Goal: Task Accomplishment & Management: Complete application form

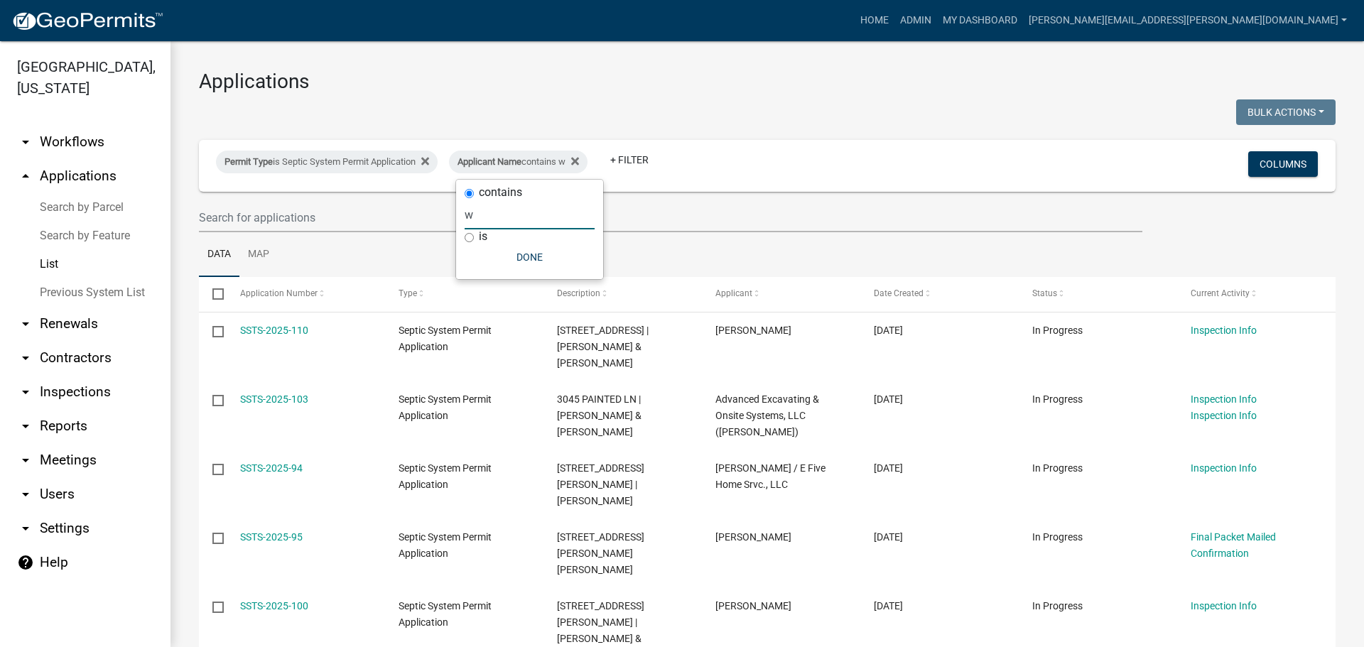
select select "3: 100"
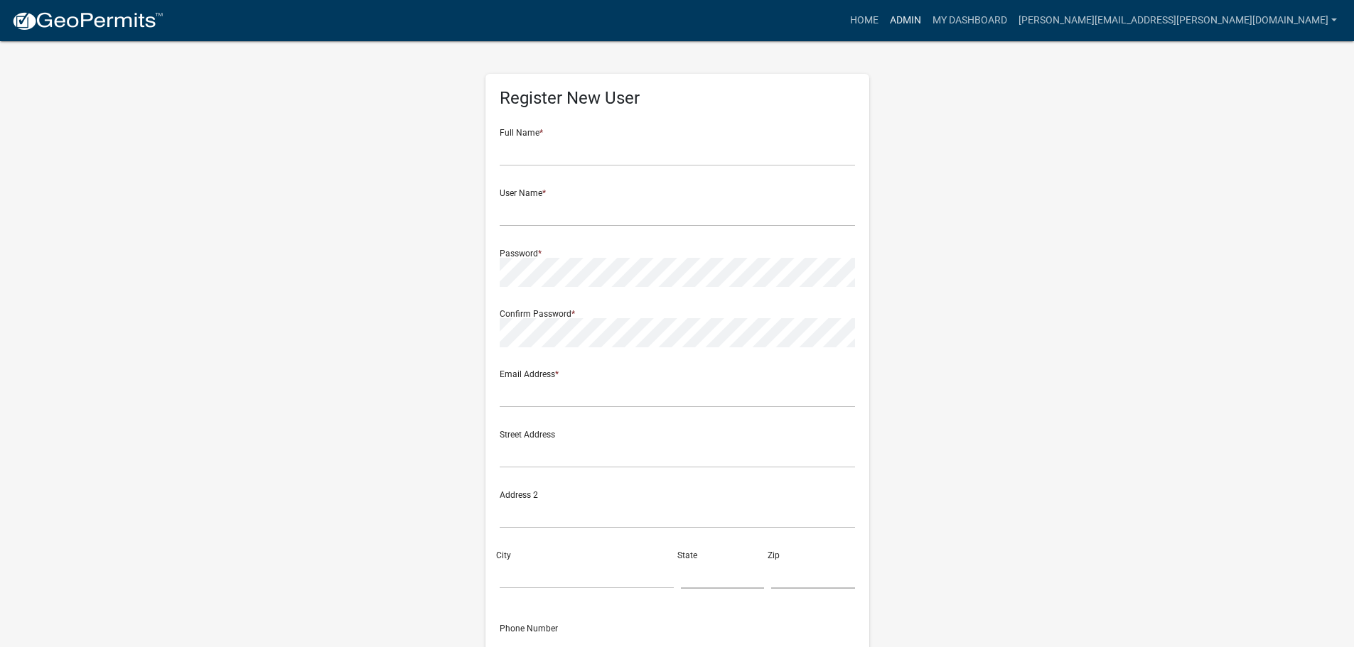
click at [927, 18] on link "Admin" at bounding box center [905, 20] width 43 height 27
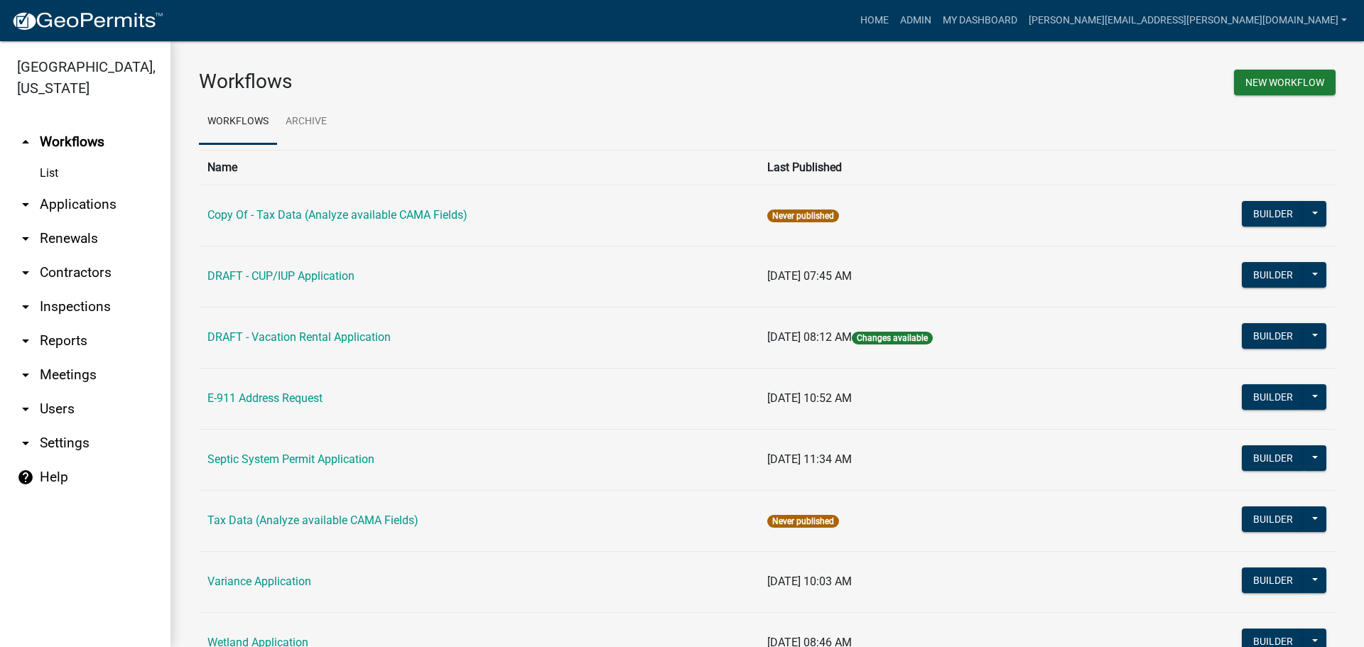
click at [83, 203] on link "arrow_drop_down Applications" at bounding box center [85, 205] width 171 height 34
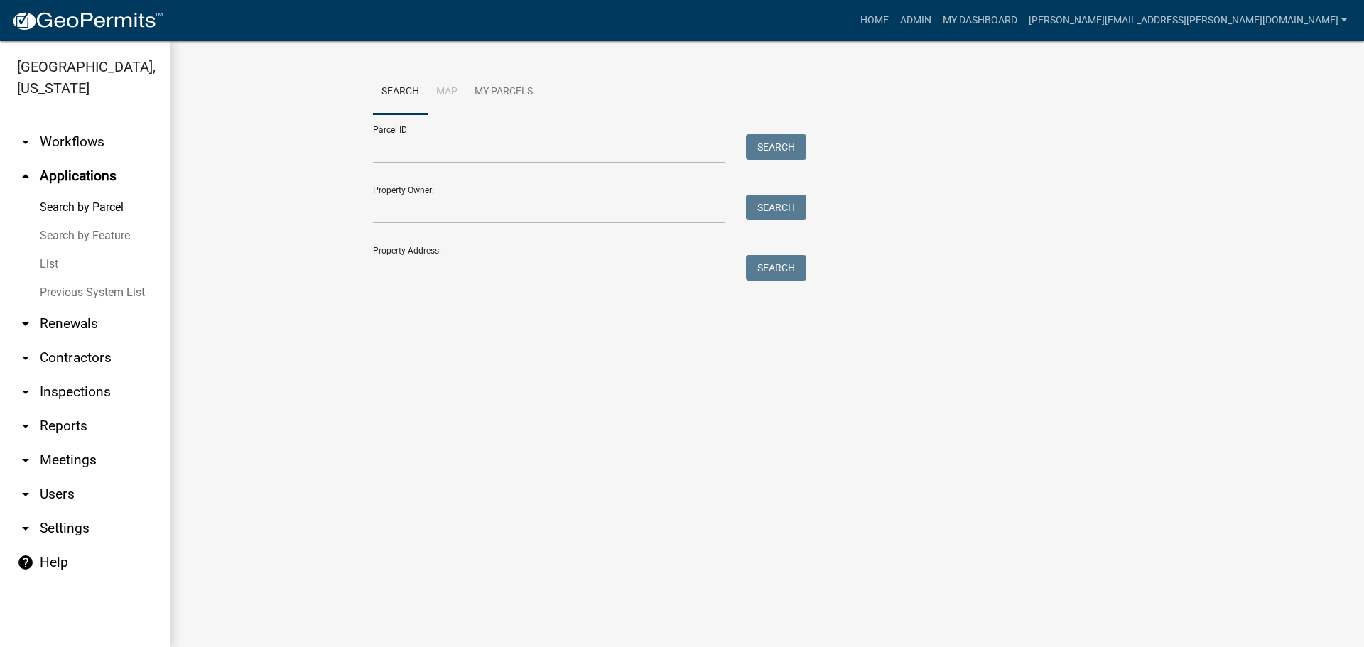
drag, startPoint x: 319, startPoint y: 170, endPoint x: 165, endPoint y: 188, distance: 155.3
drag, startPoint x: 165, startPoint y: 188, endPoint x: 49, endPoint y: 260, distance: 136.3
click at [49, 260] on link "List" at bounding box center [85, 264] width 171 height 28
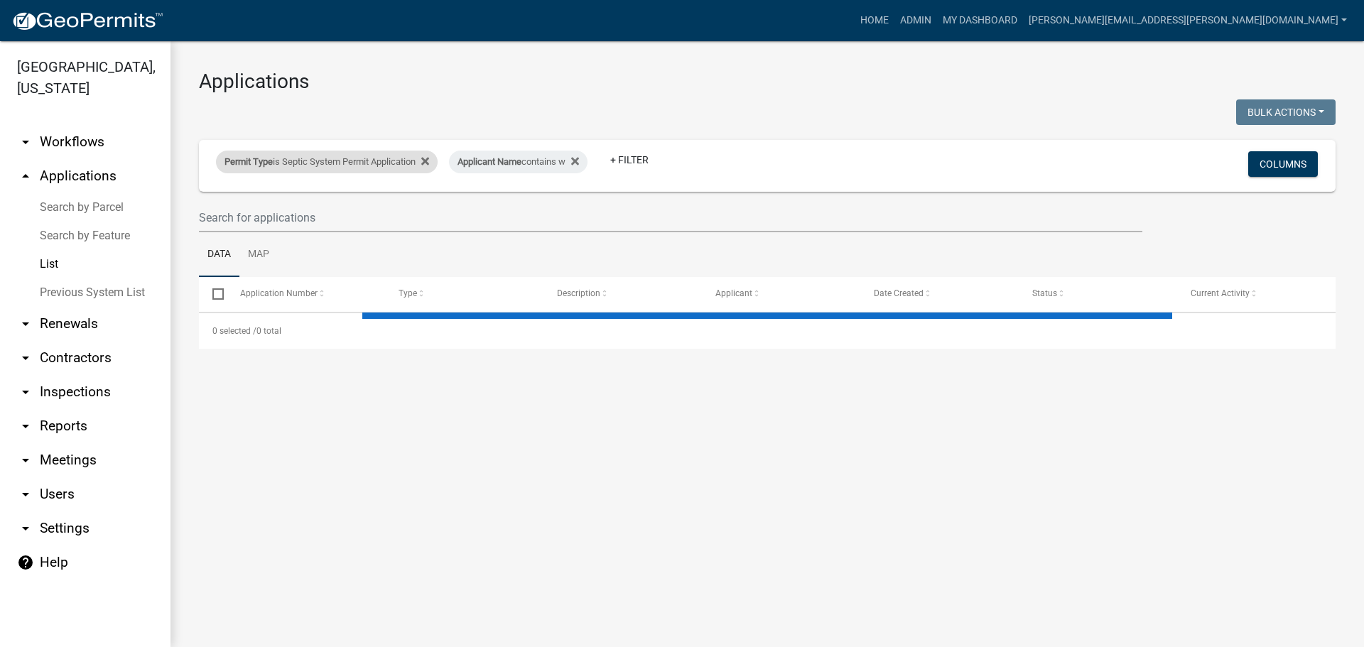
select select "3: 100"
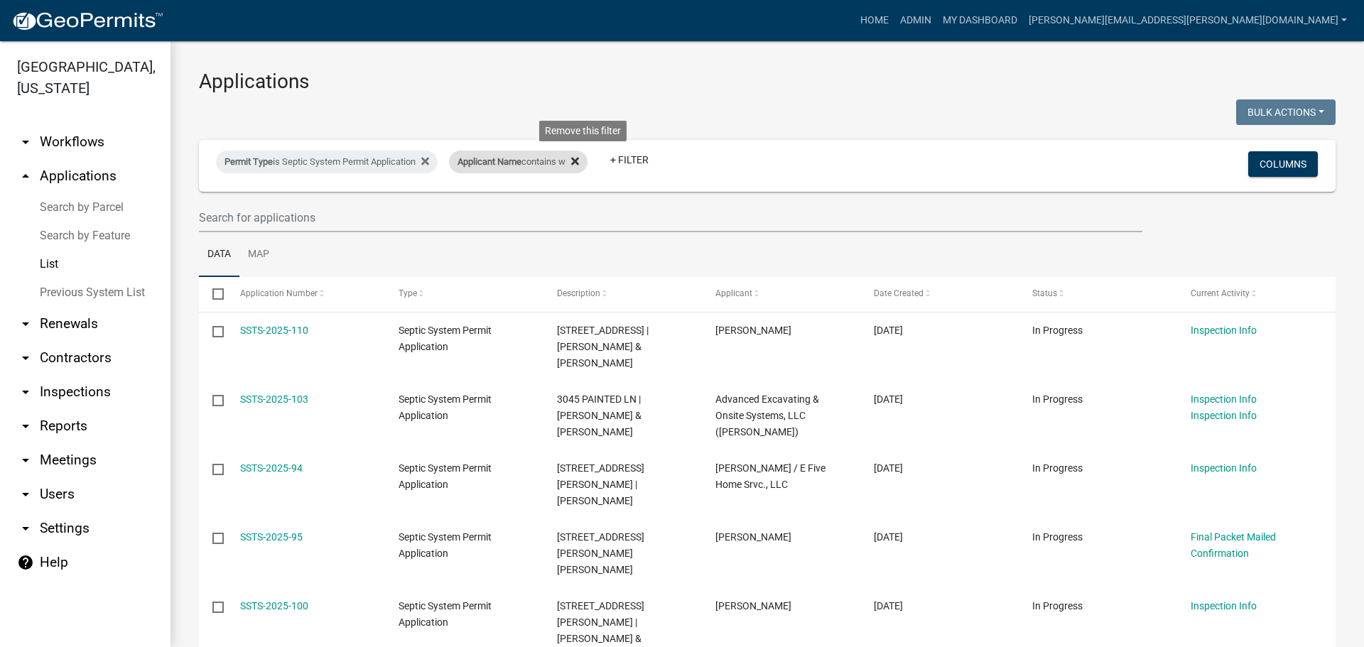
click at [579, 159] on icon at bounding box center [575, 161] width 8 height 11
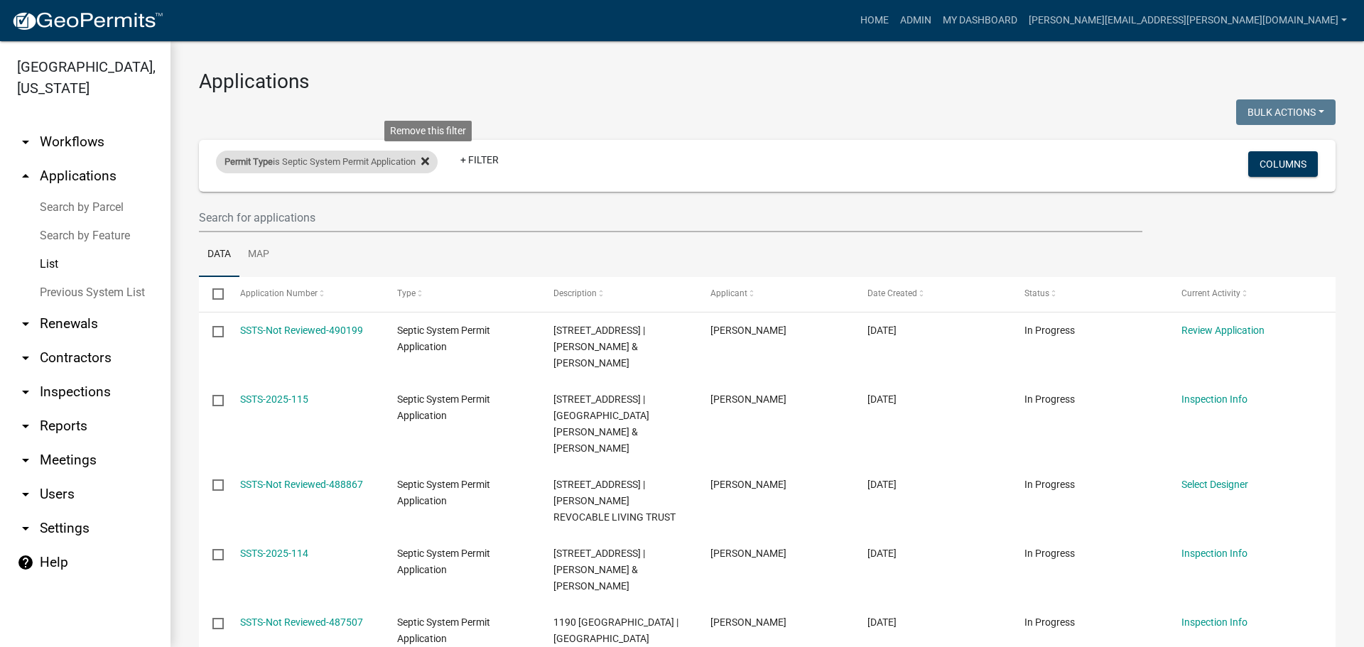
click at [429, 160] on icon at bounding box center [425, 161] width 8 height 8
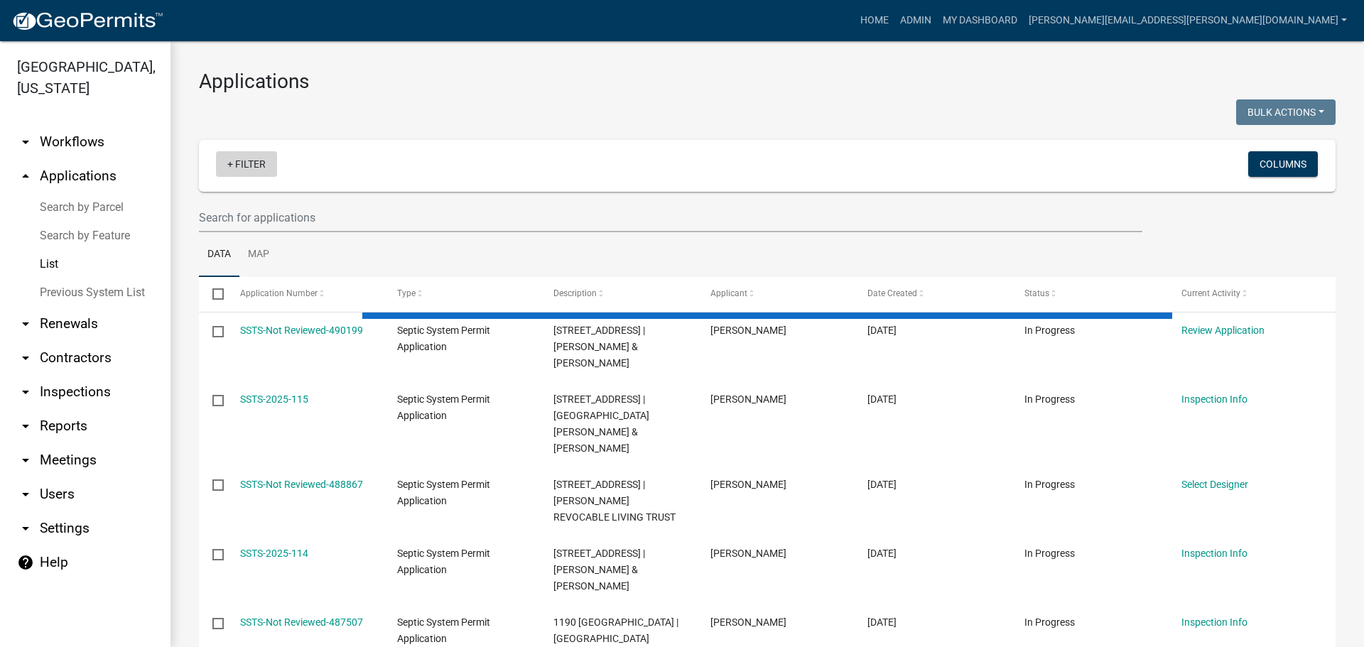
click at [242, 154] on link "+ Filter" at bounding box center [246, 164] width 61 height 26
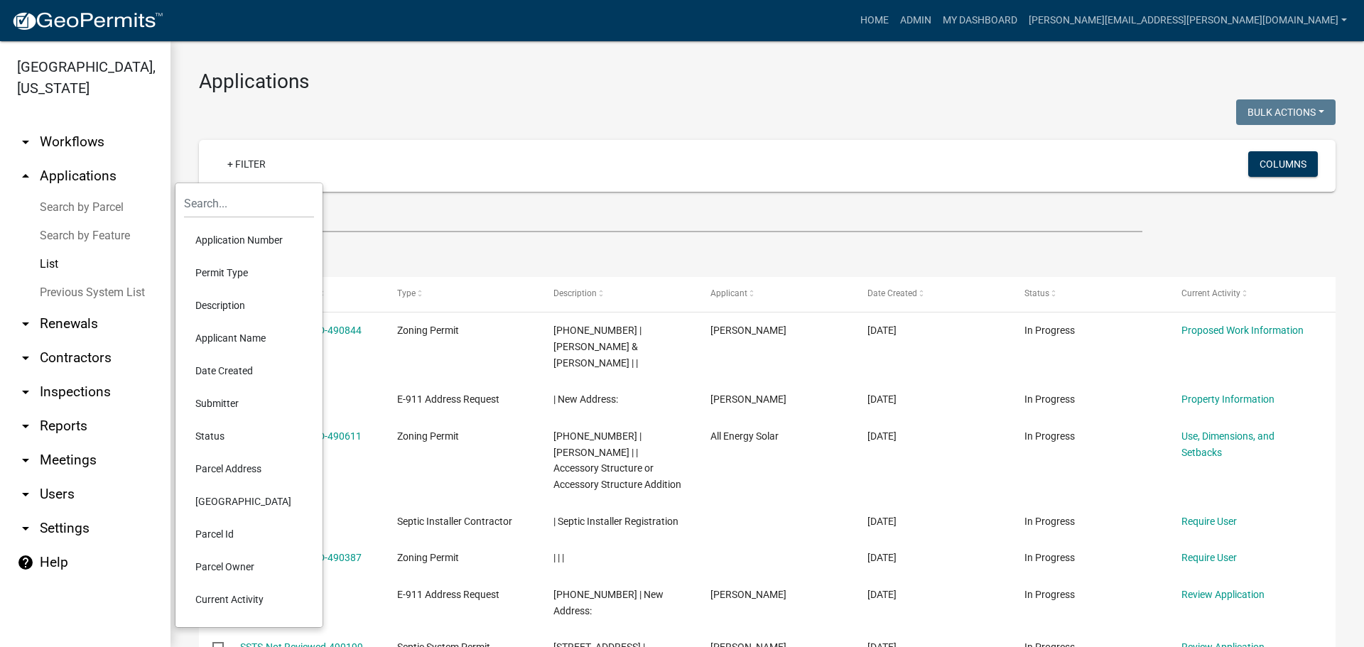
click at [244, 239] on li "Application Number" at bounding box center [249, 240] width 130 height 33
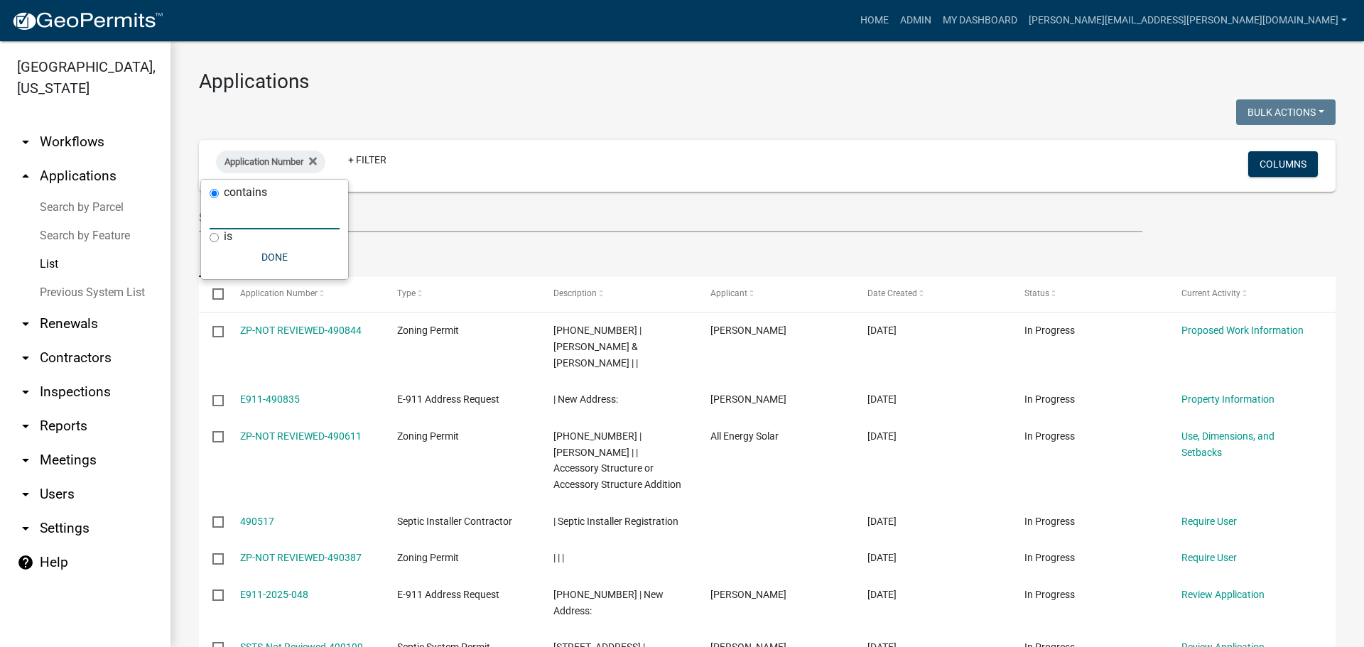
click at [248, 212] on input "text" at bounding box center [275, 214] width 130 height 29
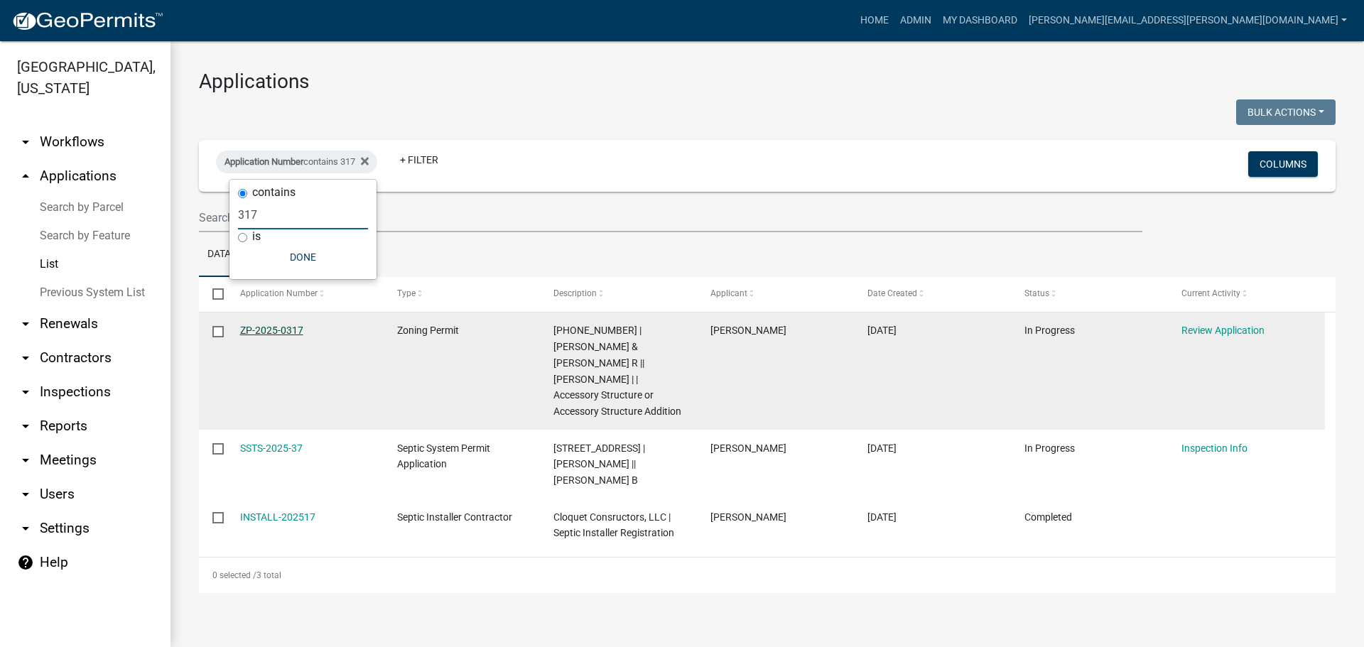
type input "317"
click at [290, 331] on link "ZP-2025-0317" at bounding box center [271, 330] width 63 height 11
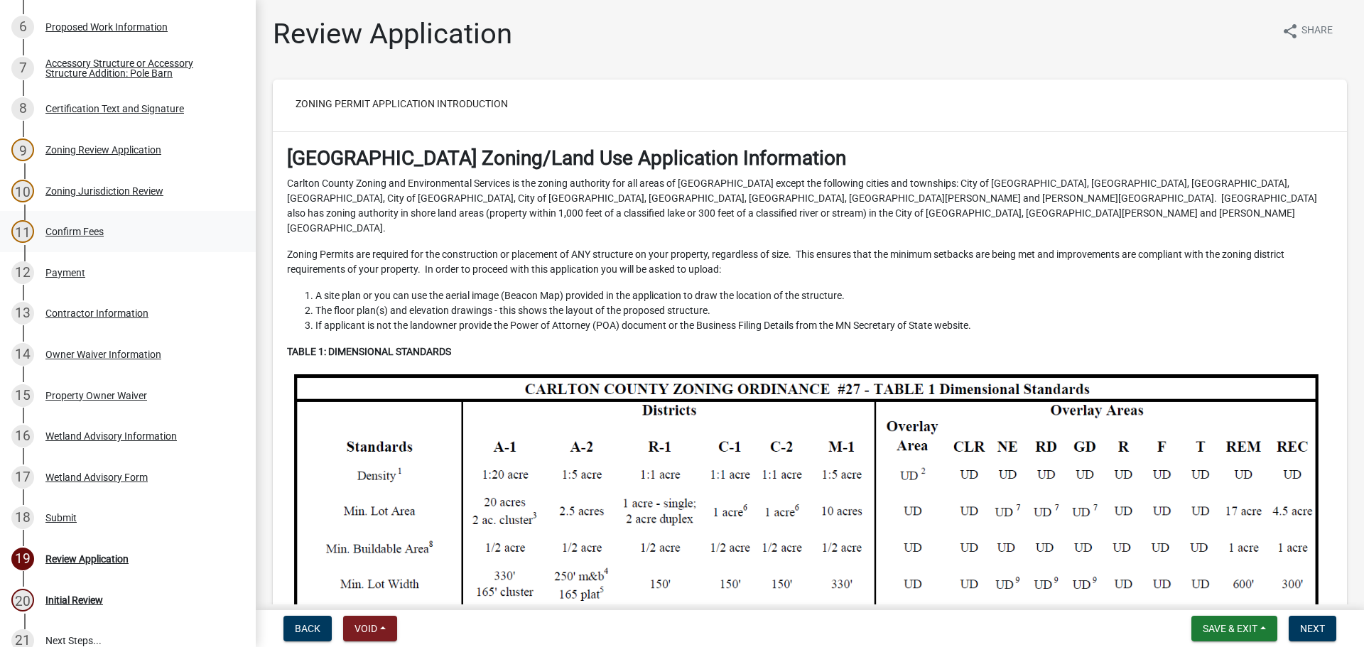
scroll to position [568, 0]
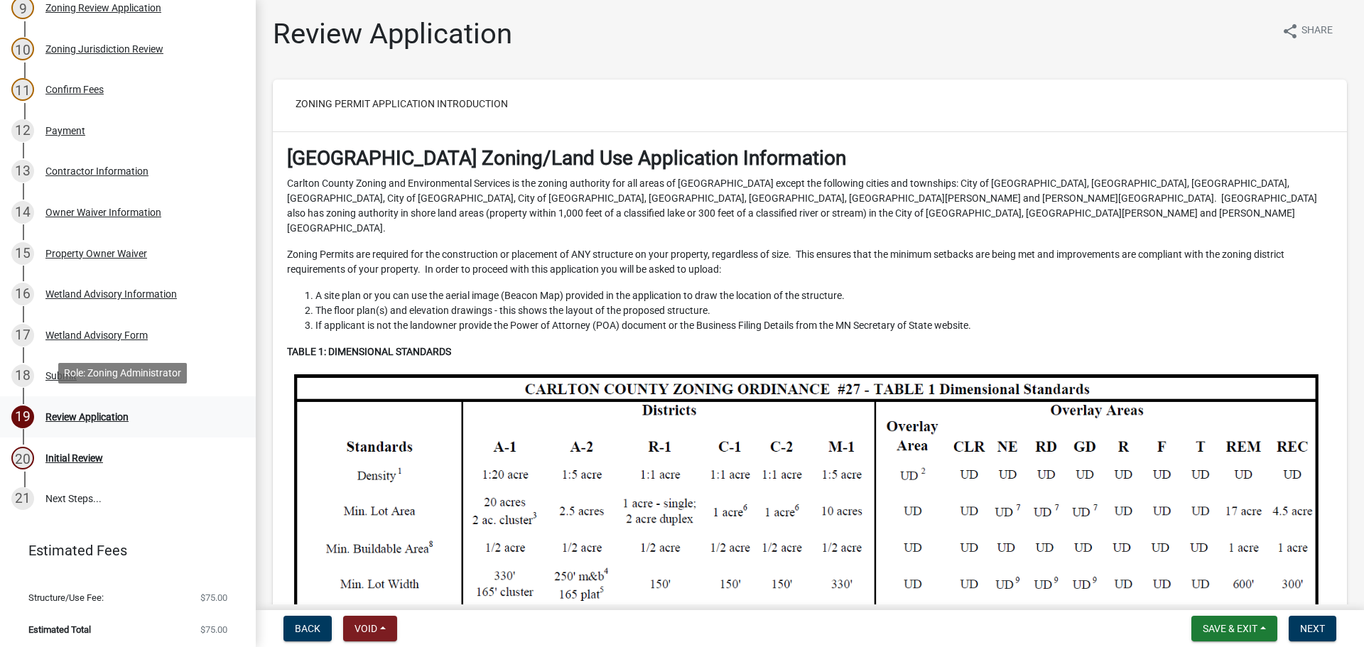
click at [94, 412] on div "Review Application" at bounding box center [86, 417] width 83 height 10
click at [78, 414] on div "Review Application" at bounding box center [86, 417] width 83 height 10
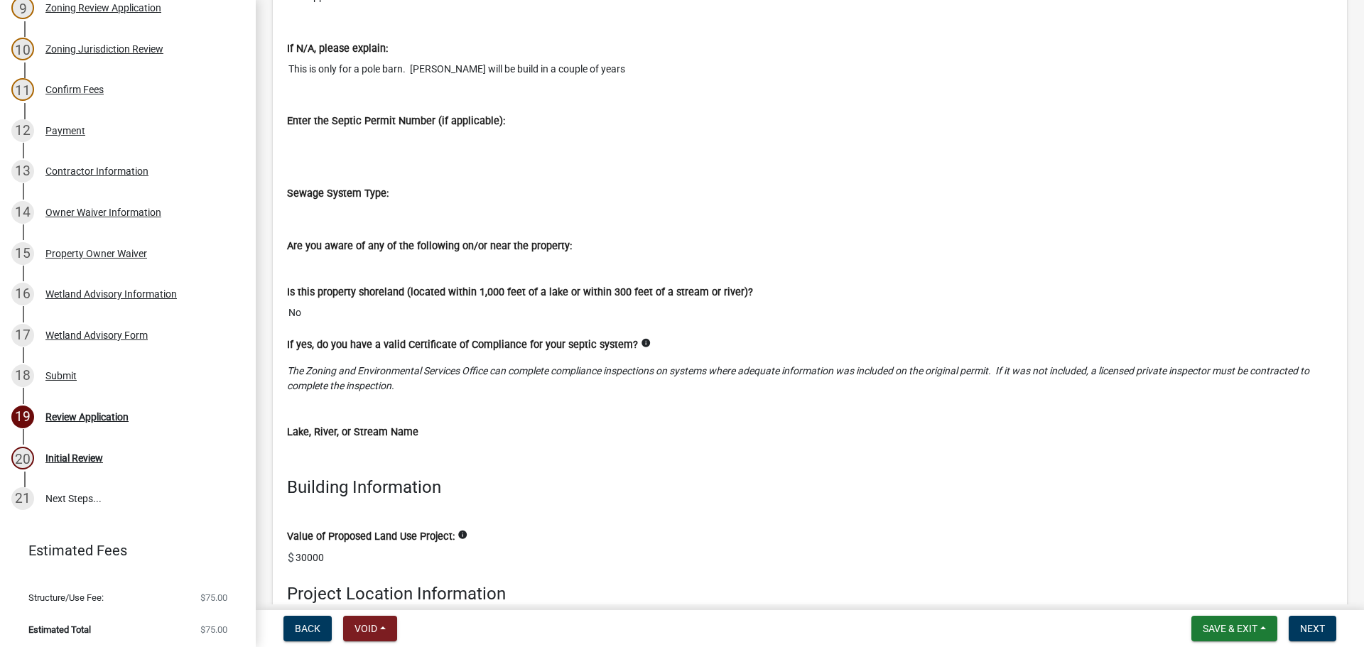
scroll to position [5756, 0]
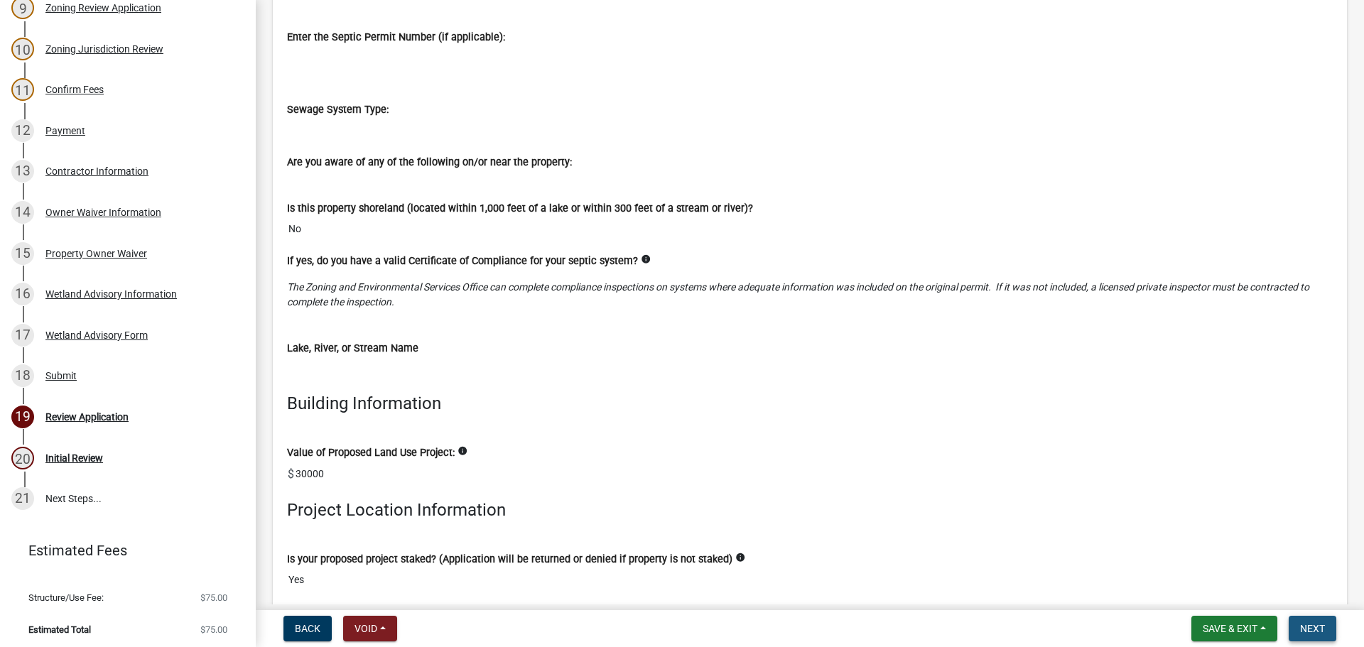
click at [1304, 622] on button "Next" at bounding box center [1313, 629] width 48 height 26
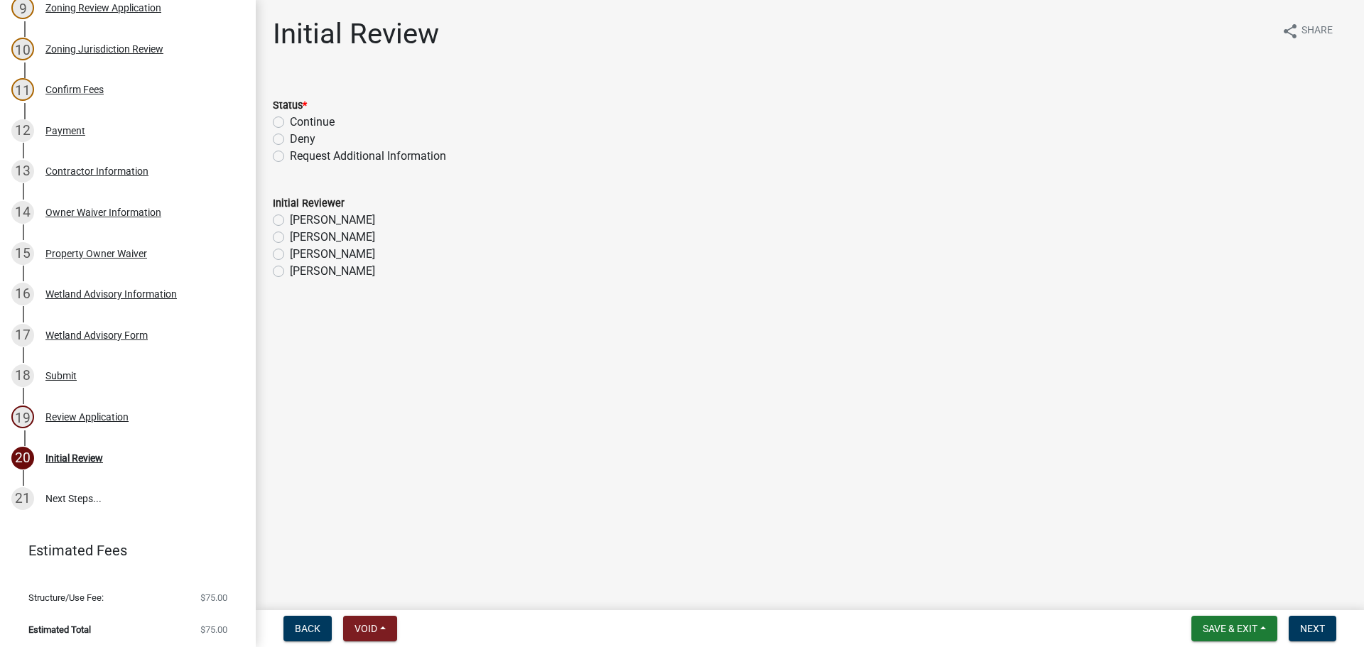
click at [313, 120] on label "Continue" at bounding box center [312, 122] width 45 height 17
click at [299, 120] on input "Continue" at bounding box center [294, 118] width 9 height 9
radio input "true"
click at [303, 252] on label "[PERSON_NAME]" at bounding box center [332, 254] width 85 height 17
click at [299, 252] on input "[PERSON_NAME]" at bounding box center [294, 250] width 9 height 9
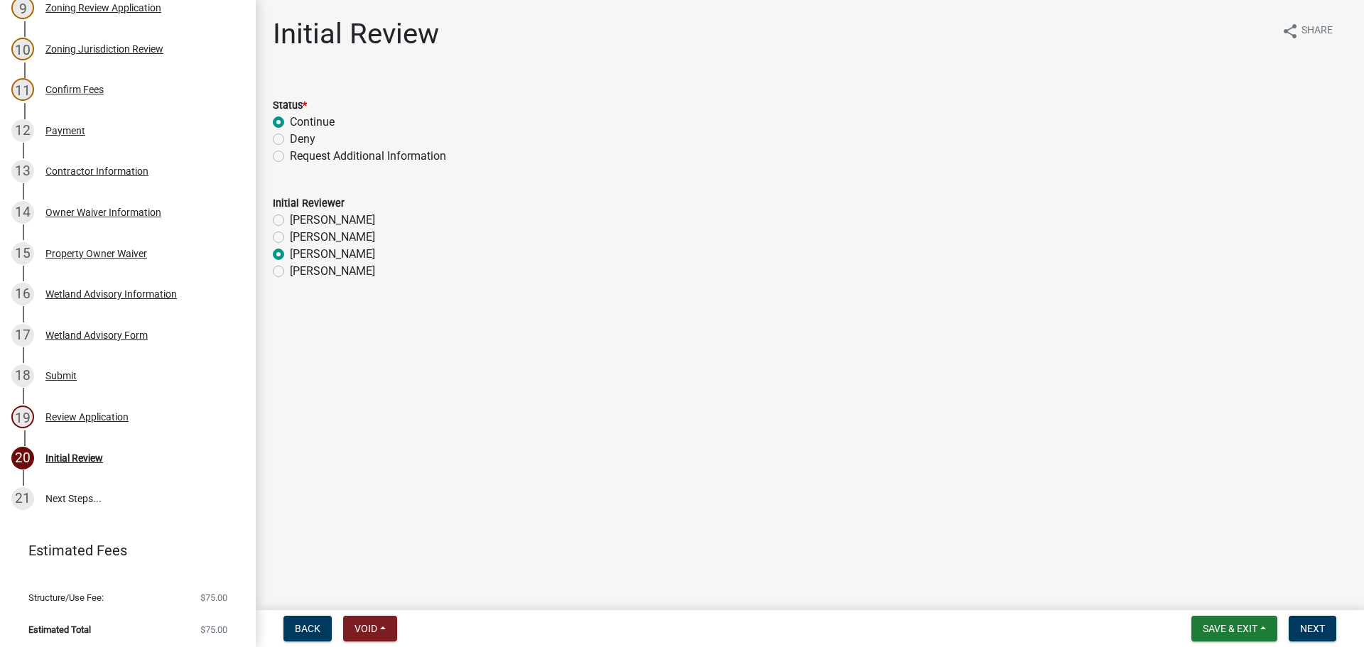
radio input "true"
click at [1297, 619] on button "Next" at bounding box center [1313, 629] width 48 height 26
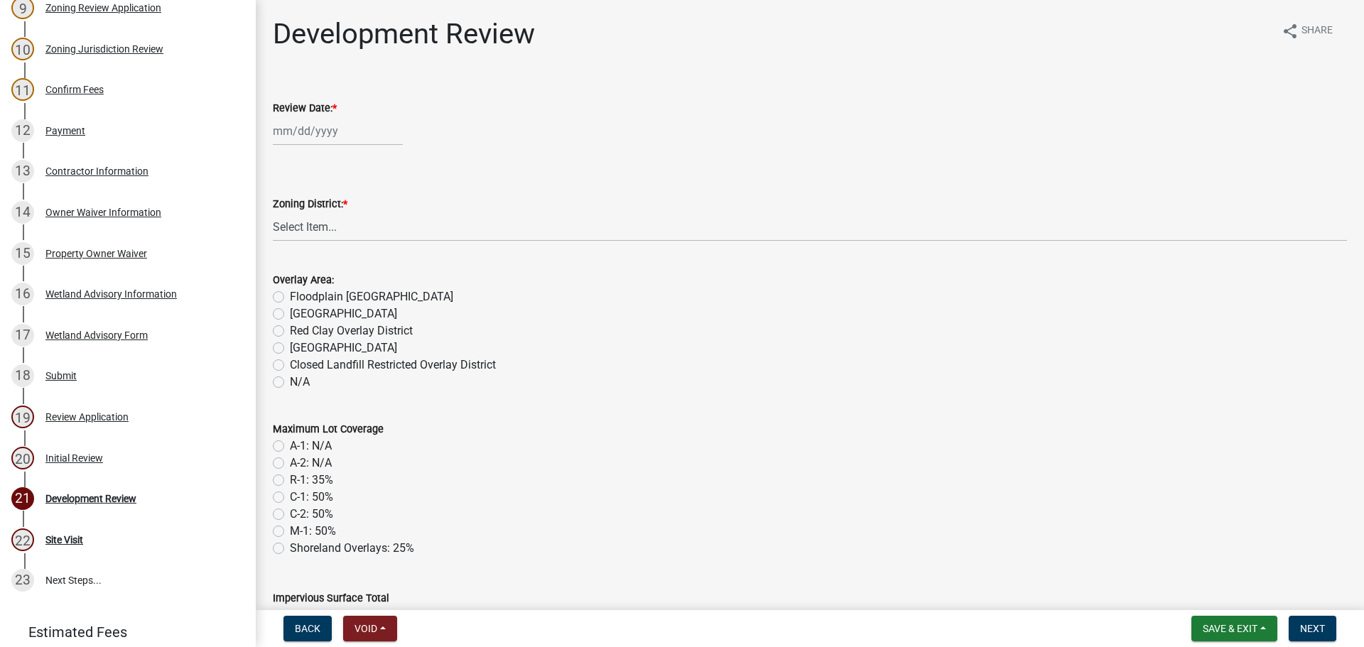
scroll to position [650, 0]
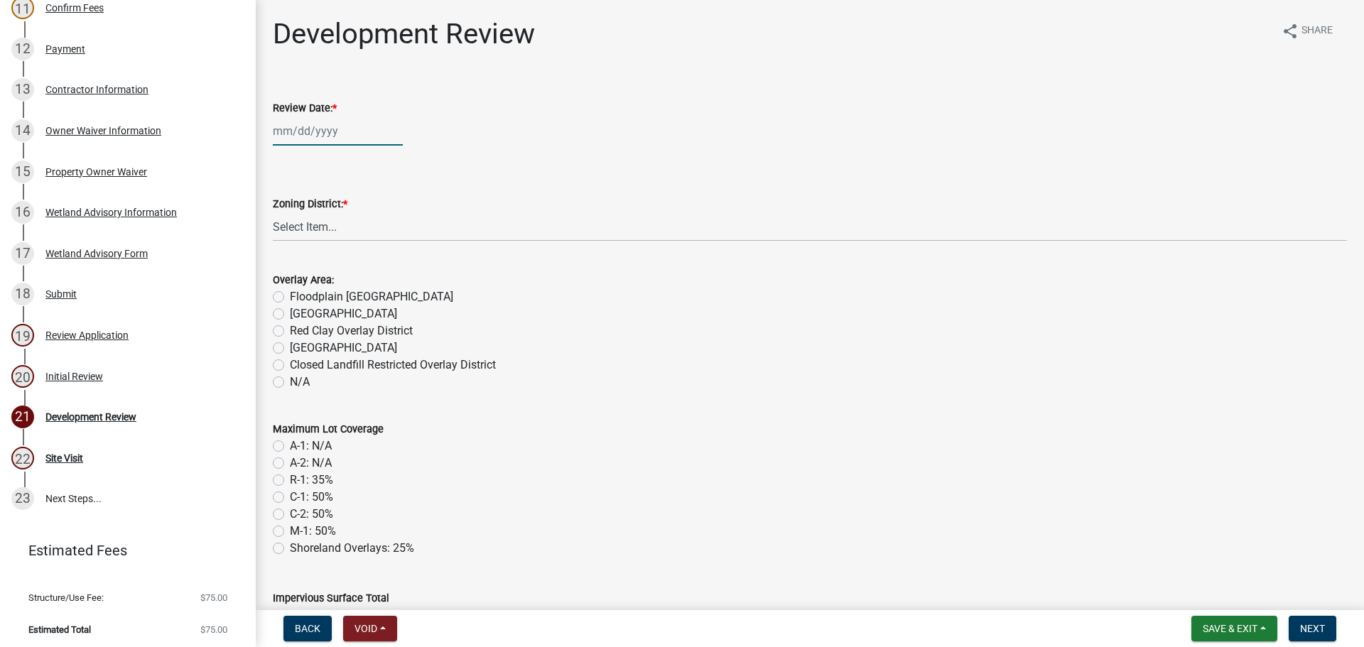
click at [313, 135] on div at bounding box center [338, 131] width 130 height 29
select select "10"
select select "2025"
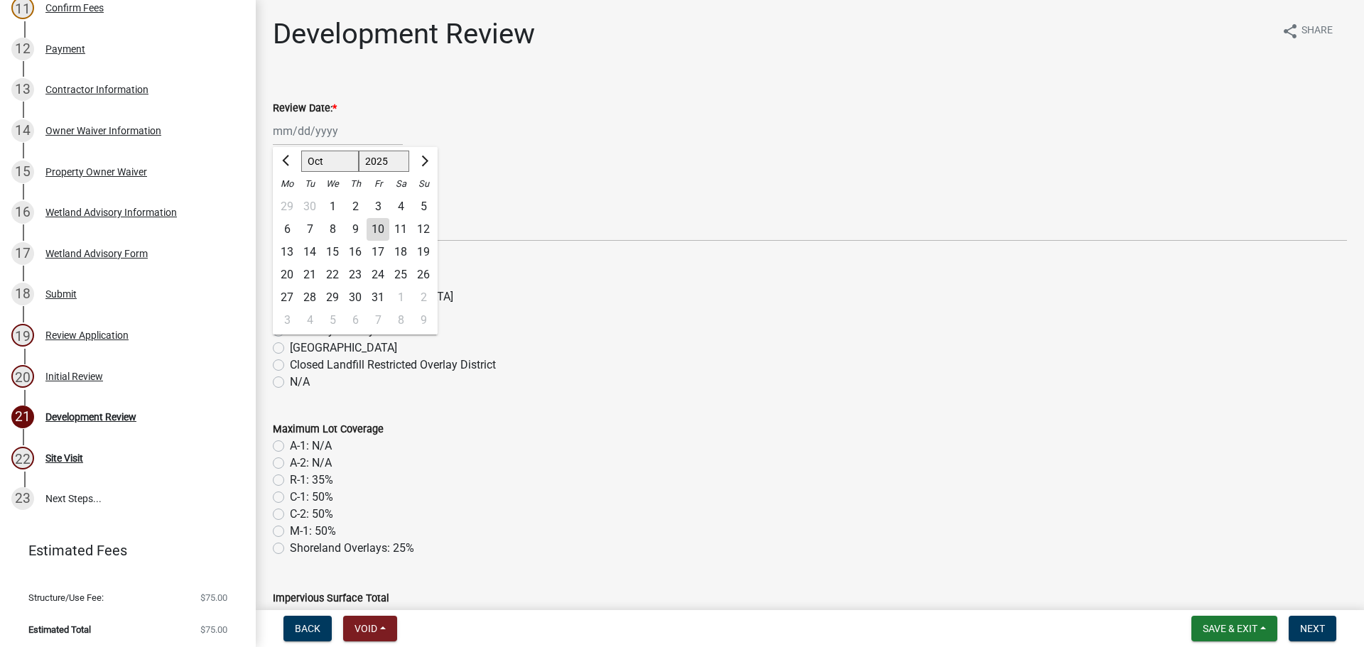
click at [384, 226] on div "10" at bounding box center [378, 229] width 23 height 23
type input "[DATE]"
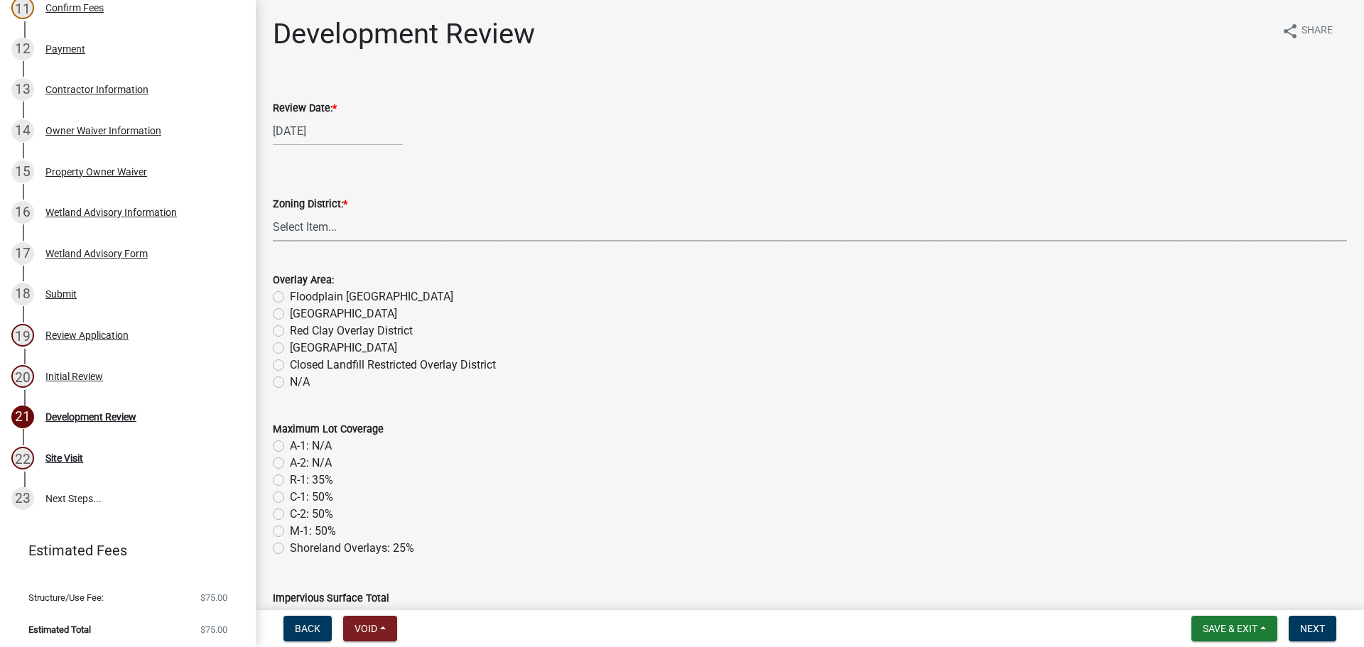
click at [330, 219] on select "Select Item... A-1 Agriculture/Forest Management District A-2 Agriculture/Rural…" at bounding box center [810, 226] width 1074 height 29
click at [273, 212] on select "Select Item... A-1 Agriculture/Forest Management District A-2 Agriculture/Rural…" at bounding box center [810, 226] width 1074 height 29
select select "342f297d-e66e-44c3-9aab-a7a7c58a864e"
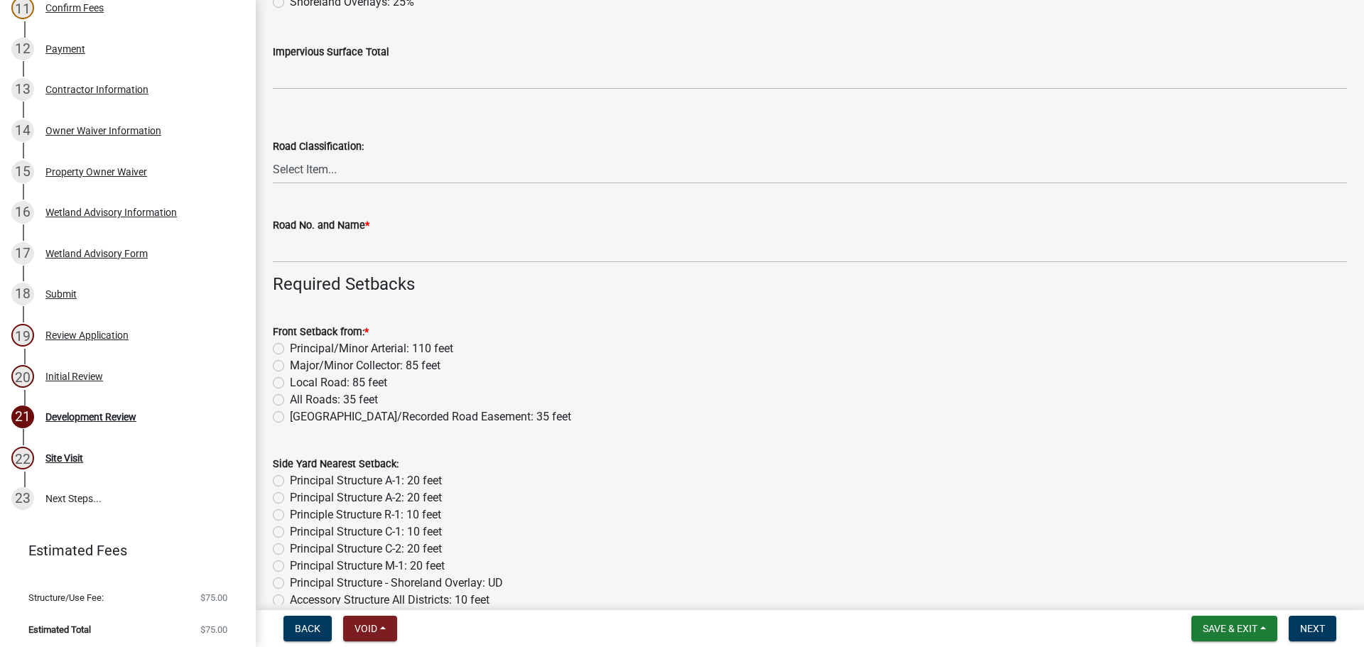
scroll to position [568, 0]
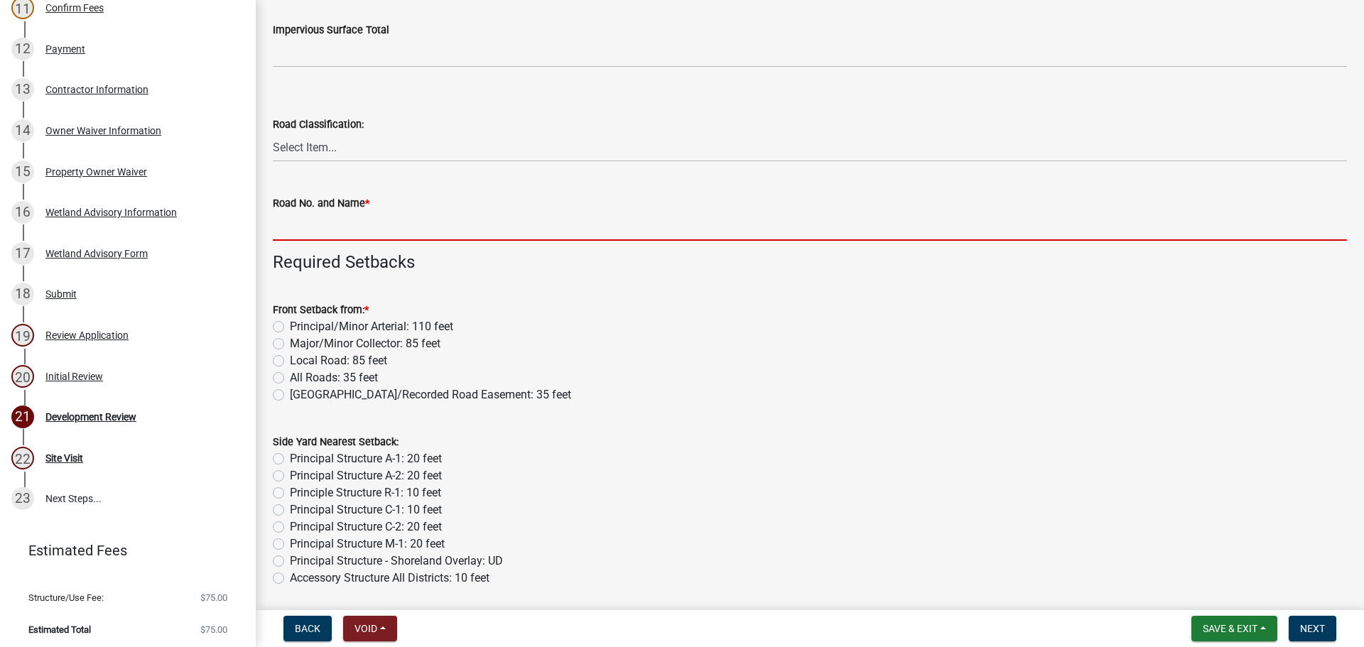
click at [284, 224] on input "Road No. and Name *" at bounding box center [810, 226] width 1074 height 29
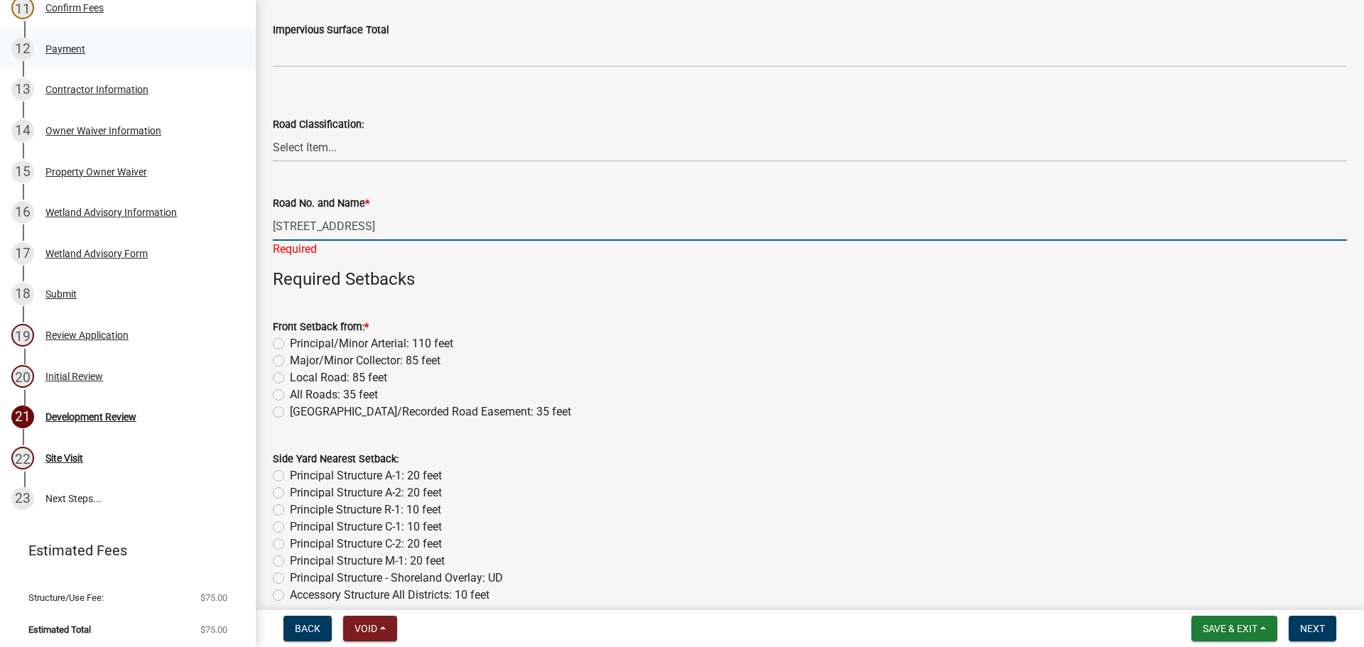
type input "4273 Little Rd"
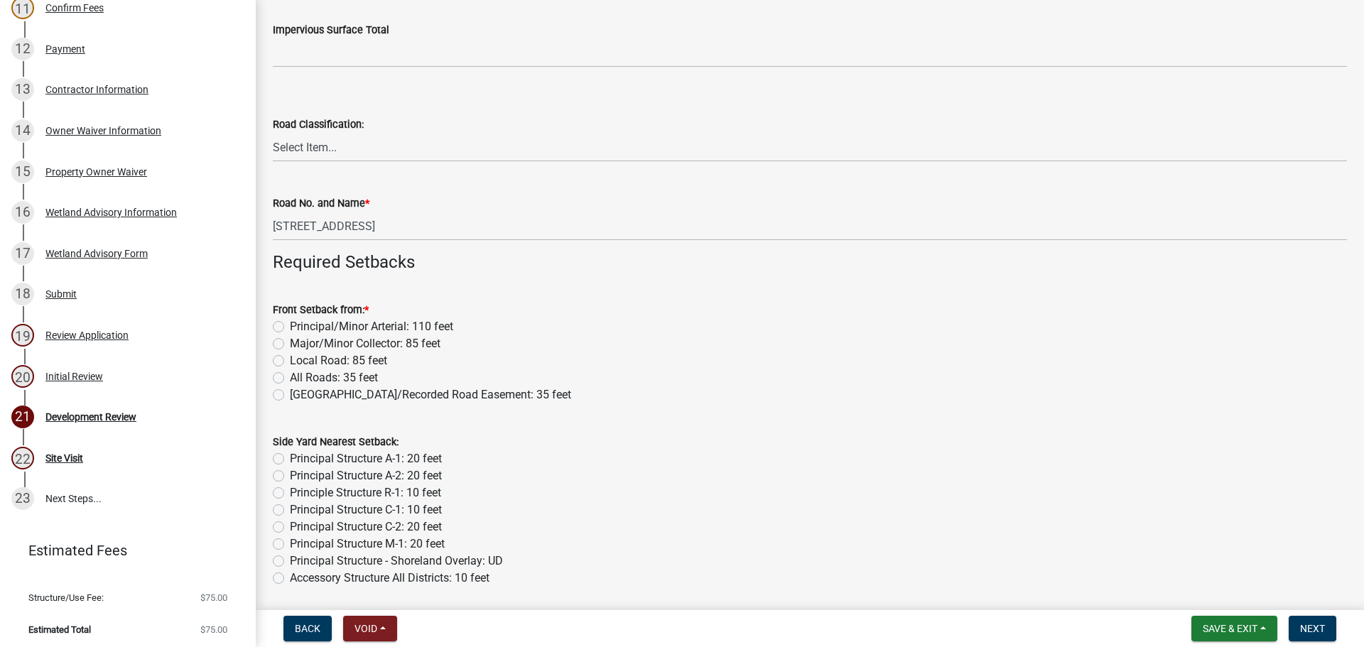
click at [290, 344] on label "Major/Minor Collector: 85 feet" at bounding box center [365, 343] width 151 height 17
click at [290, 344] on input "Major/Minor Collector: 85 feet" at bounding box center [294, 339] width 9 height 9
radio input "true"
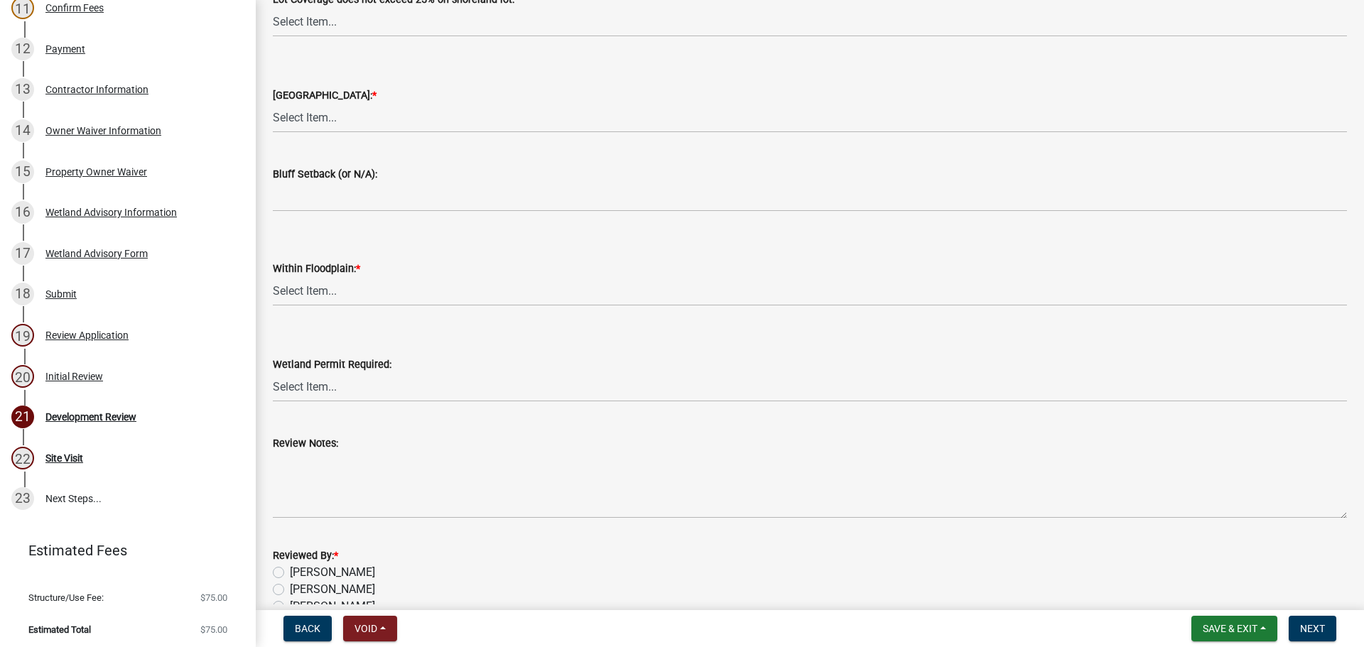
scroll to position [2558, 0]
click at [315, 115] on select "Select Item... Yes No N/A" at bounding box center [810, 115] width 1074 height 29
click at [273, 101] on select "Select Item... Yes No N/A" at bounding box center [810, 115] width 1074 height 29
select select "2716f28e-44db-4946-984c-621db920b9df"
click at [305, 285] on select "Select Item... Yes No N/A" at bounding box center [810, 288] width 1074 height 29
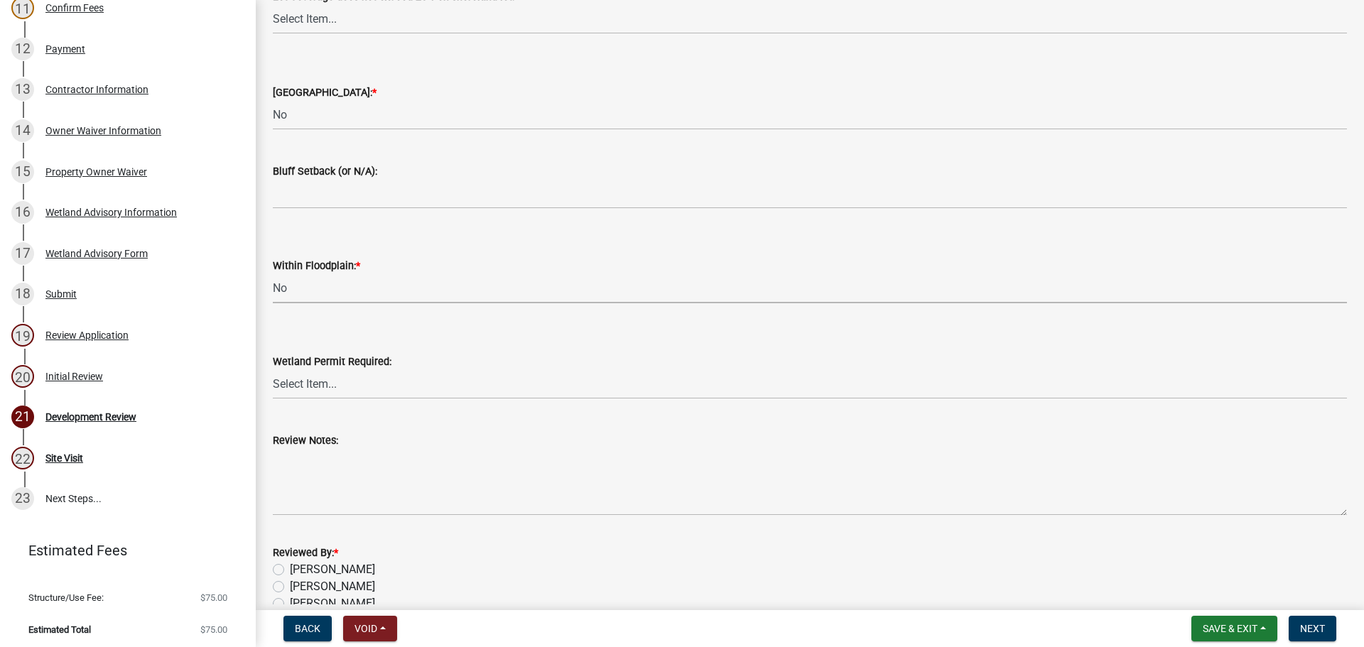
click at [273, 274] on select "Select Item... Yes No N/A" at bounding box center [810, 288] width 1074 height 29
select select "e225a29b-f8f2-4f1c-b49c-67c75dfad0ea"
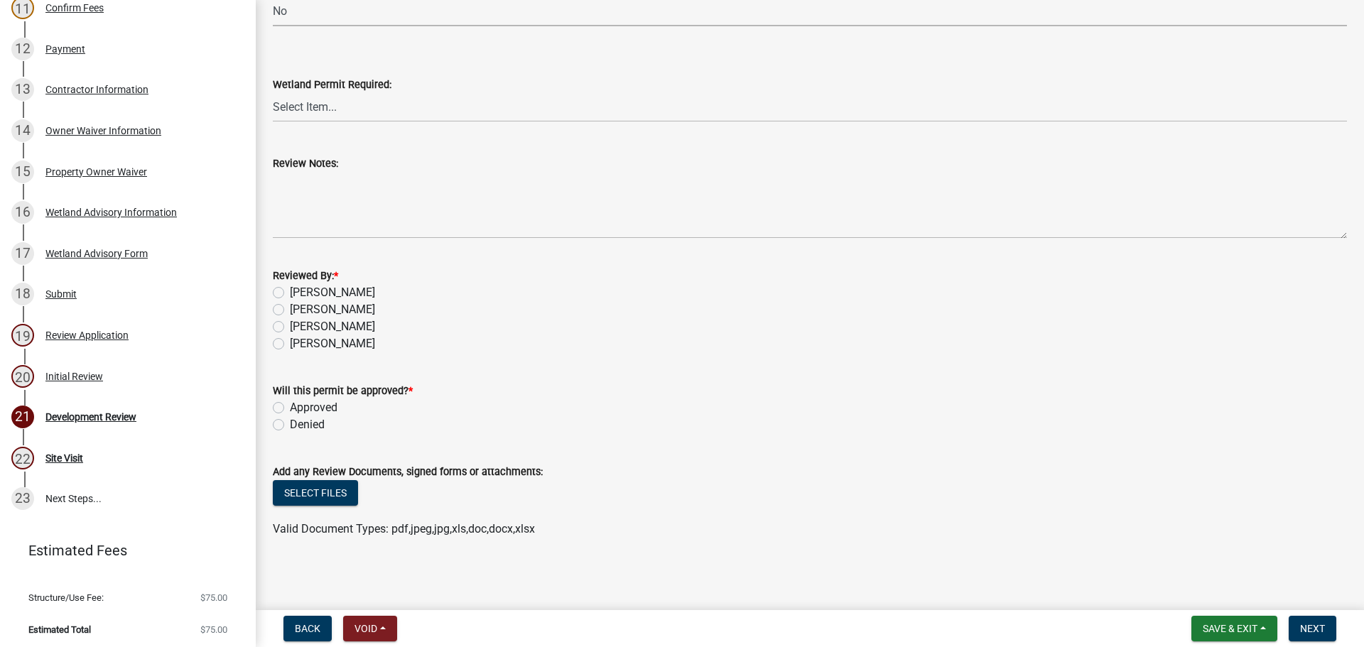
scroll to position [2837, 0]
click at [316, 322] on label "[PERSON_NAME]" at bounding box center [332, 325] width 85 height 17
click at [290, 323] on label "[PERSON_NAME]" at bounding box center [332, 325] width 85 height 17
click at [290, 323] on input "[PERSON_NAME]" at bounding box center [294, 321] width 9 height 9
radio input "true"
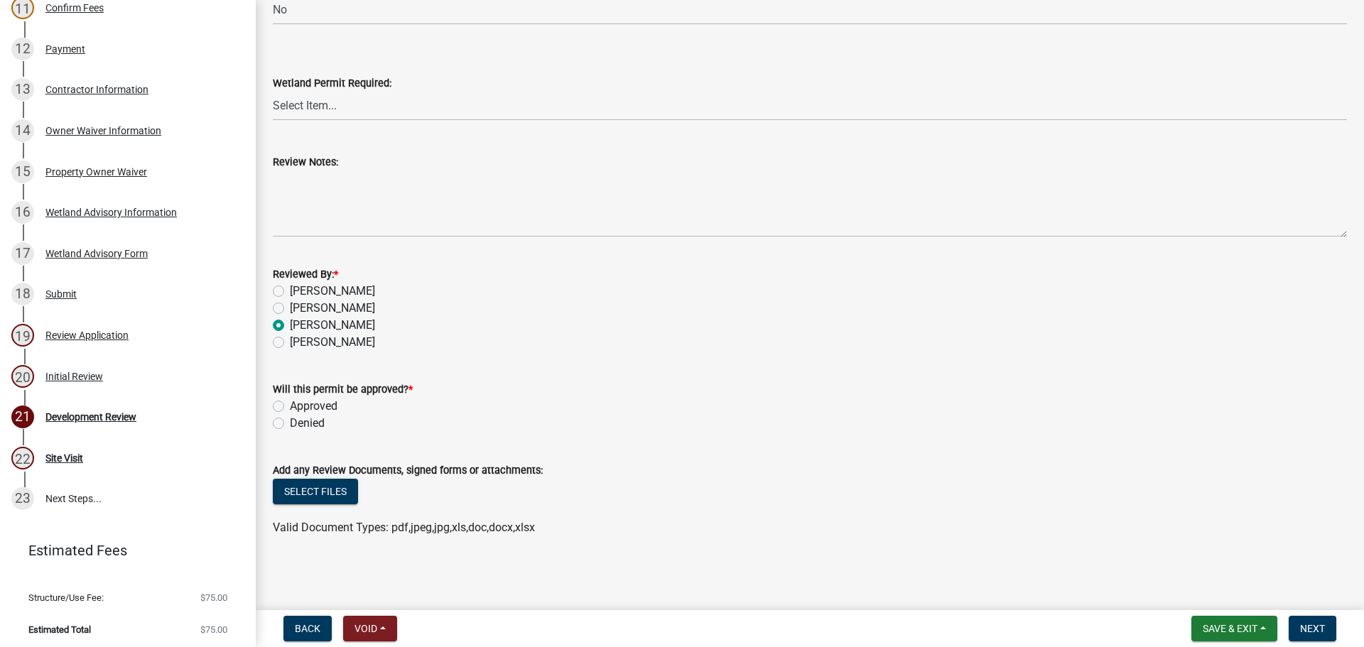
drag, startPoint x: 280, startPoint y: 404, endPoint x: 293, endPoint y: 403, distance: 12.9
click at [290, 404] on label "Approved" at bounding box center [314, 406] width 48 height 17
click at [290, 404] on input "Approved" at bounding box center [294, 402] width 9 height 9
radio input "true"
click at [1305, 621] on button "Next" at bounding box center [1313, 629] width 48 height 26
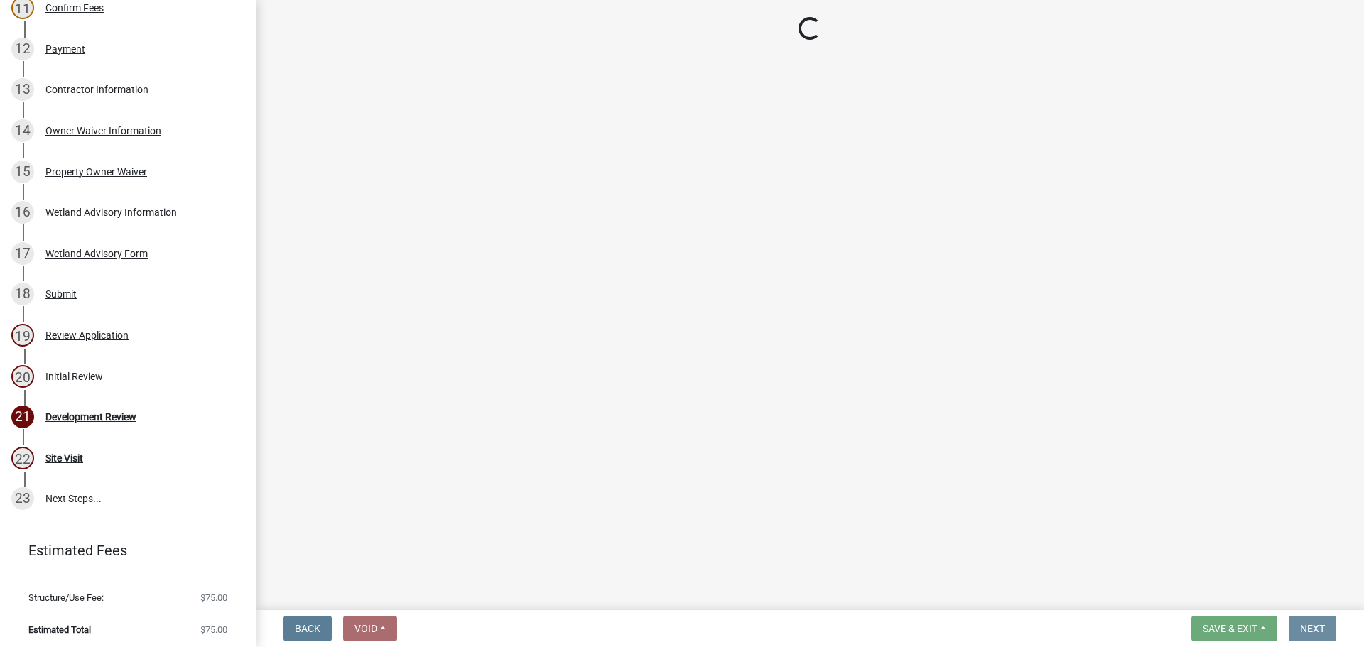
scroll to position [0, 0]
select select "6784686c-8f30-40f7-94ab-ad78b60b8fb2"
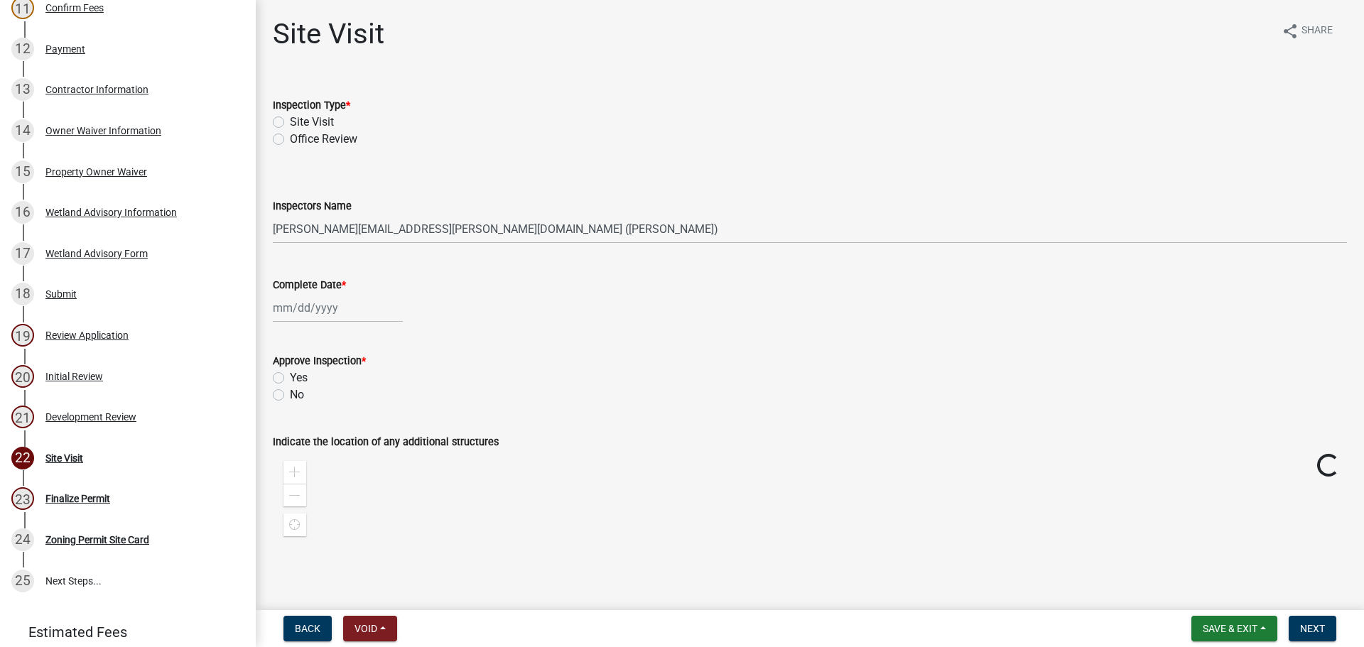
scroll to position [732, 0]
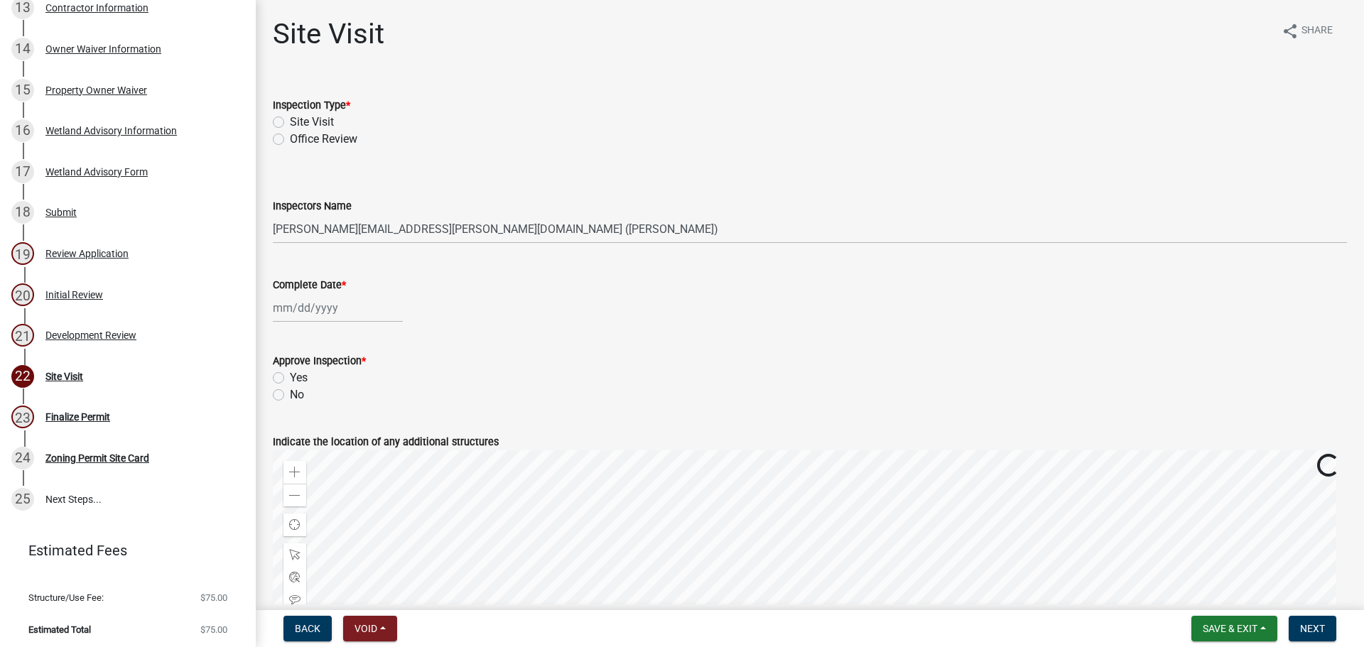
click at [301, 118] on label "Site Visit" at bounding box center [312, 122] width 44 height 17
click at [299, 118] on input "Site Visit" at bounding box center [294, 118] width 9 height 9
radio input "true"
click at [304, 230] on select "Select Item... [PERSON_NAME][EMAIL_ADDRESS][PERSON_NAME][DOMAIN_NAME] ([PERSON_…" at bounding box center [810, 229] width 1074 height 29
select select "e4dfae76-c80e-4bee-8324-9d38421ceb5c"
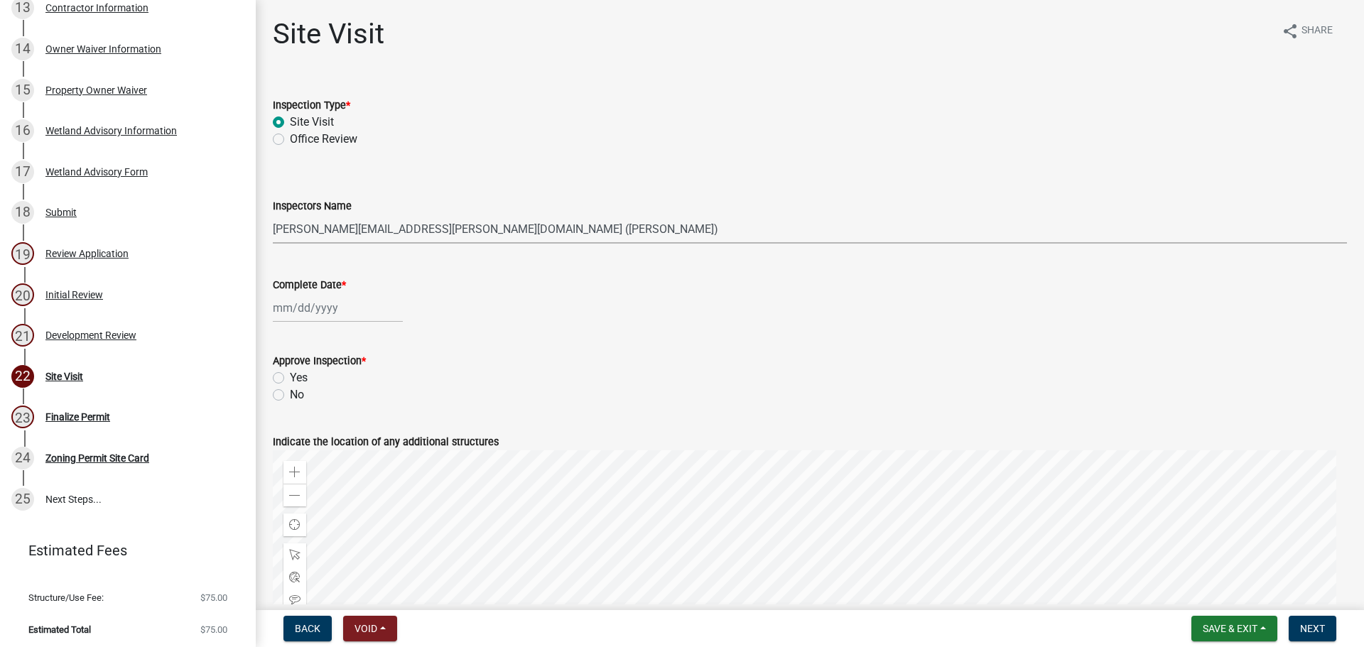
click at [273, 215] on select "Select Item... [PERSON_NAME][EMAIL_ADDRESS][PERSON_NAME][DOMAIN_NAME] ([PERSON_…" at bounding box center [810, 229] width 1074 height 29
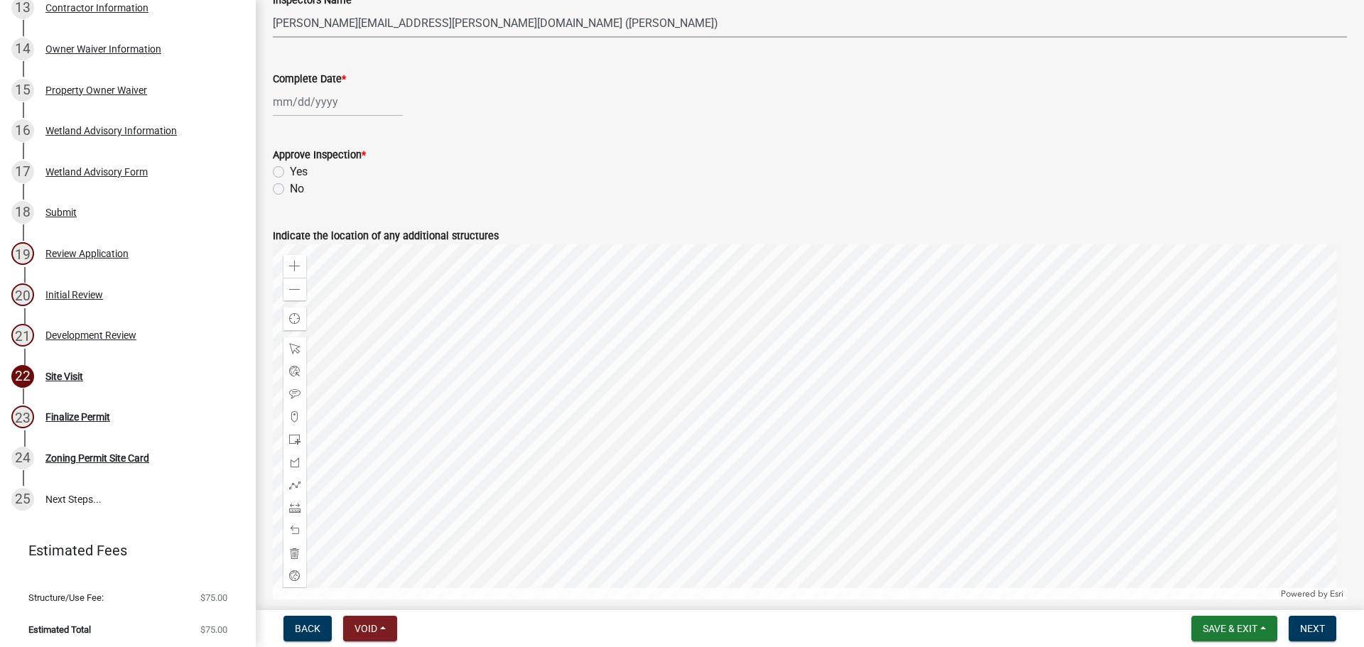
scroll to position [213, 0]
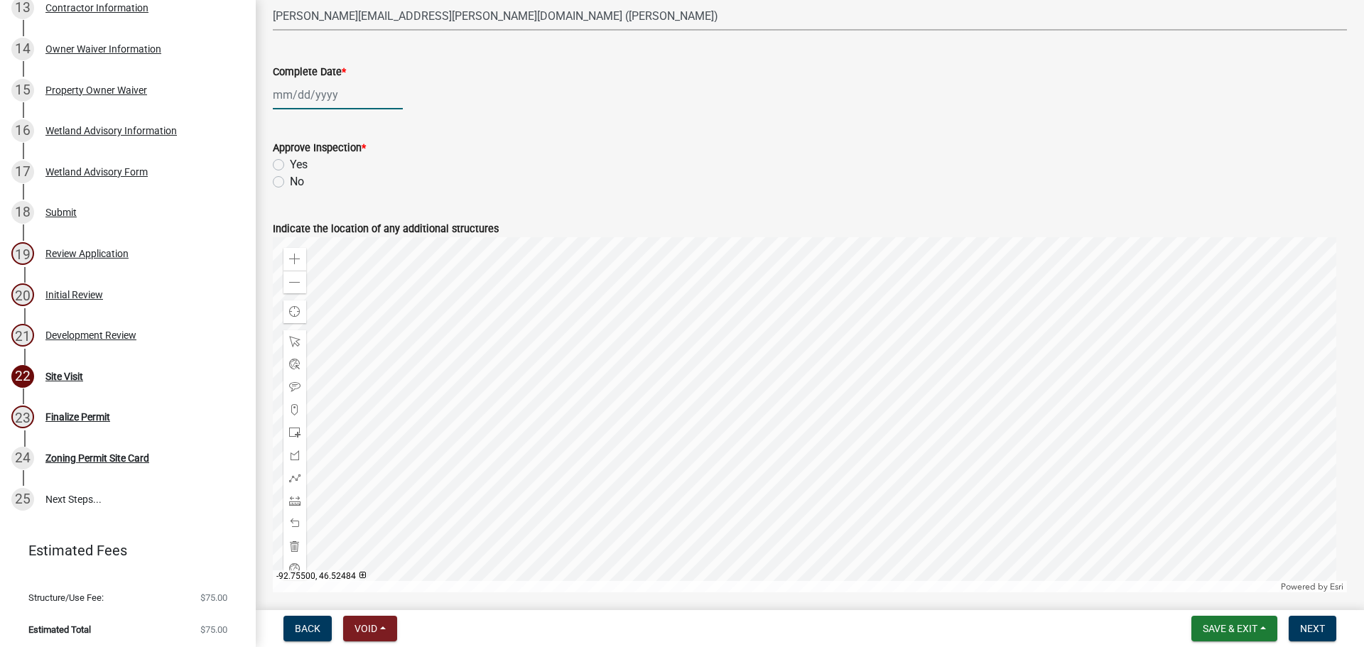
click at [306, 106] on div at bounding box center [338, 94] width 130 height 29
select select "10"
select select "2025"
click at [381, 190] on div "10" at bounding box center [378, 193] width 23 height 23
type input "[DATE]"
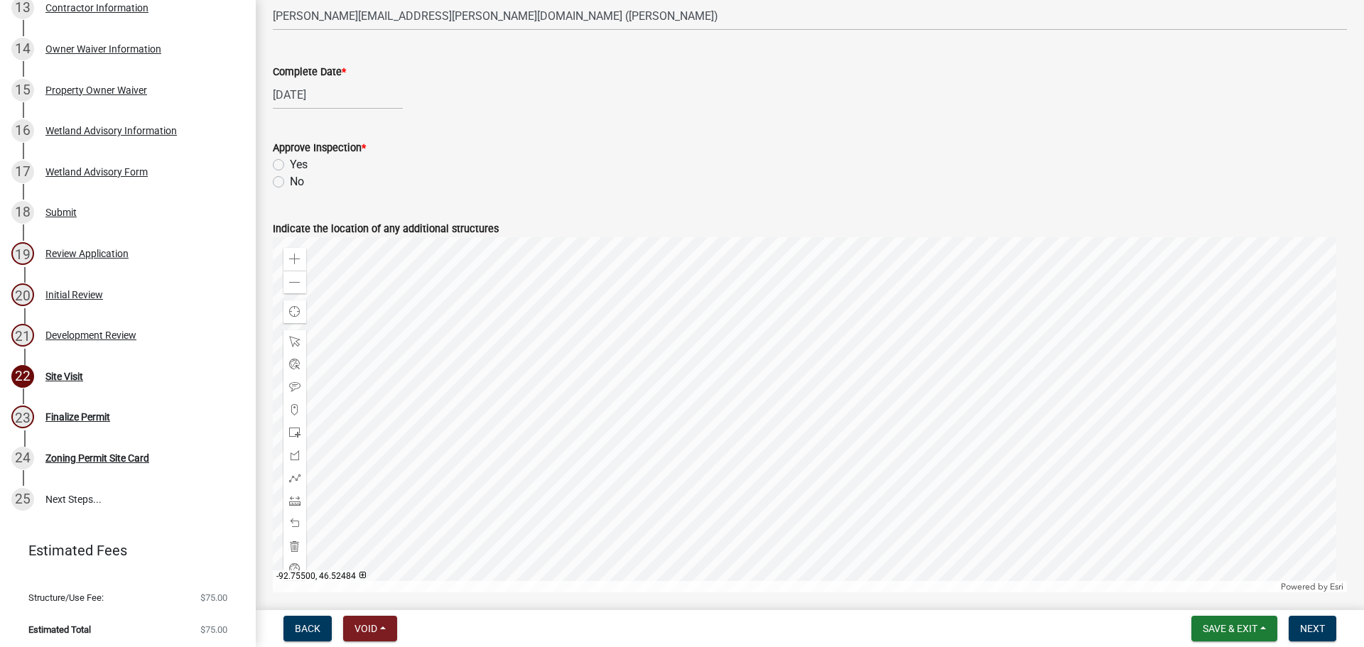
click at [303, 162] on label "Yes" at bounding box center [299, 164] width 18 height 17
click at [299, 162] on input "Yes" at bounding box center [294, 160] width 9 height 9
radio input "true"
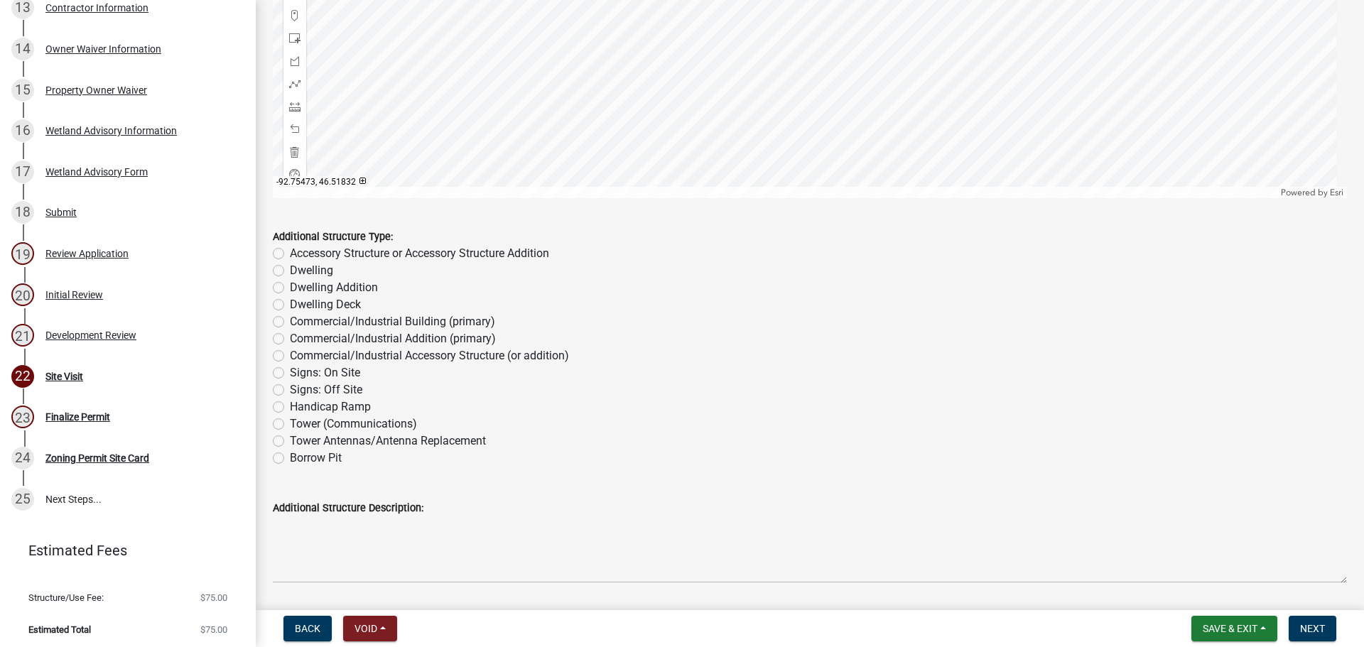
scroll to position [640, 0]
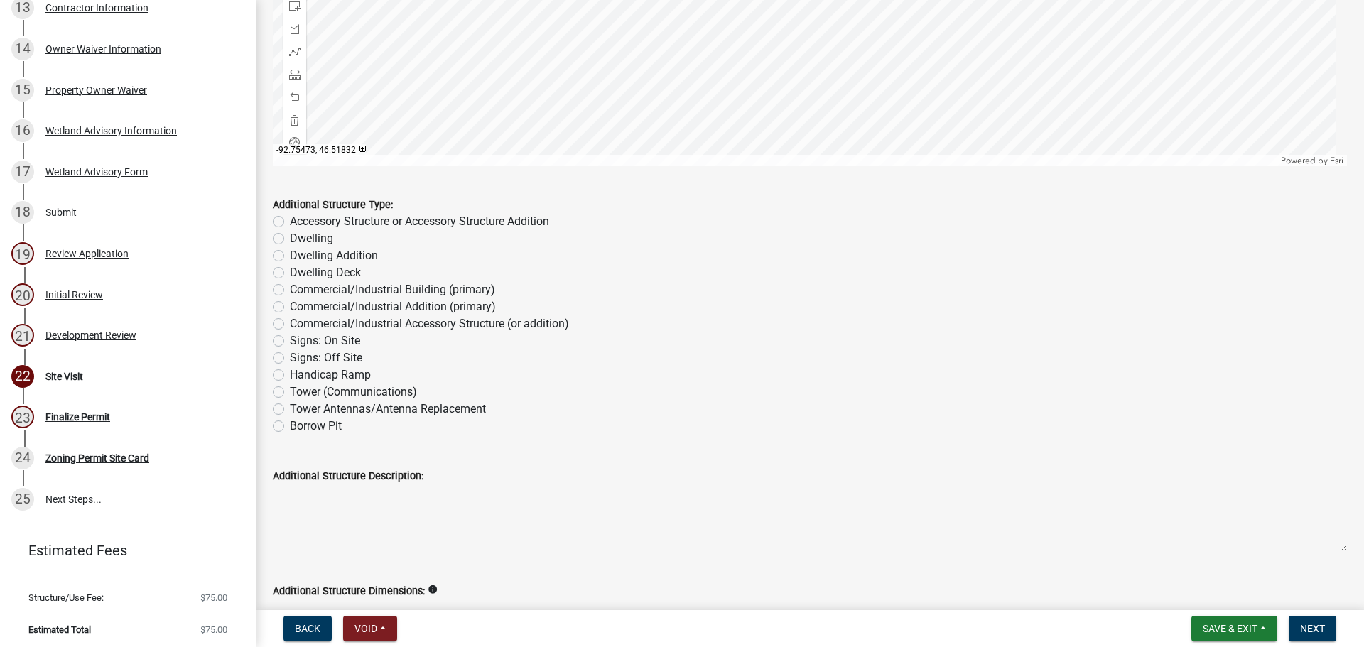
click at [318, 217] on label "Accessory Structure or Accessory Structure Addition" at bounding box center [419, 221] width 259 height 17
click at [299, 217] on input "Accessory Structure or Accessory Structure Addition" at bounding box center [294, 217] width 9 height 9
radio input "true"
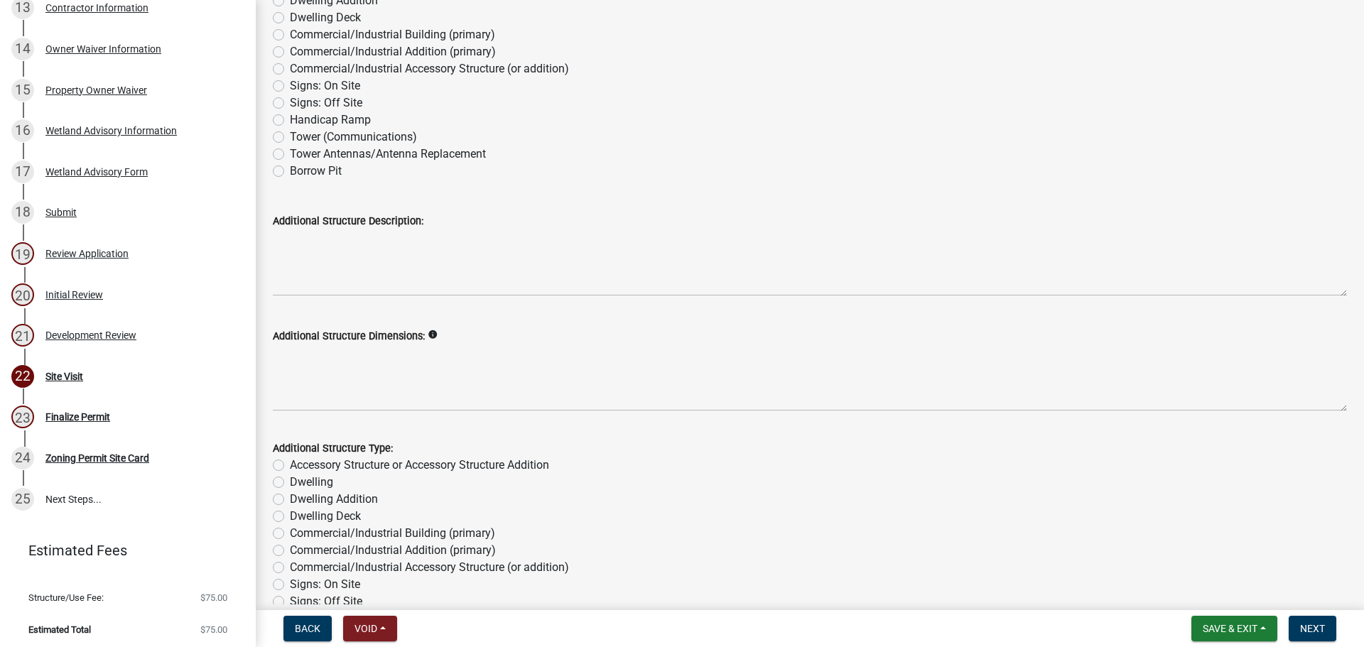
scroll to position [995, 0]
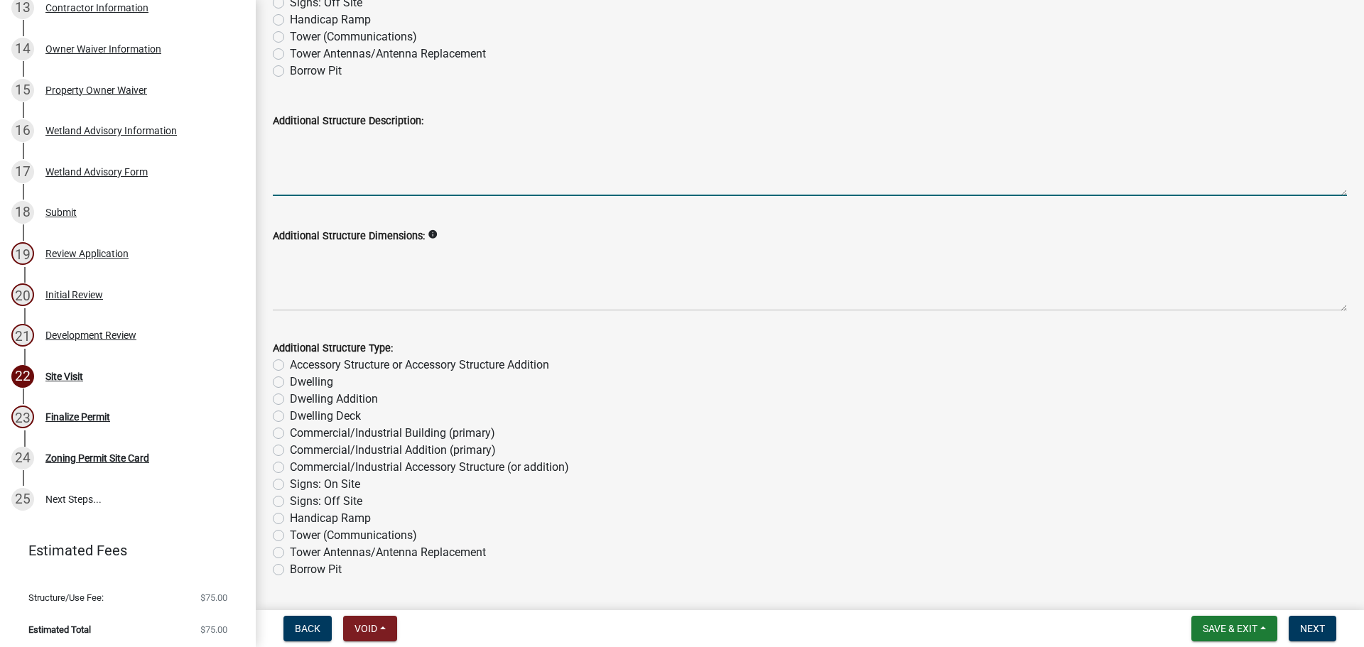
click at [303, 178] on textarea "Additional Structure Description:" at bounding box center [810, 162] width 1074 height 67
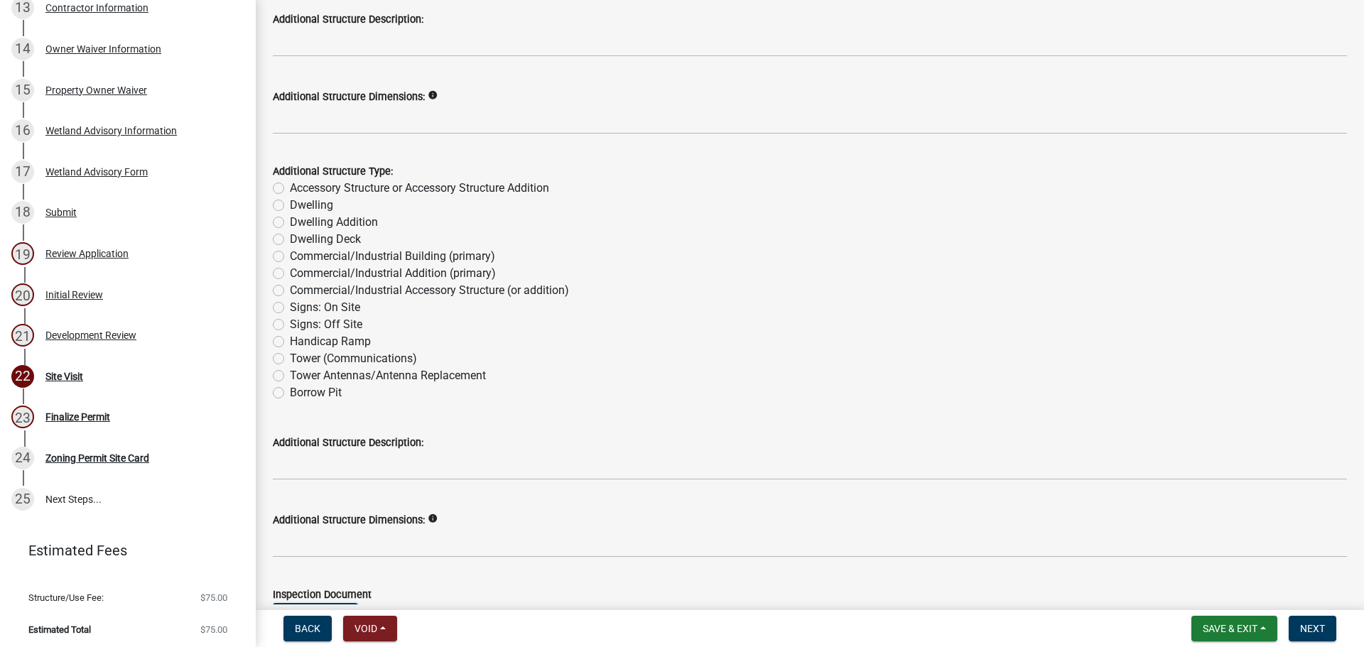
scroll to position [2665, 0]
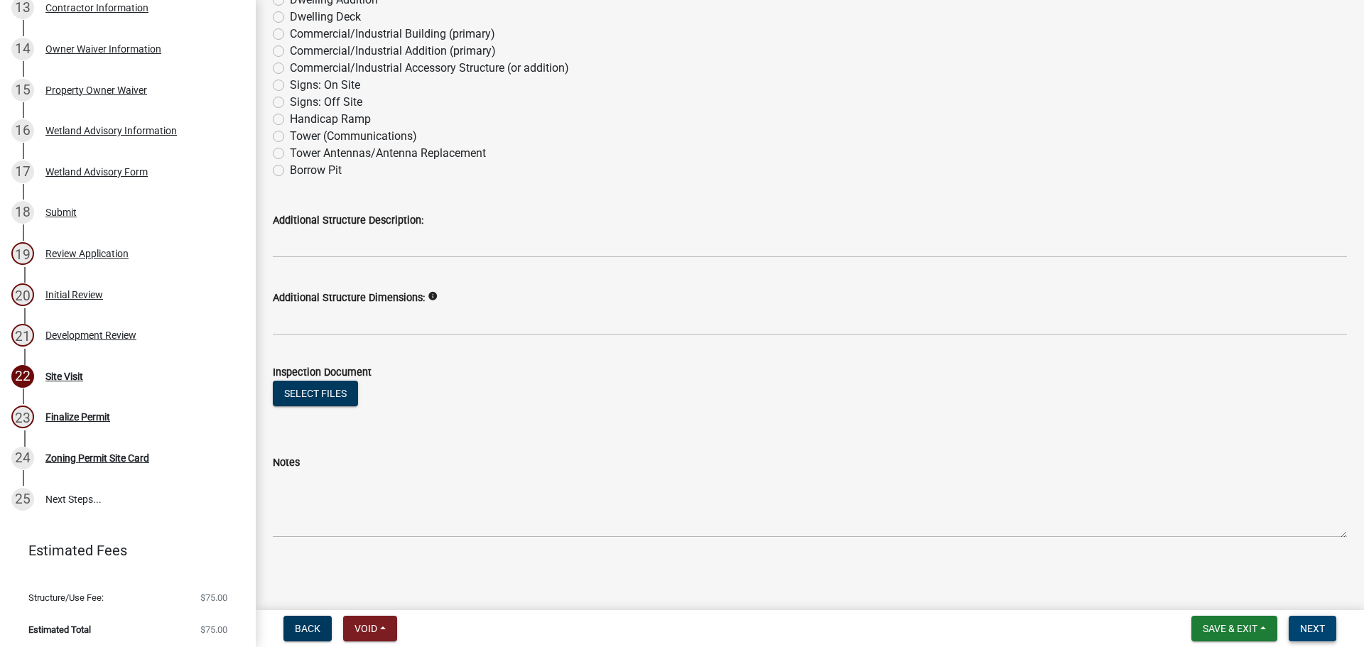
type textarea "8' * 40' storage container"
click at [1318, 623] on span "Next" at bounding box center [1312, 628] width 25 height 11
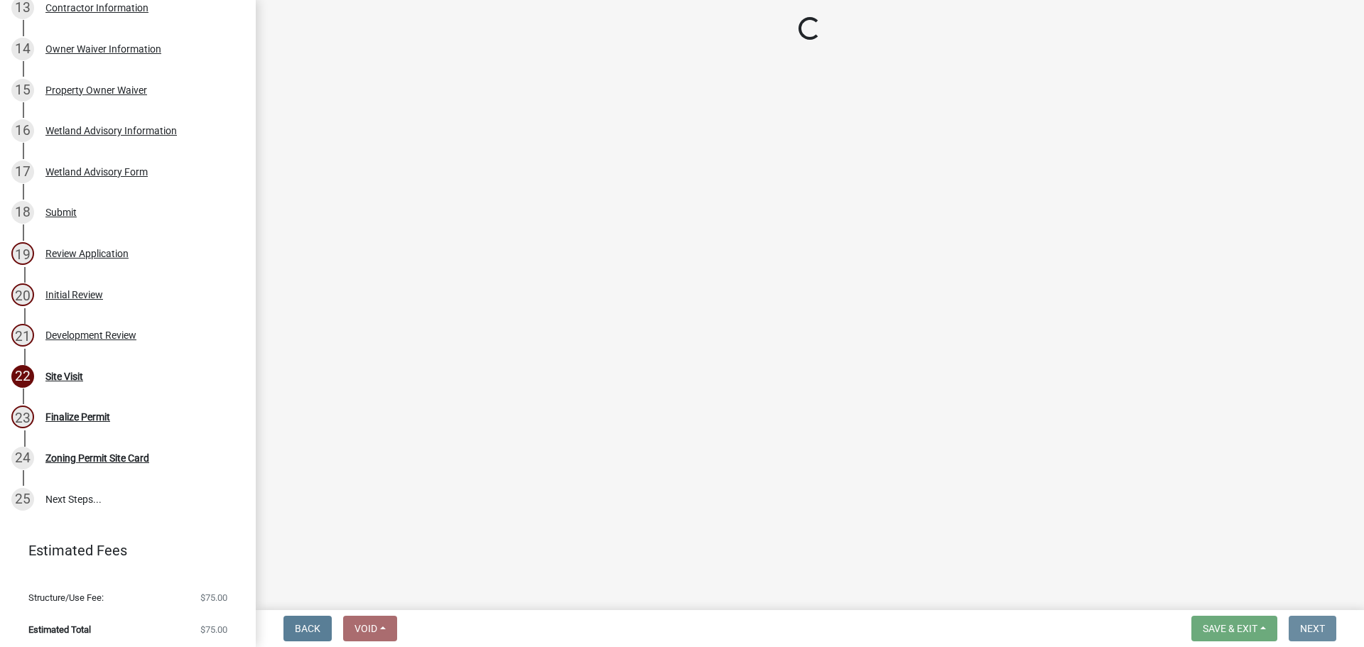
scroll to position [0, 0]
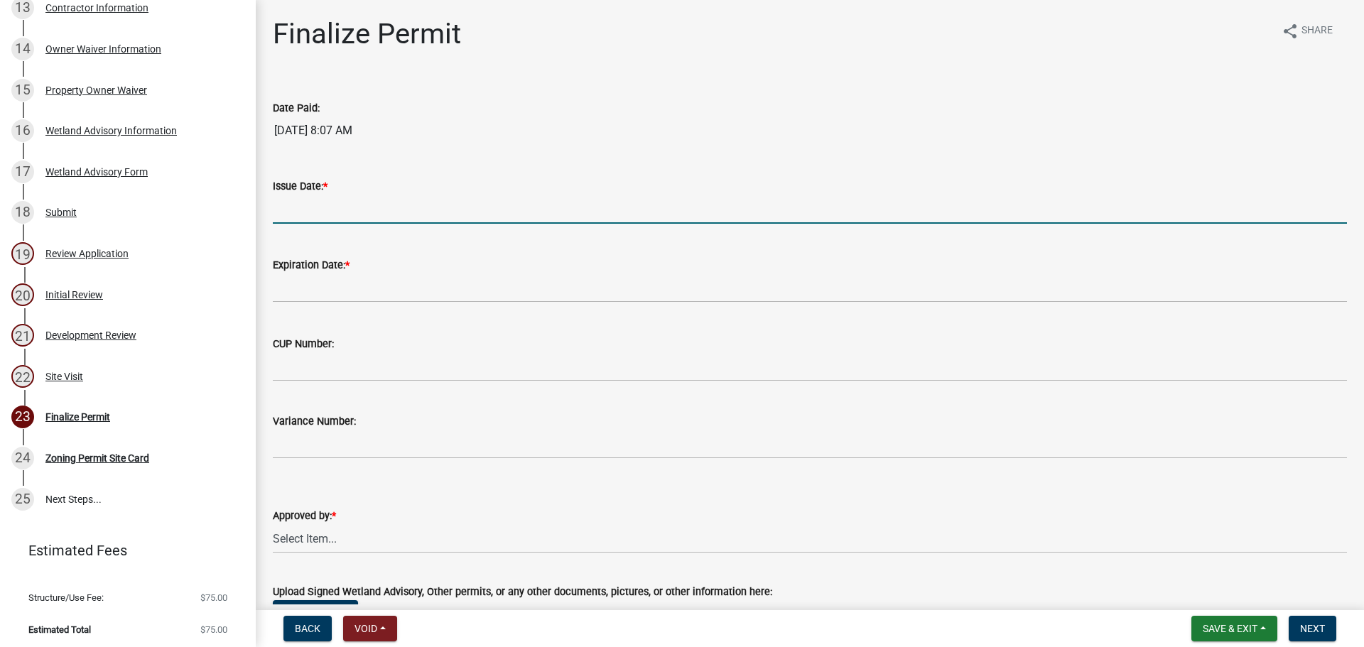
click at [311, 218] on input "Issue Date: *" at bounding box center [810, 209] width 1074 height 29
type input "[DATE]"
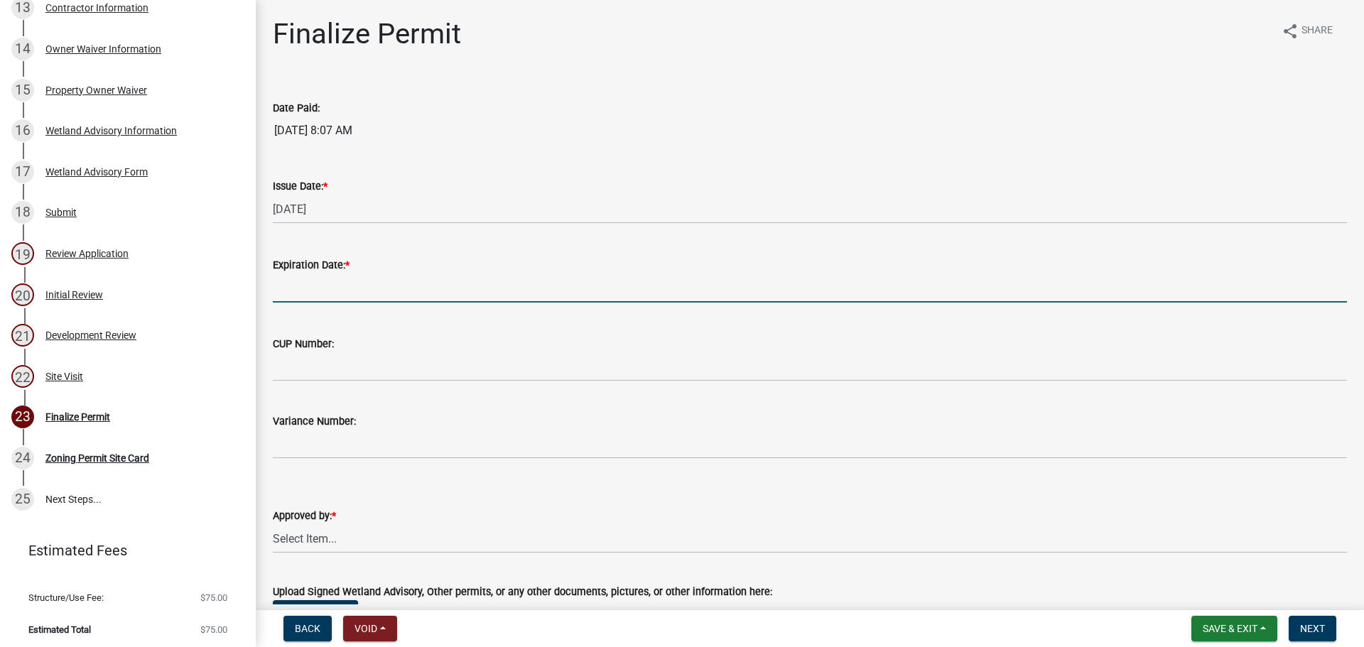
click at [297, 287] on input "Expiration Date: *" at bounding box center [810, 288] width 1074 height 29
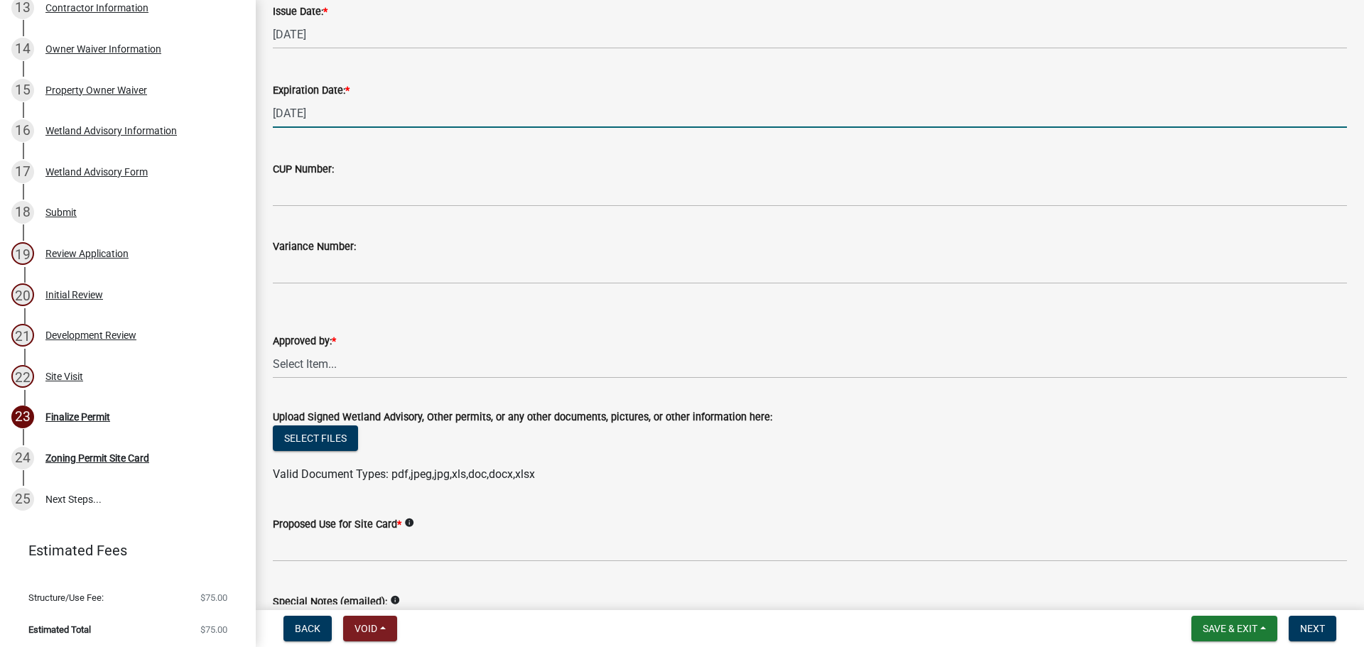
scroll to position [276, 0]
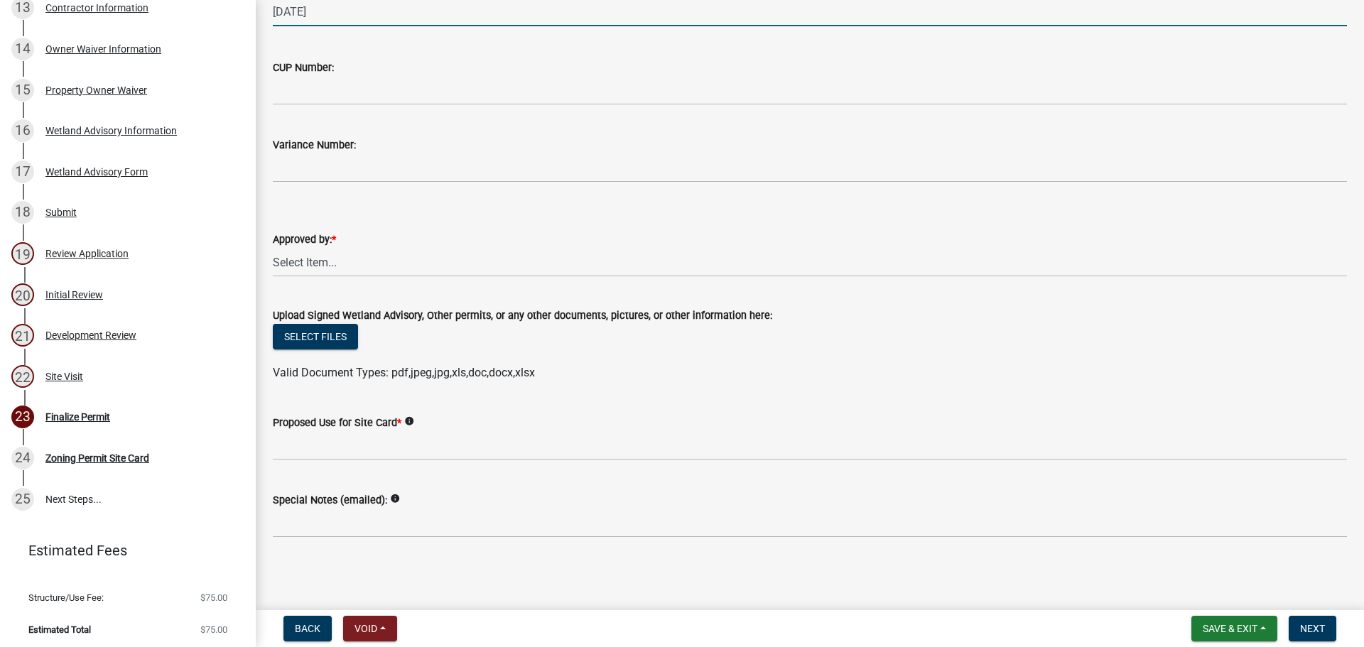
type input "[DATE]"
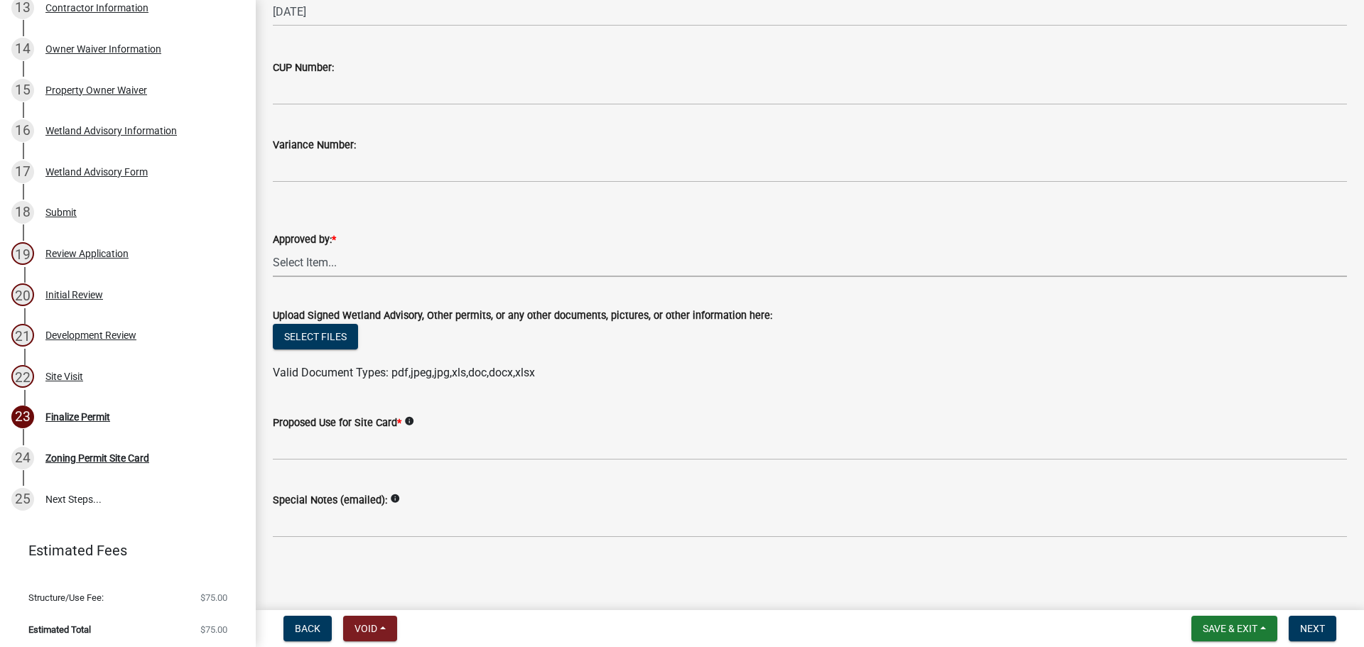
click at [323, 259] on select "Select Item... [PERSON_NAME] [PERSON_NAME] [PERSON_NAME] [PERSON_NAME]" at bounding box center [810, 262] width 1074 height 29
click at [273, 248] on select "Select Item... [PERSON_NAME] [PERSON_NAME] [PERSON_NAME] [PERSON_NAME]" at bounding box center [810, 262] width 1074 height 29
select select "2c4fa7fa-afa4-44d2-94c9-bb84501a50a4"
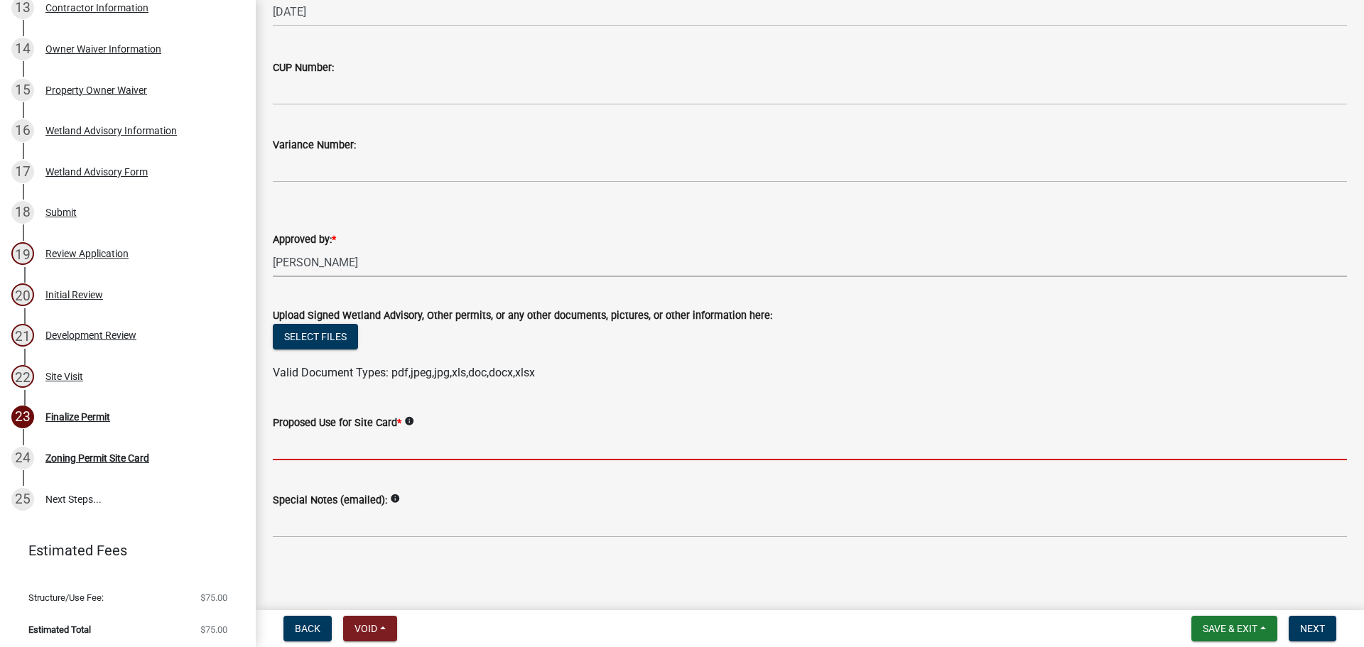
click at [283, 451] on input "Proposed Use for Site Card *" at bounding box center [810, 445] width 1074 height 29
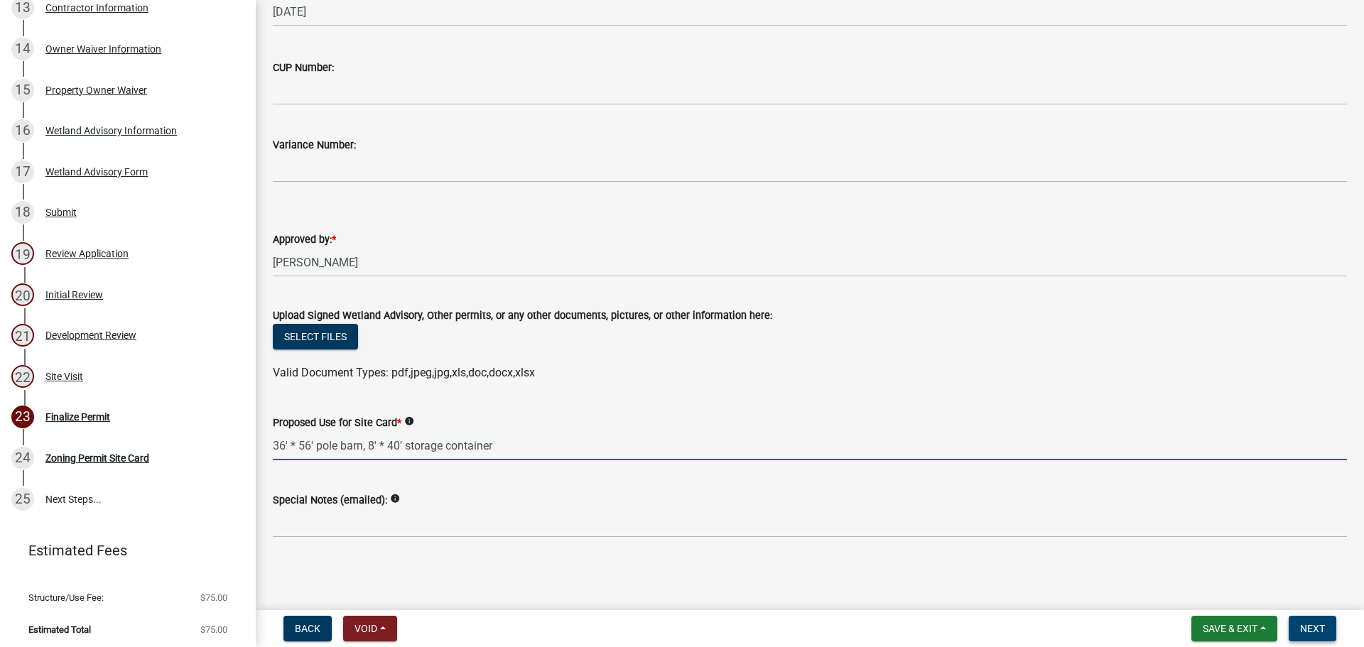
type input "36' * 56' pole barn, 8' * 40' storage container"
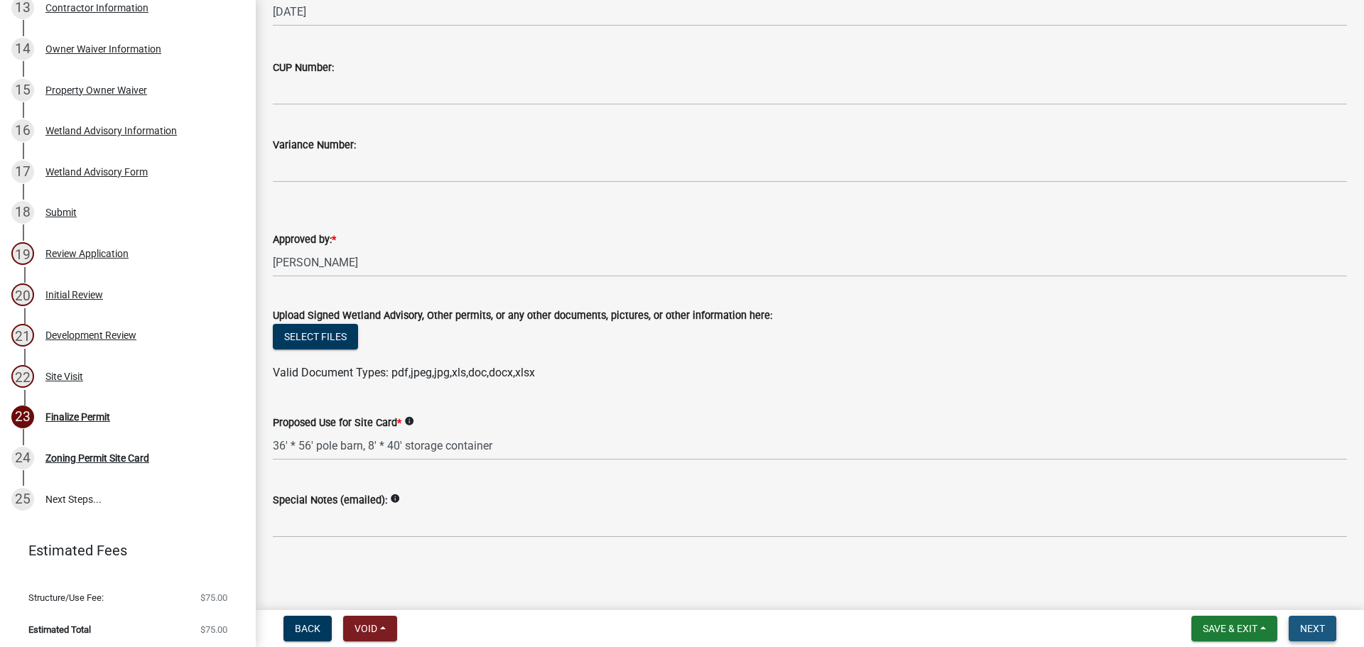
click at [1314, 631] on span "Next" at bounding box center [1312, 628] width 25 height 11
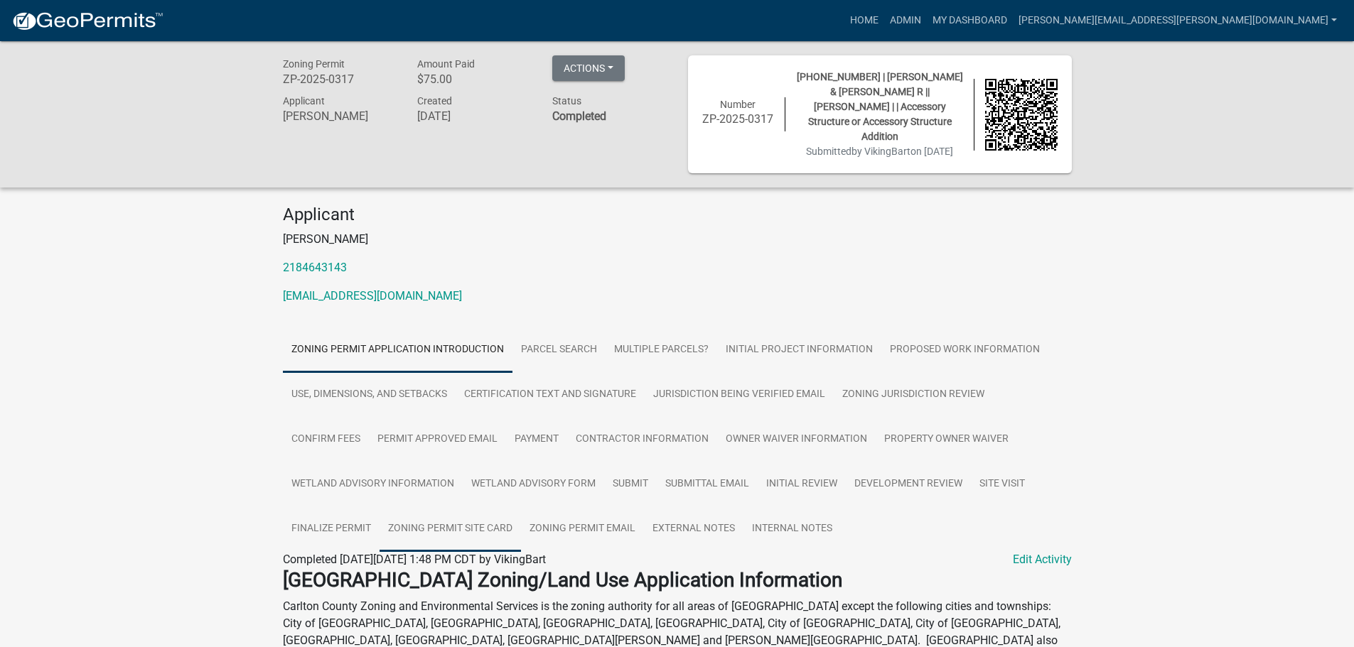
click at [485, 530] on link "Zoning Permit Site Card" at bounding box center [449, 529] width 141 height 45
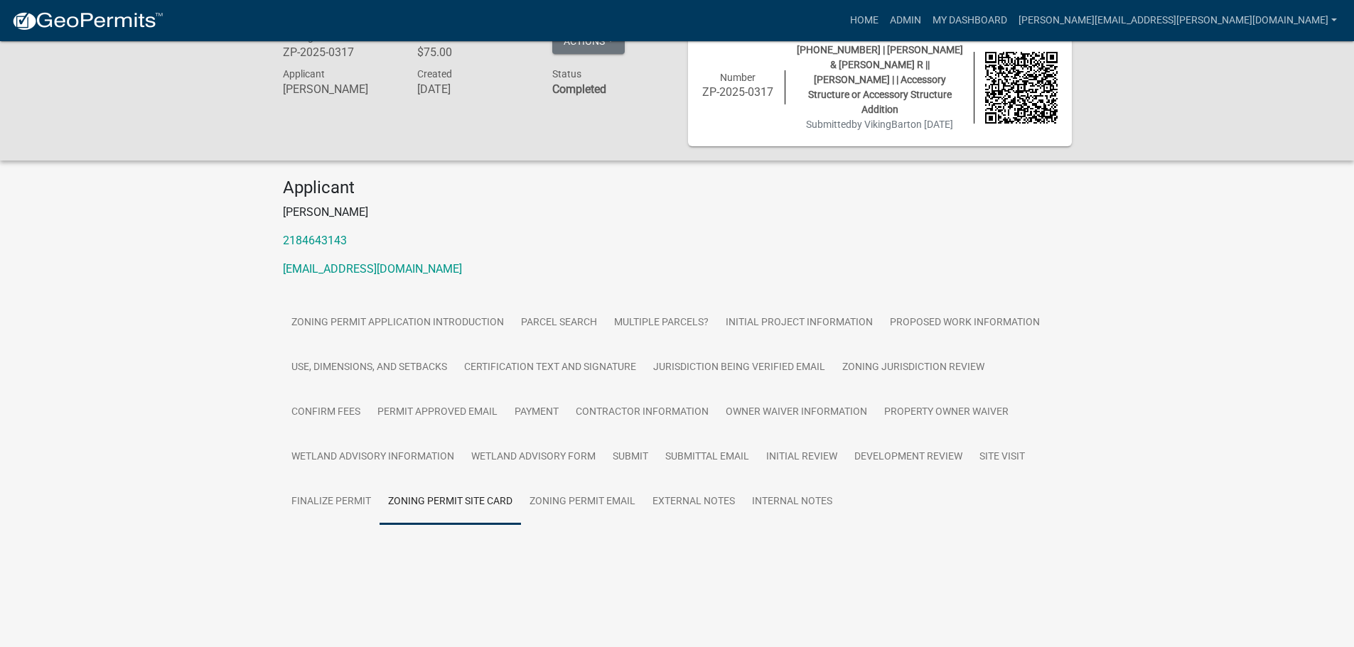
scroll to position [41, 0]
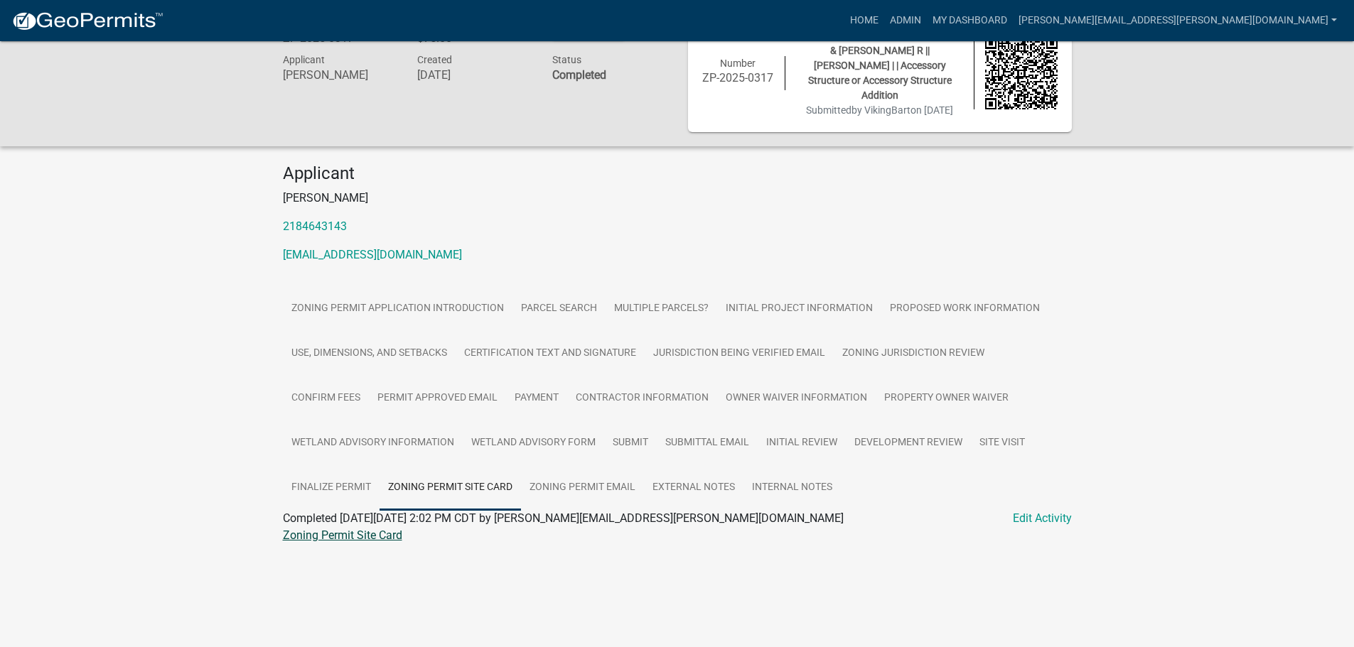
click at [306, 534] on link "Zoning Permit Site Card" at bounding box center [342, 536] width 119 height 14
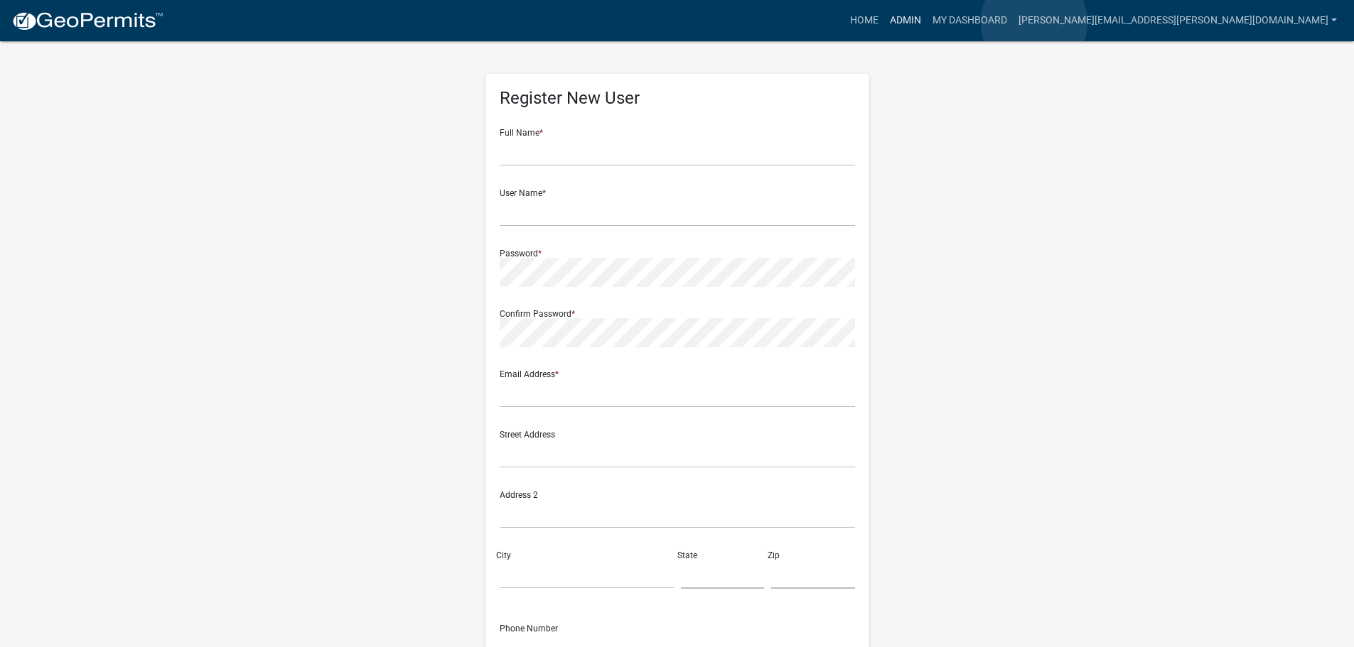
click at [927, 22] on link "Admin" at bounding box center [905, 20] width 43 height 27
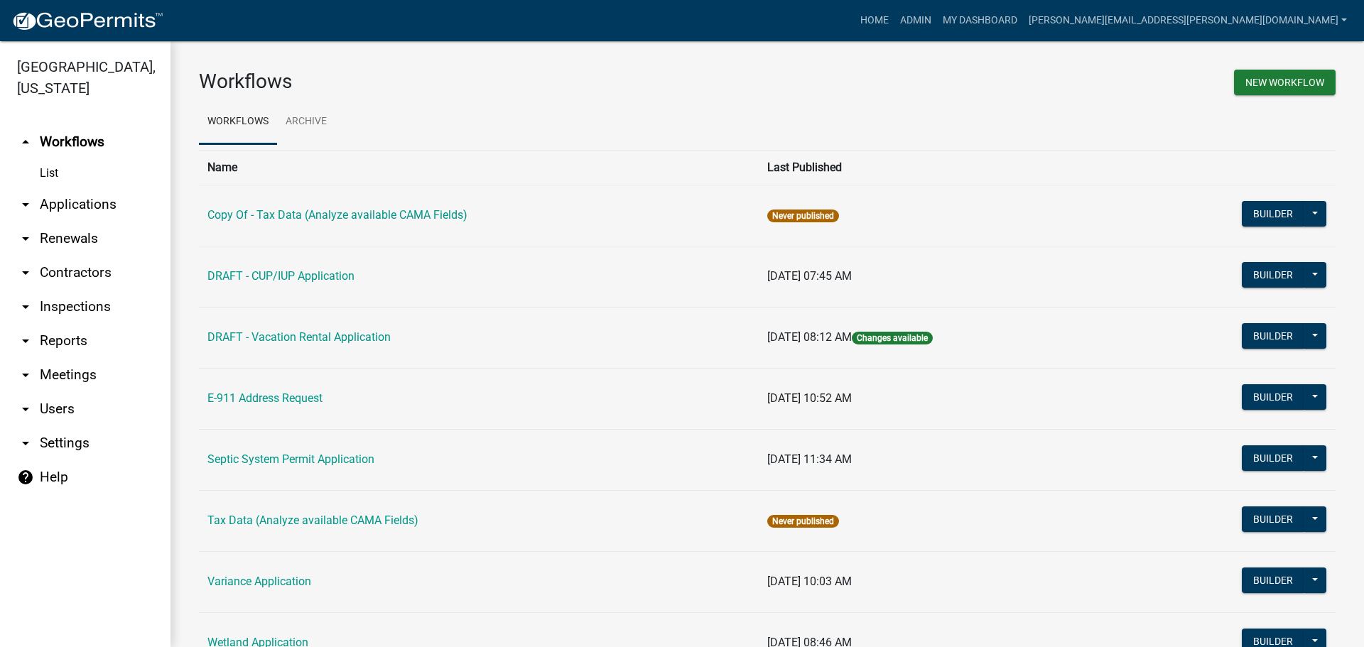
click at [63, 203] on link "arrow_drop_down Applications" at bounding box center [85, 205] width 171 height 34
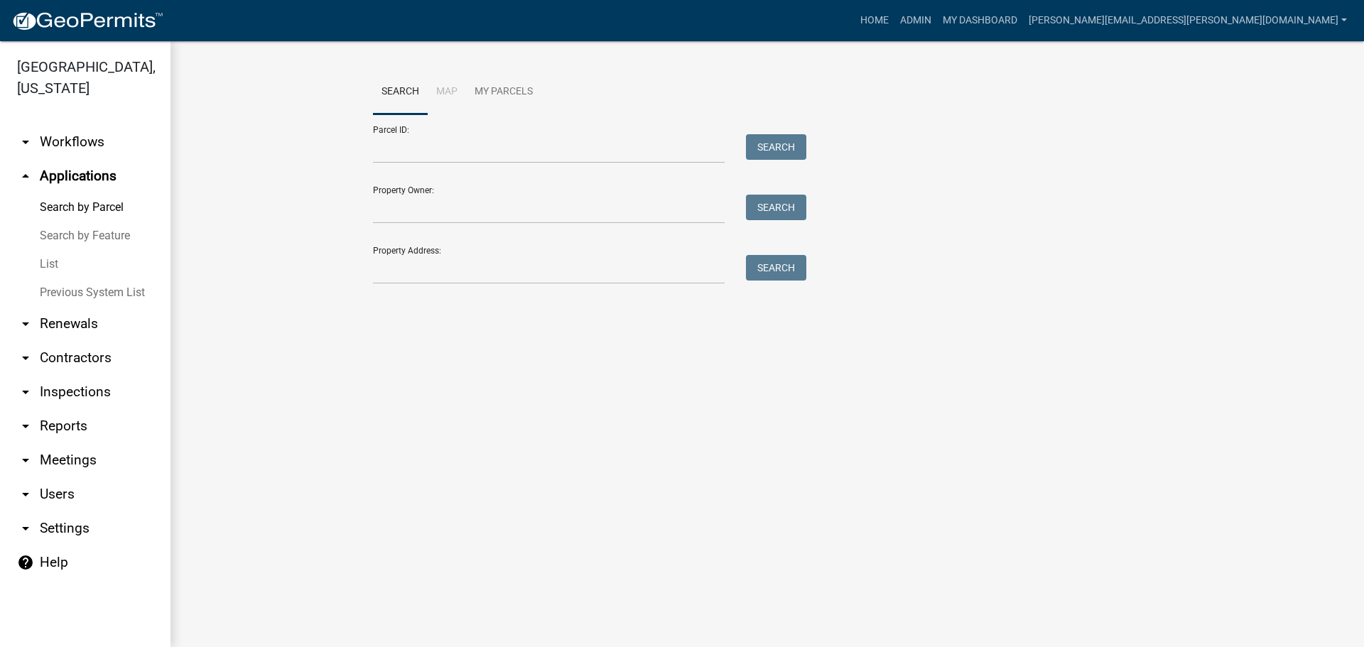
click at [54, 264] on link "List" at bounding box center [85, 264] width 171 height 28
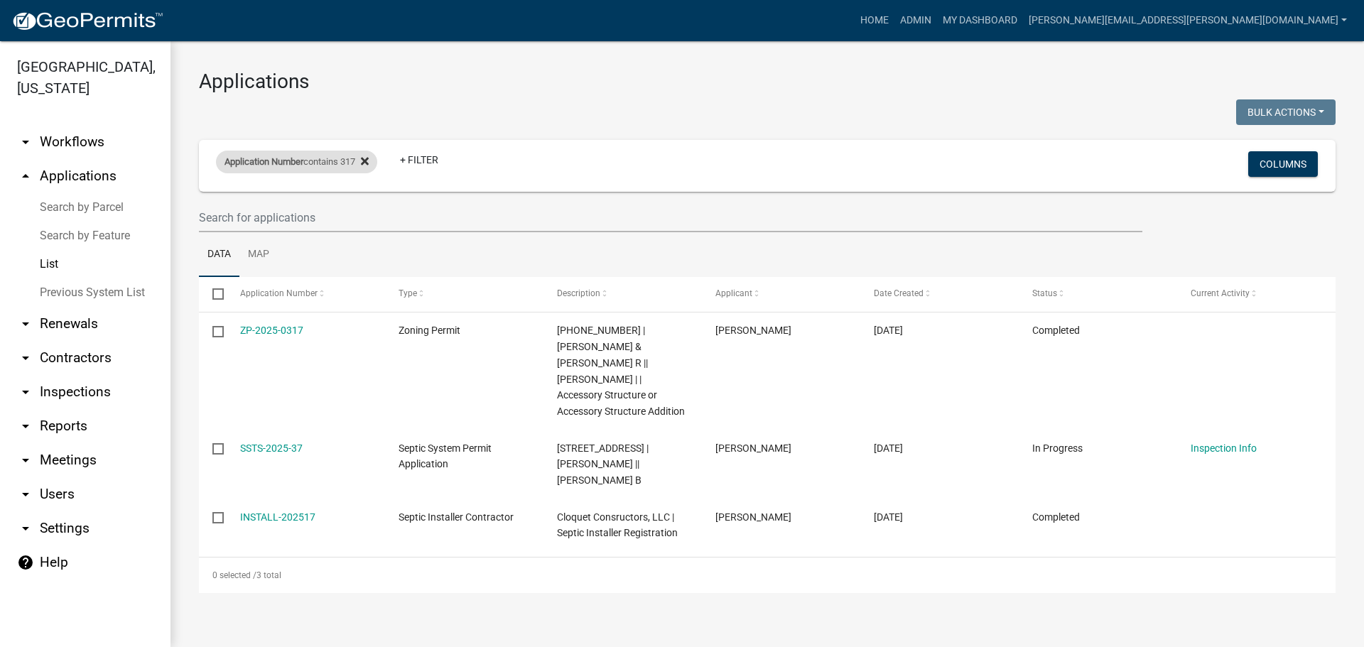
click at [369, 161] on icon at bounding box center [365, 161] width 8 height 11
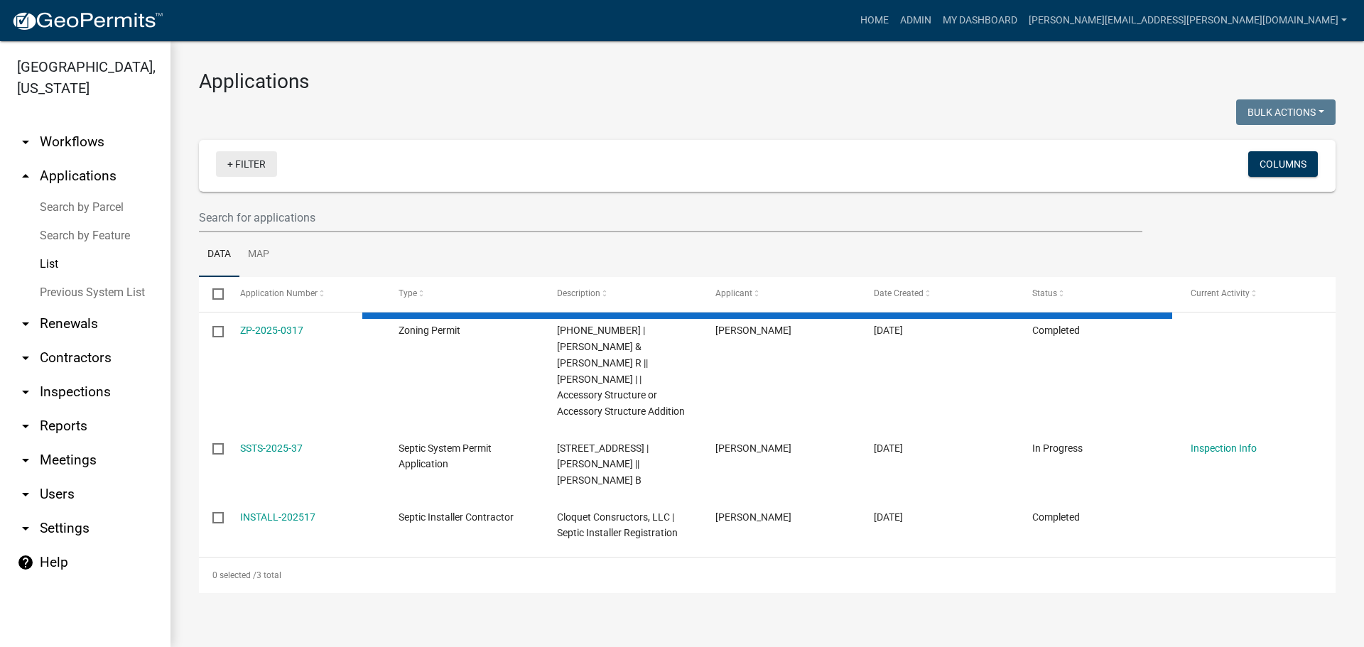
select select "3: 100"
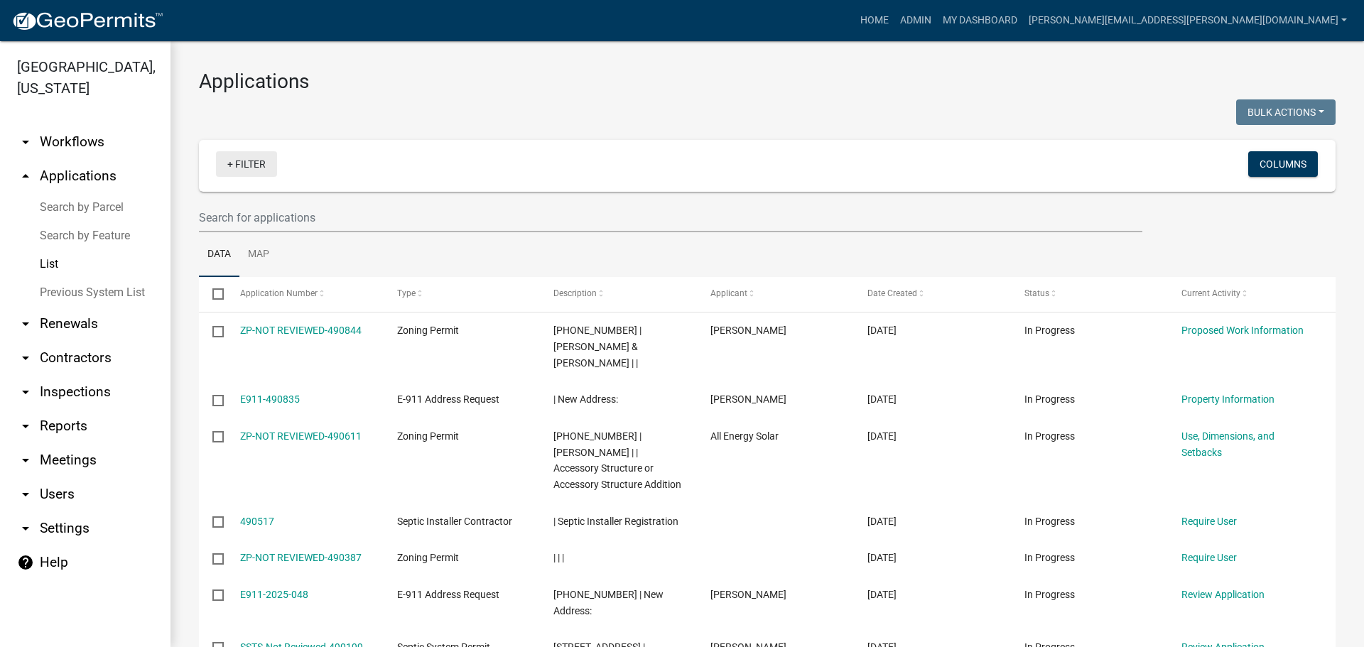
click at [259, 166] on link "+ Filter" at bounding box center [246, 164] width 61 height 26
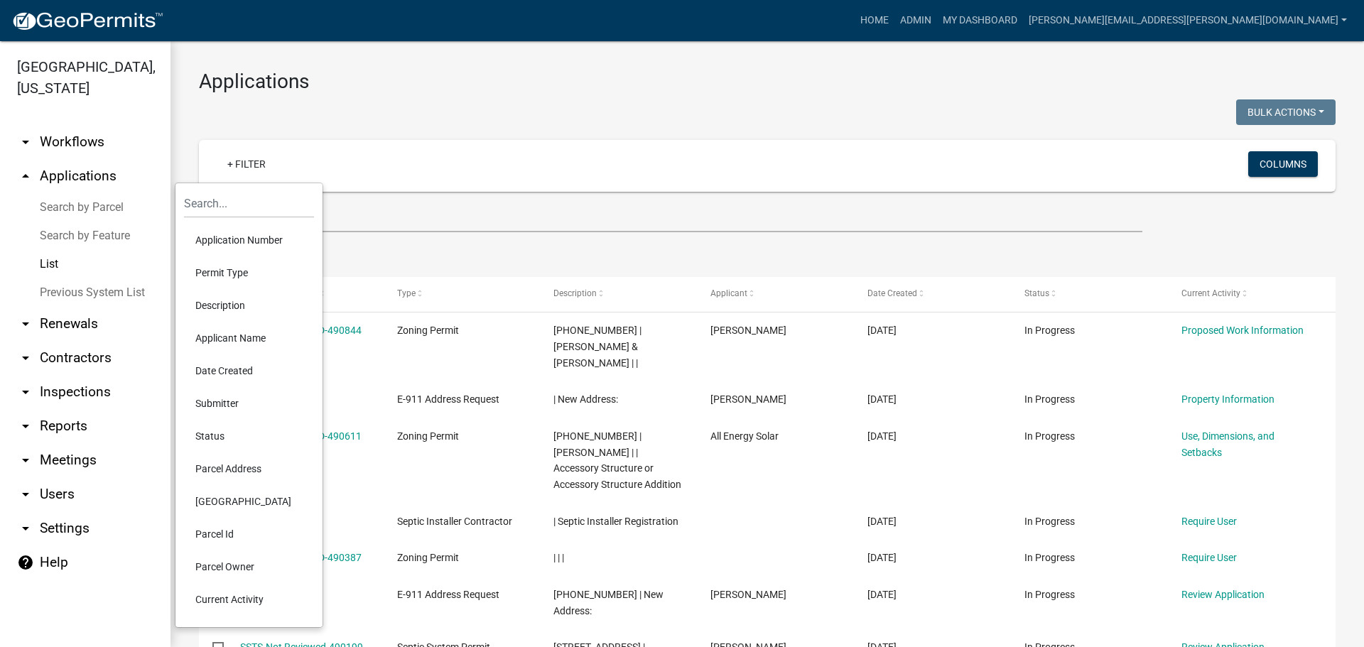
click at [245, 242] on li "Application Number" at bounding box center [249, 240] width 130 height 33
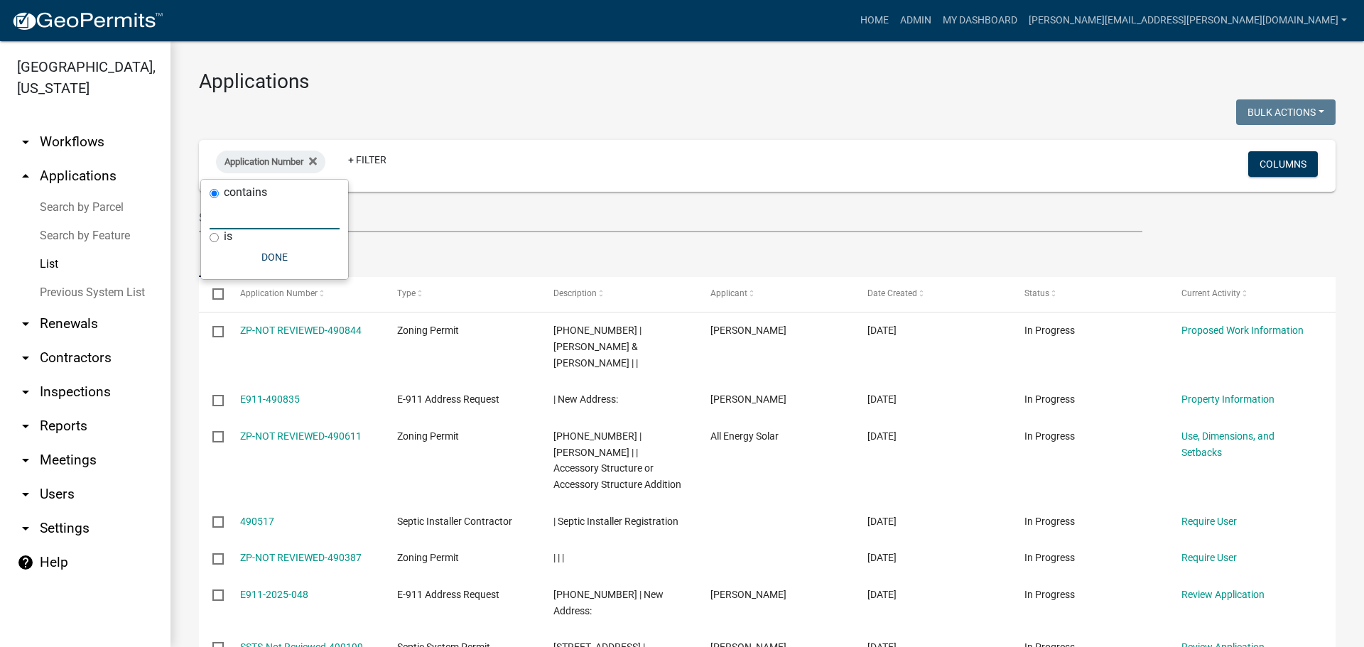
click at [264, 220] on input "text" at bounding box center [275, 214] width 130 height 29
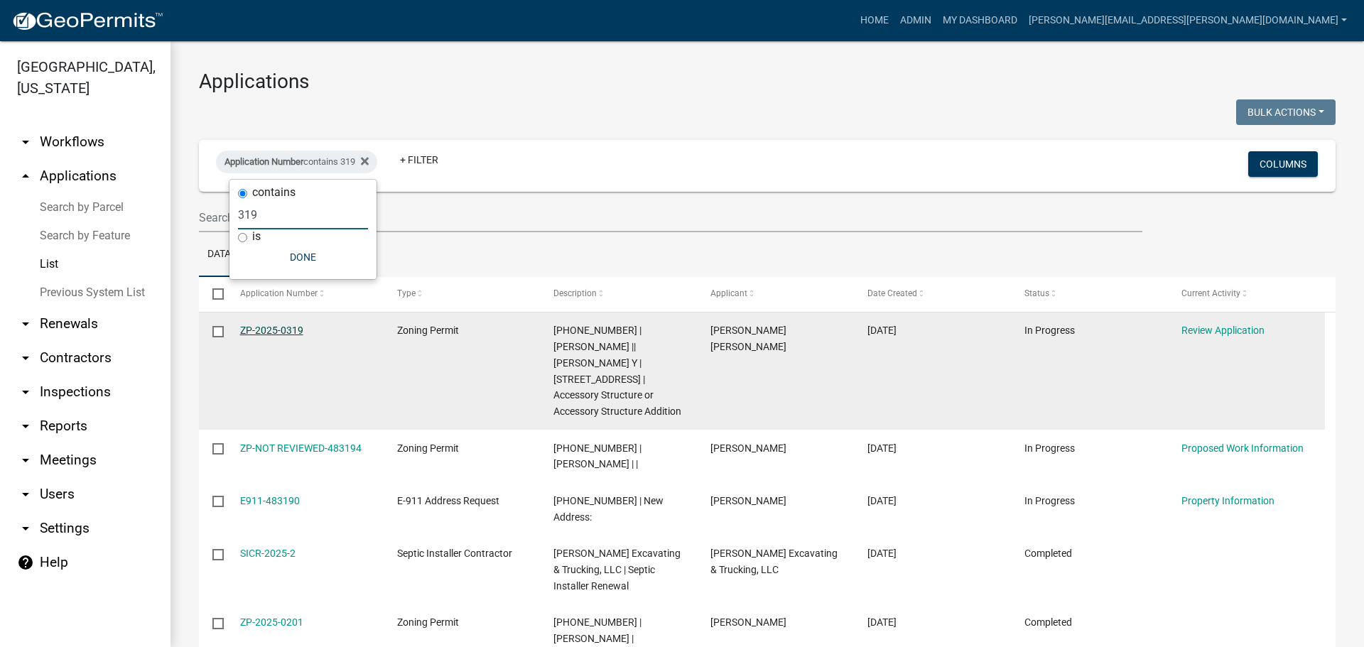
type input "319"
click at [259, 330] on link "ZP-2025-0319" at bounding box center [271, 330] width 63 height 11
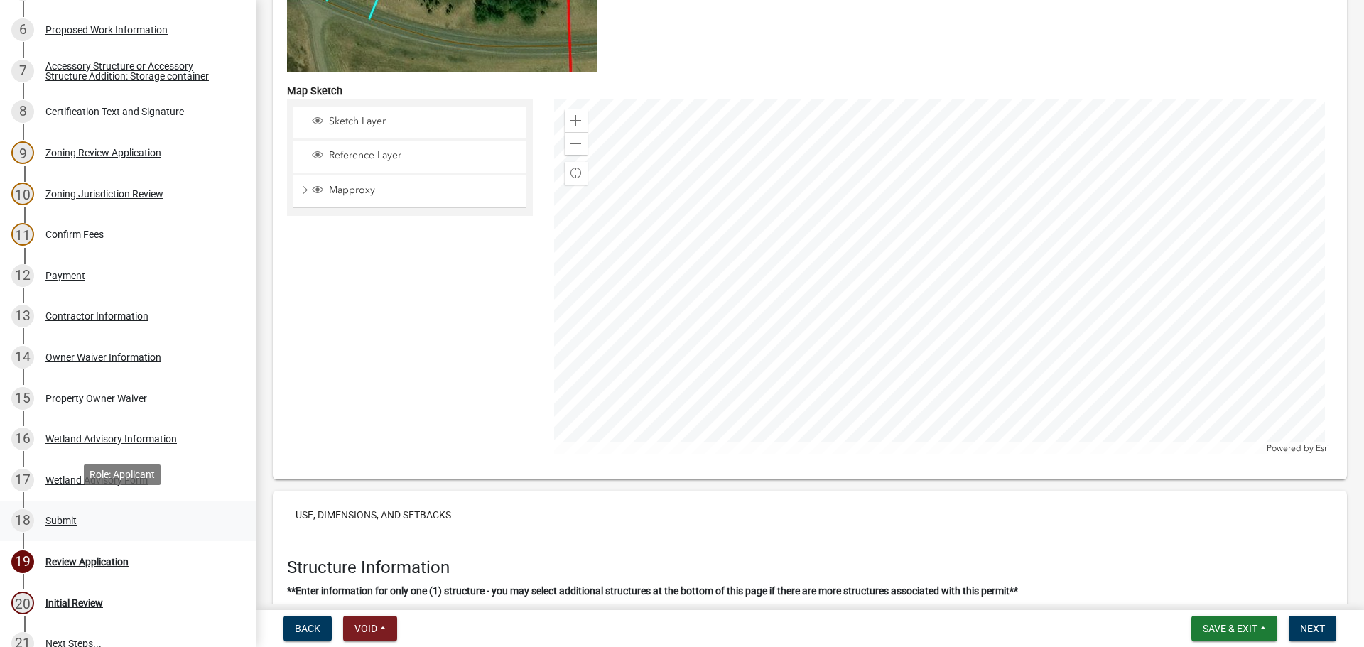
scroll to position [426, 0]
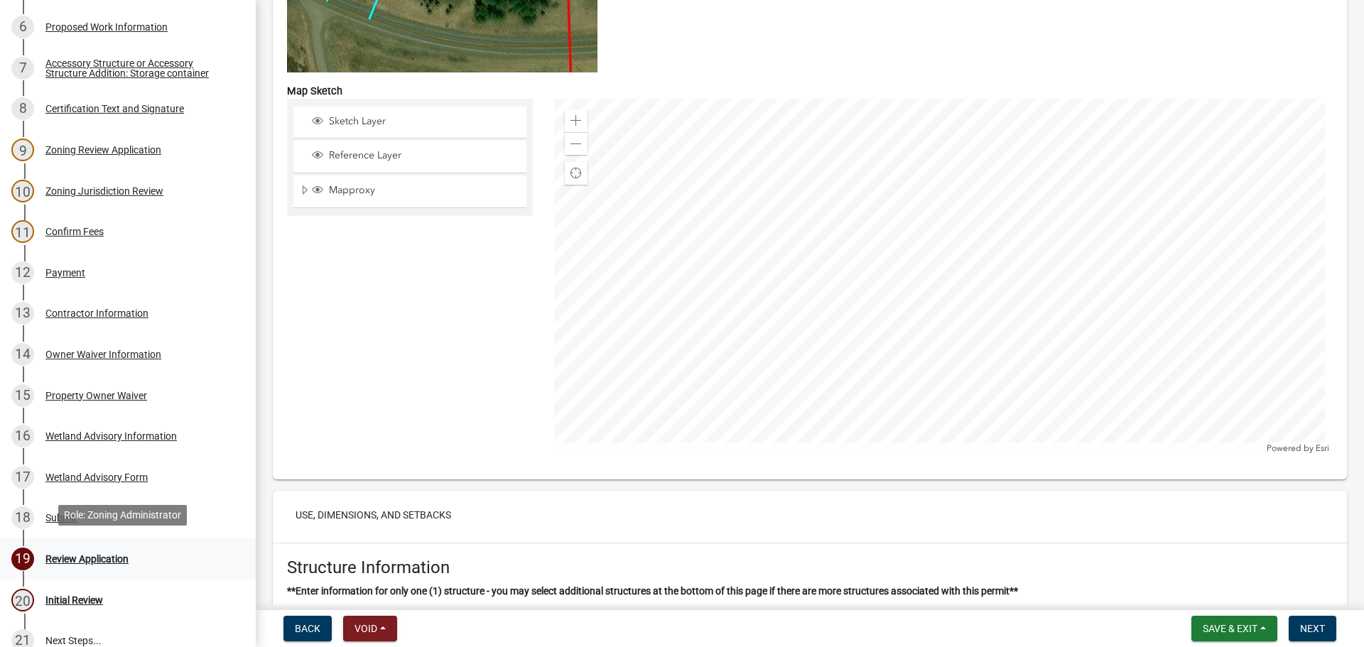
click at [75, 559] on div "Review Application" at bounding box center [86, 559] width 83 height 10
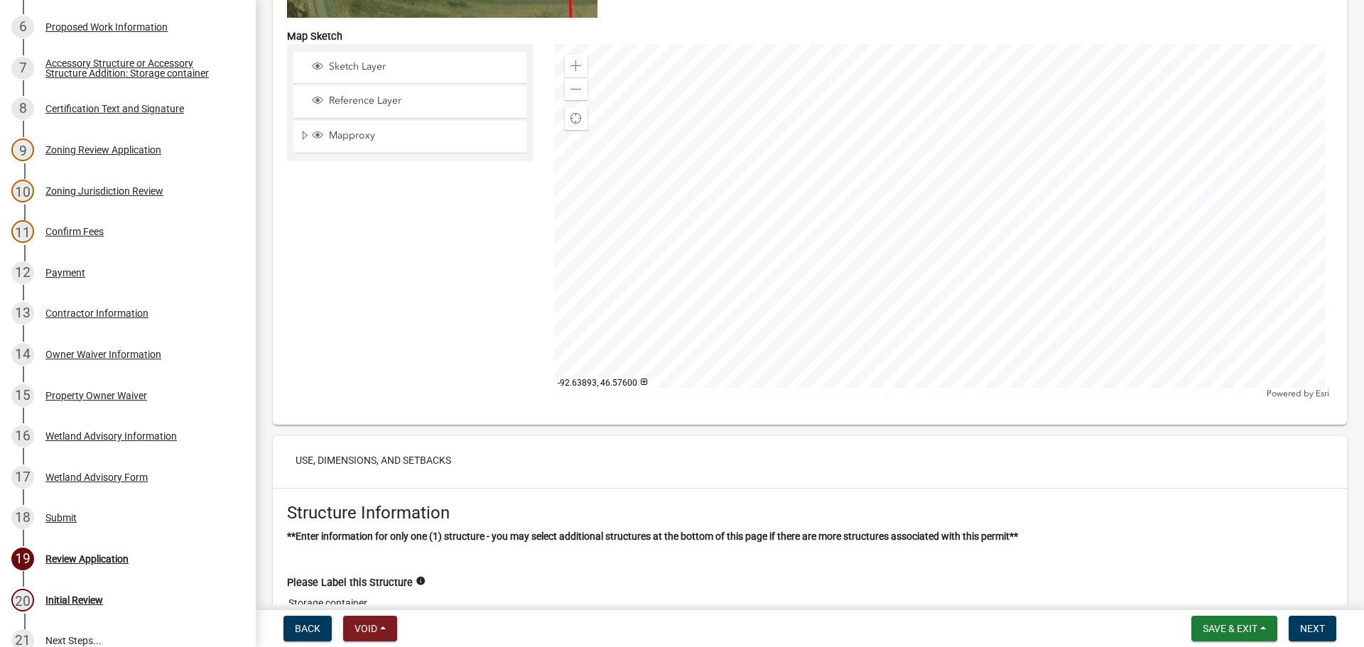
scroll to position [7674, 0]
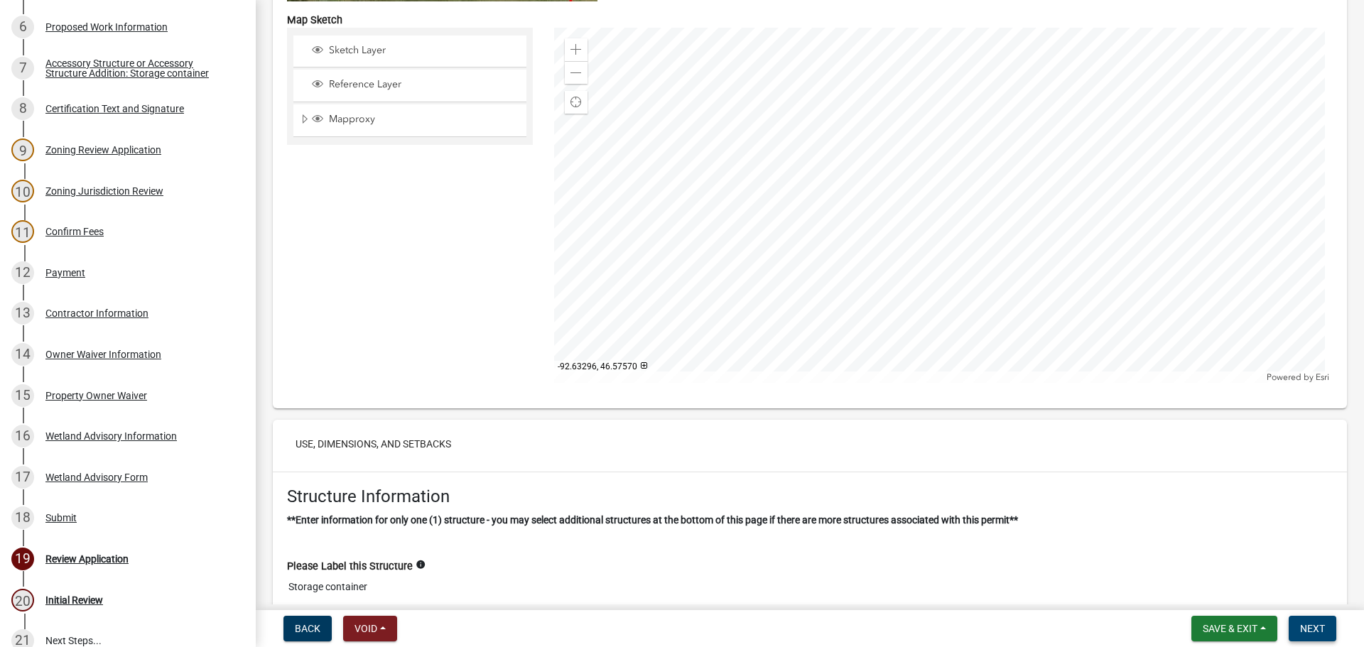
click at [1306, 627] on span "Next" at bounding box center [1312, 628] width 25 height 11
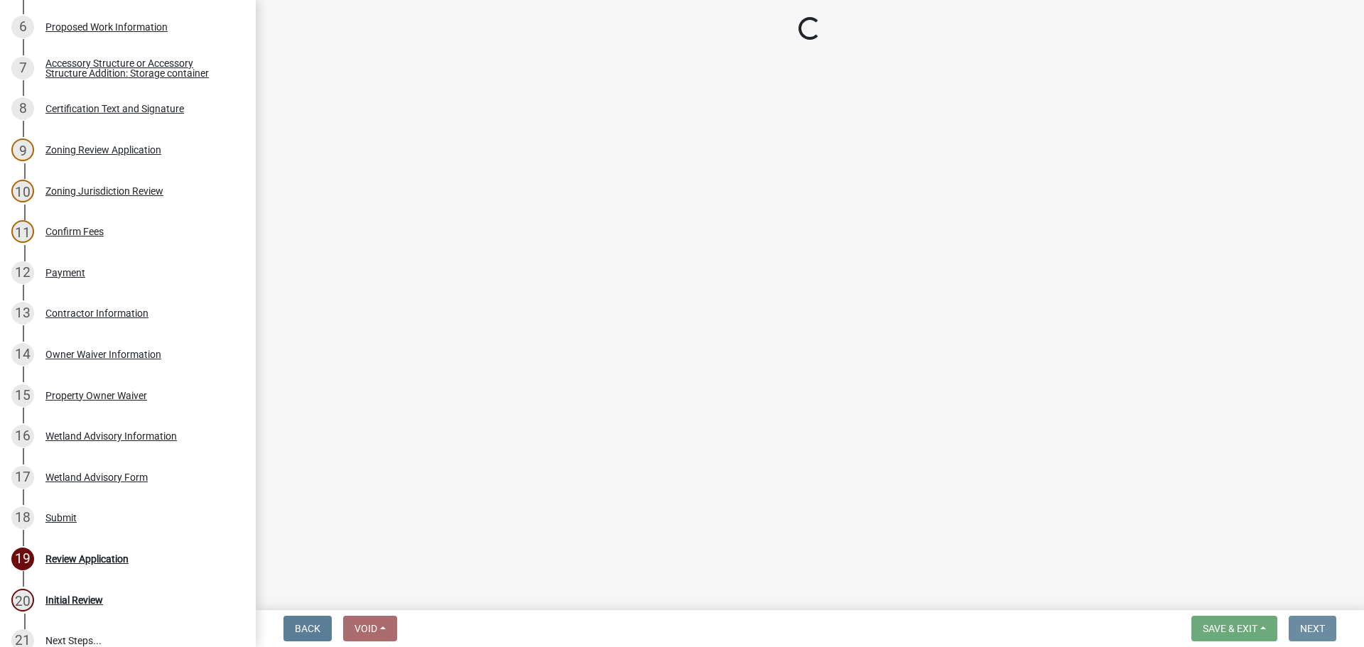
scroll to position [0, 0]
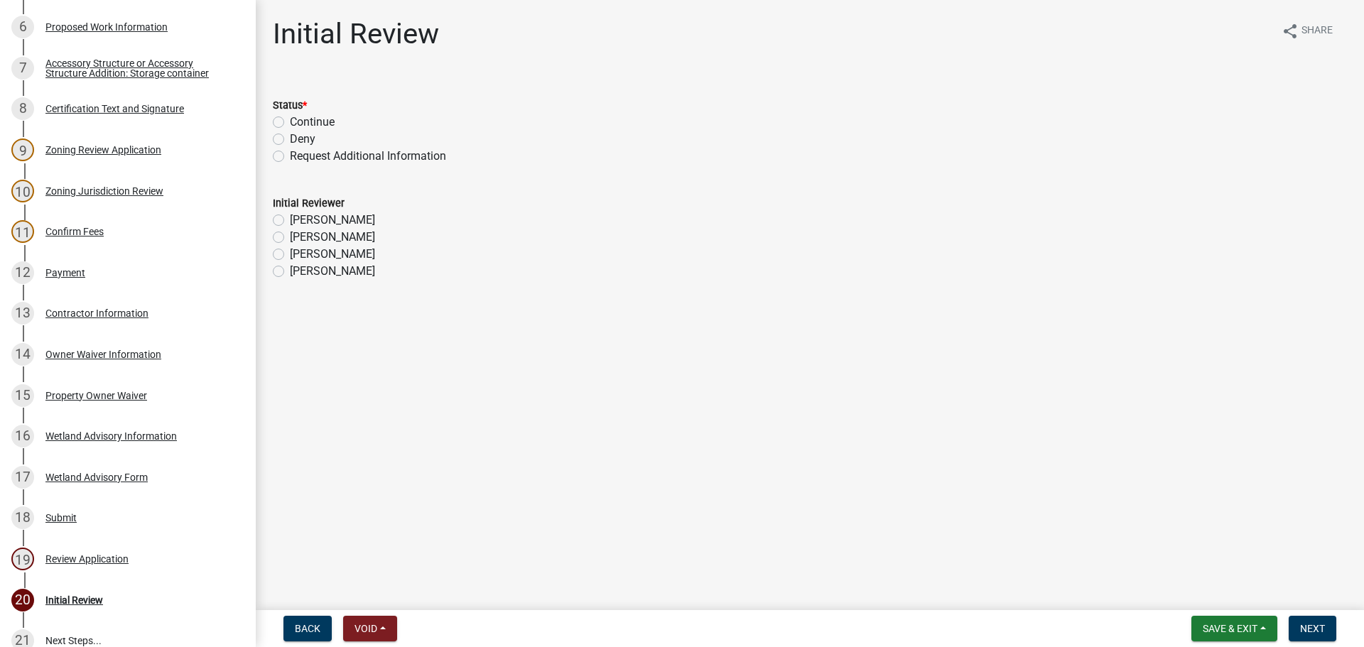
click at [298, 120] on label "Continue" at bounding box center [312, 122] width 45 height 17
click at [298, 120] on input "Continue" at bounding box center [294, 118] width 9 height 9
radio input "true"
click at [300, 252] on label "[PERSON_NAME]" at bounding box center [332, 254] width 85 height 17
click at [290, 254] on label "[PERSON_NAME]" at bounding box center [332, 254] width 85 height 17
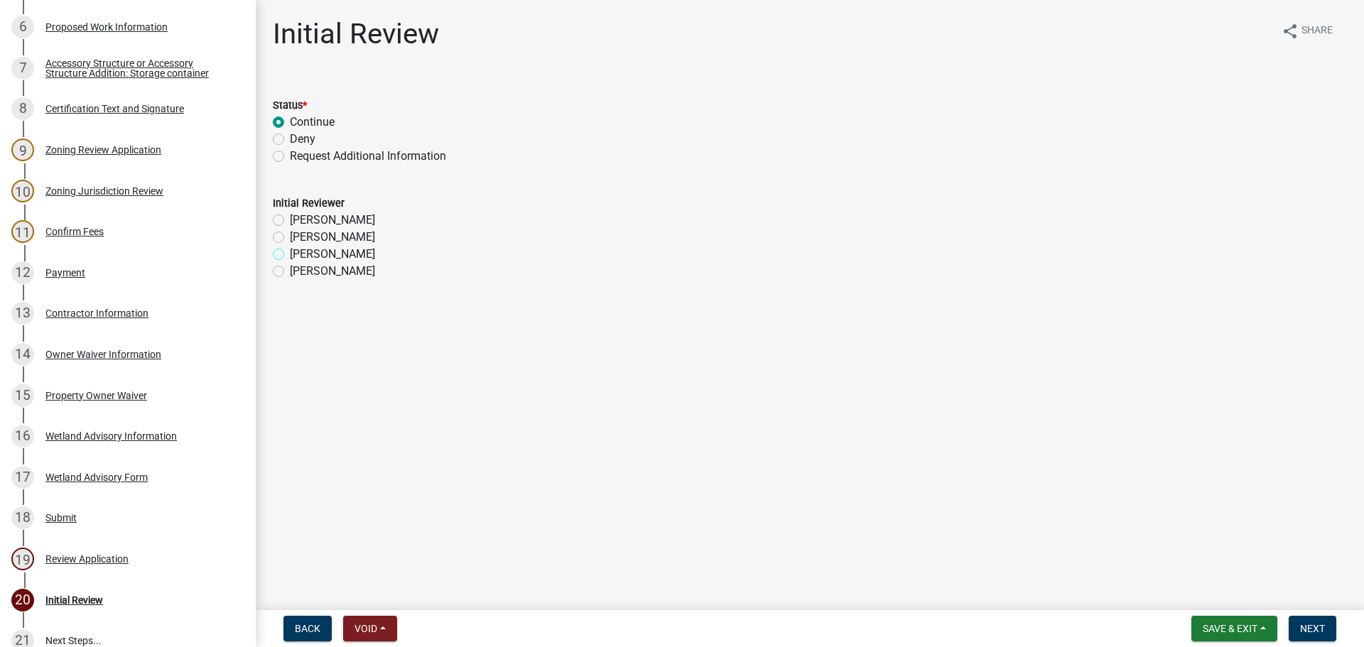
click at [290, 254] on input "[PERSON_NAME]" at bounding box center [294, 250] width 9 height 9
radio input "true"
click at [1295, 619] on button "Next" at bounding box center [1313, 629] width 48 height 26
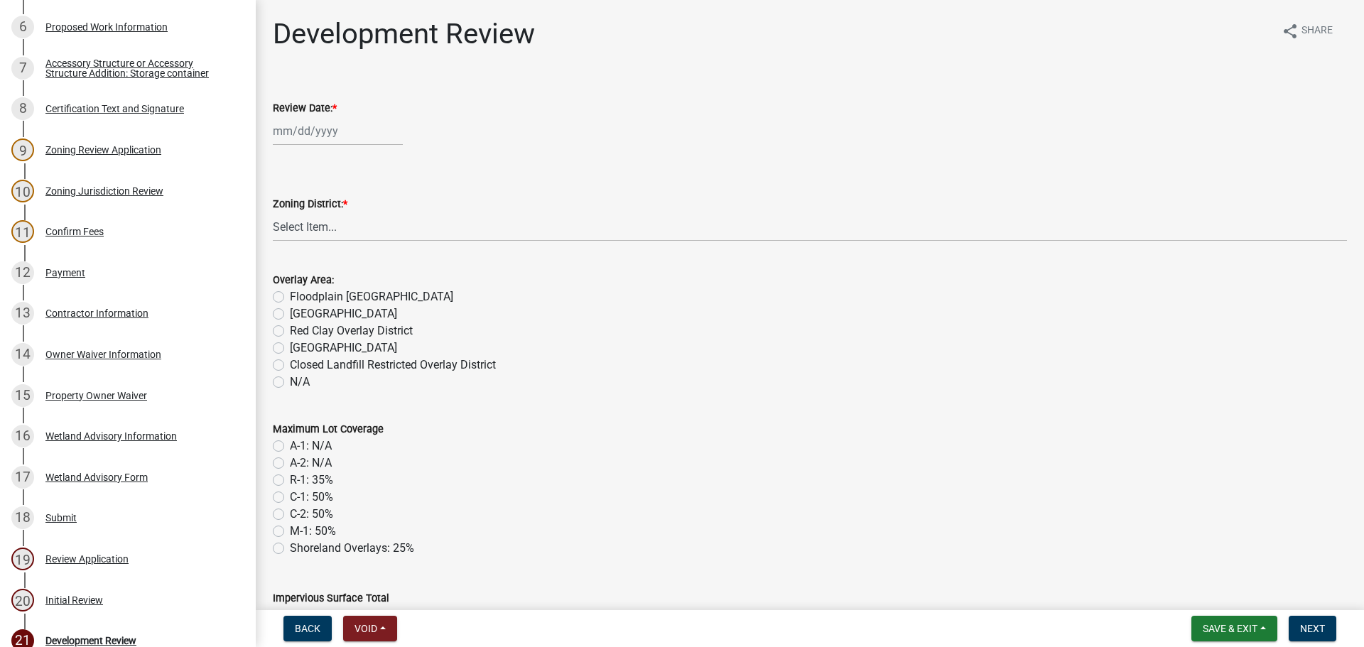
scroll to position [508, 0]
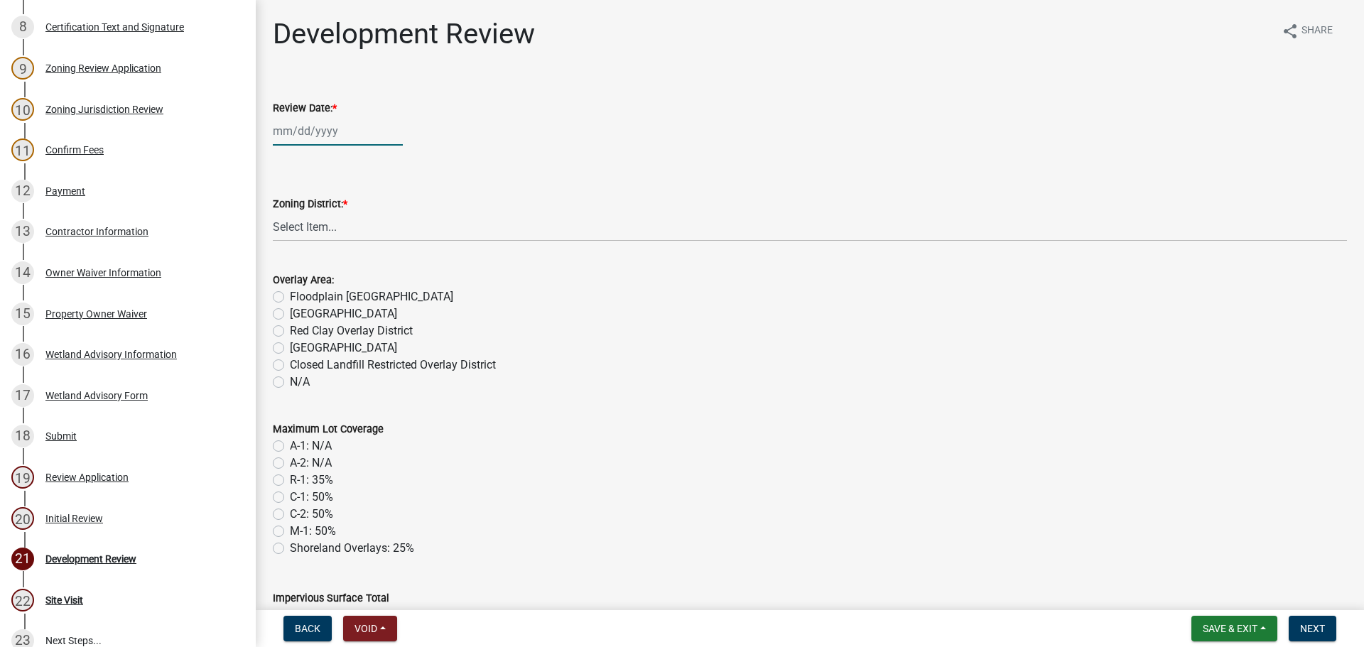
click at [329, 136] on div at bounding box center [338, 131] width 130 height 29
select select "10"
select select "2025"
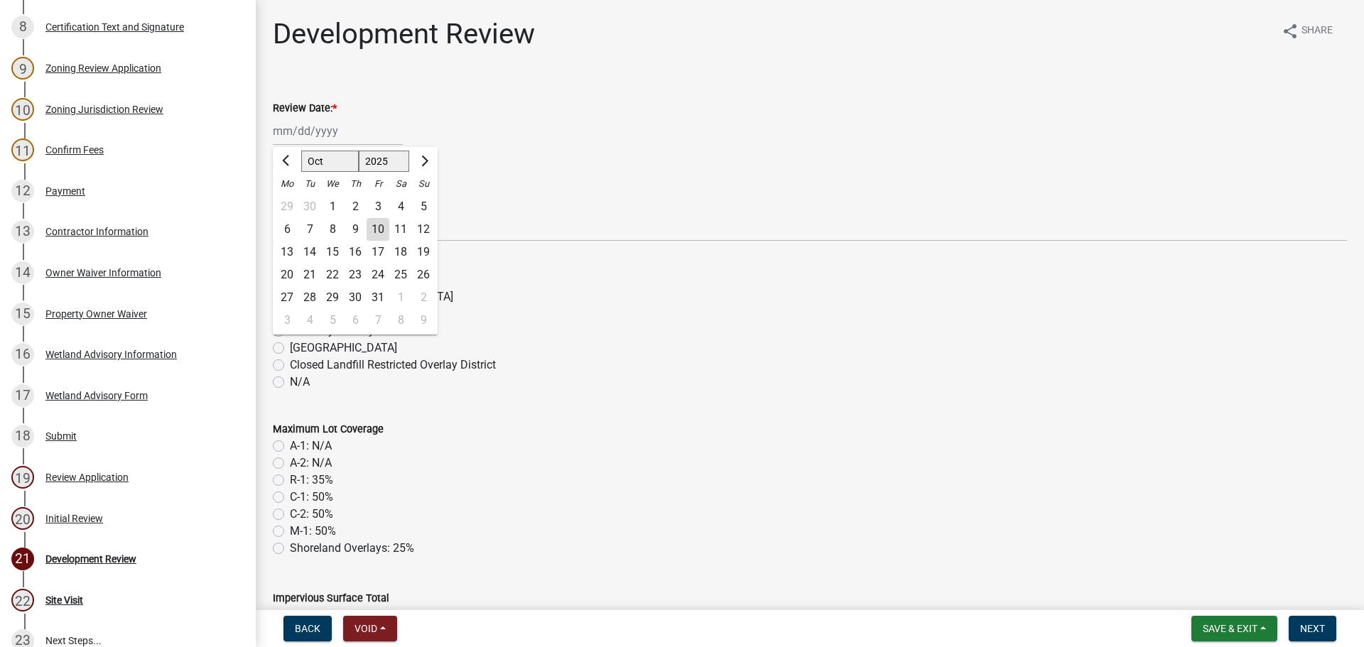
click at [377, 226] on div "10" at bounding box center [378, 229] width 23 height 23
type input "[DATE]"
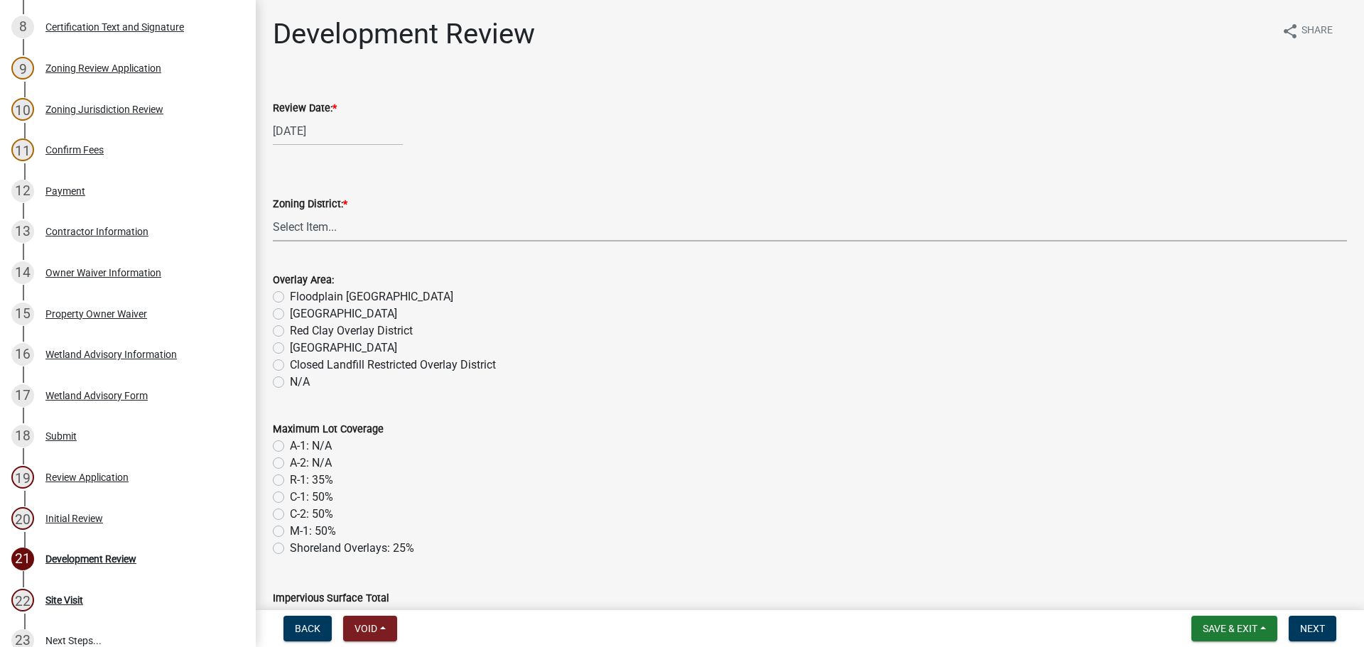
click at [319, 225] on select "Select Item... A-1 Agriculture/Forest Management District A-2 Agriculture/Rural…" at bounding box center [810, 226] width 1074 height 29
click at [273, 212] on select "Select Item... A-1 Agriculture/Forest Management District A-2 Agriculture/Rural…" at bounding box center [810, 226] width 1074 height 29
select select "342f297d-e66e-44c3-9aab-a7a7c58a864e"
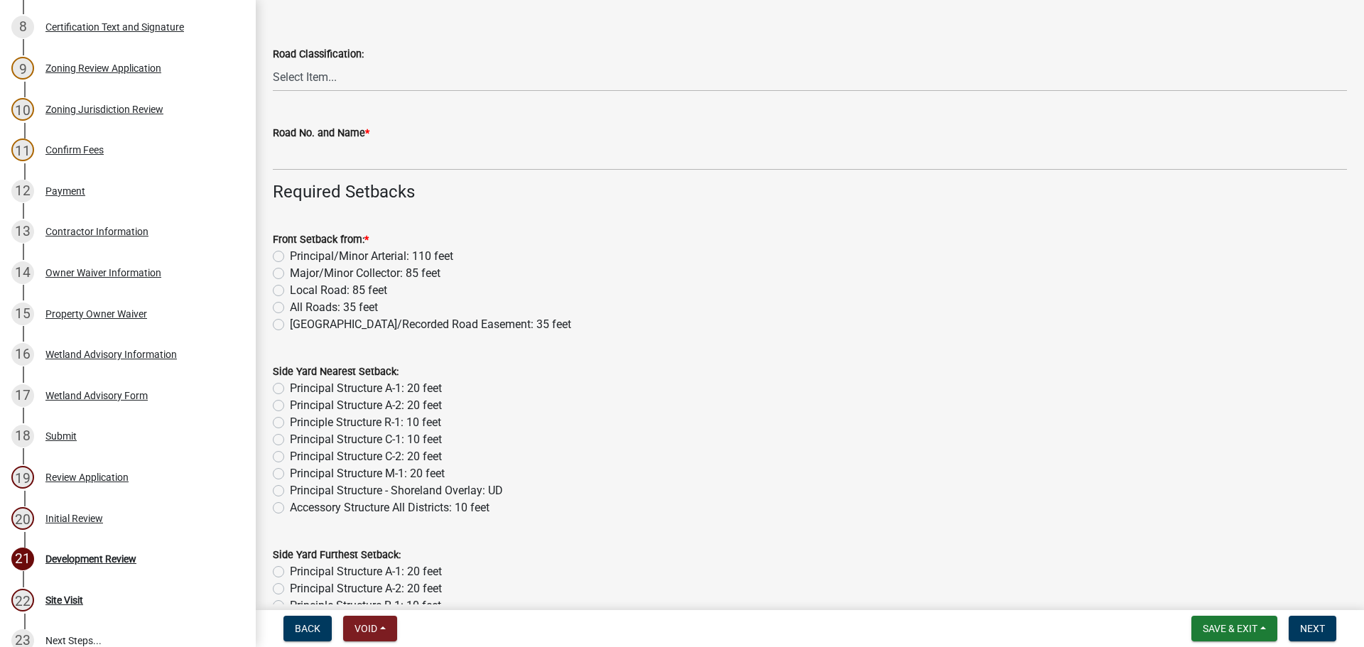
scroll to position [640, 0]
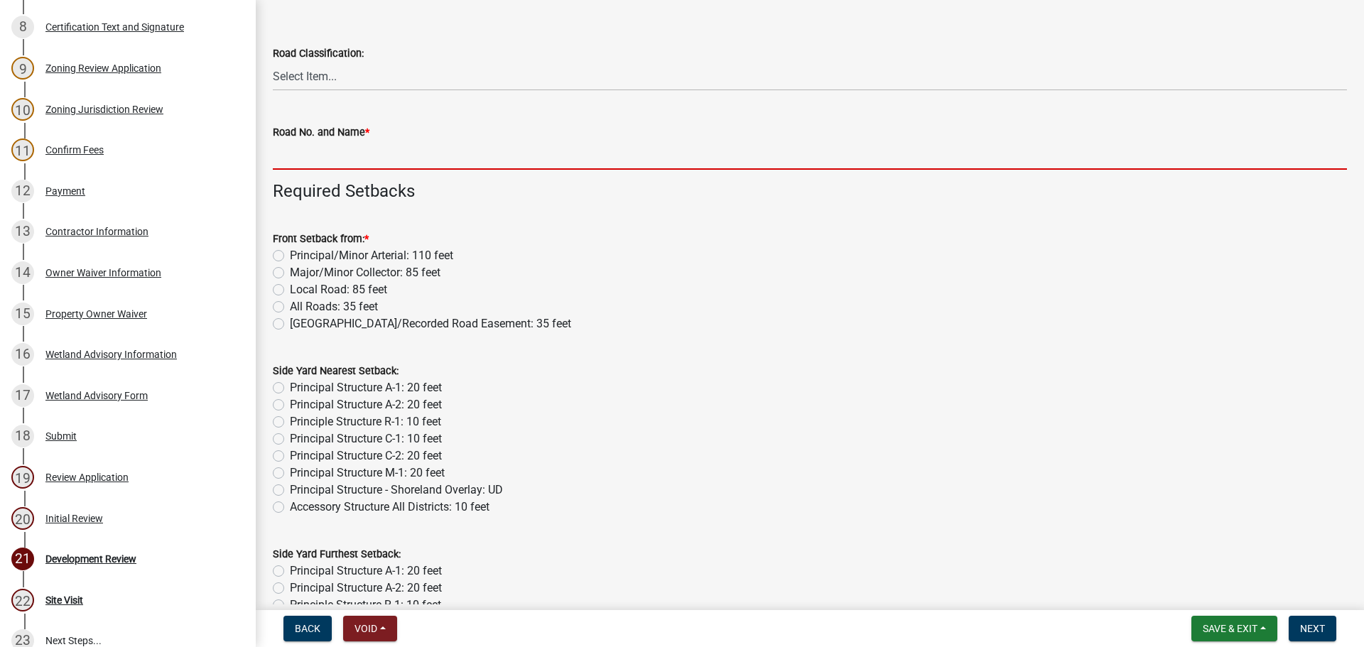
click at [283, 161] on input "Road No. and Name *" at bounding box center [810, 155] width 1074 height 29
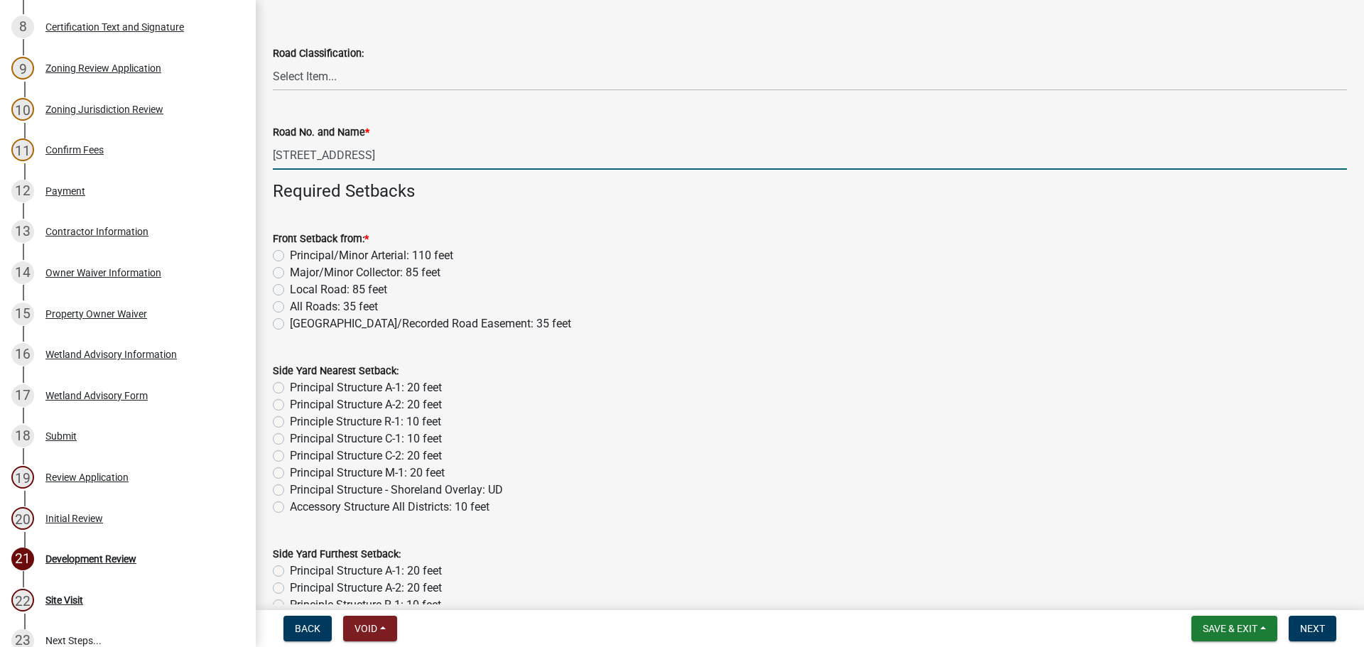
type input "[STREET_ADDRESS]"
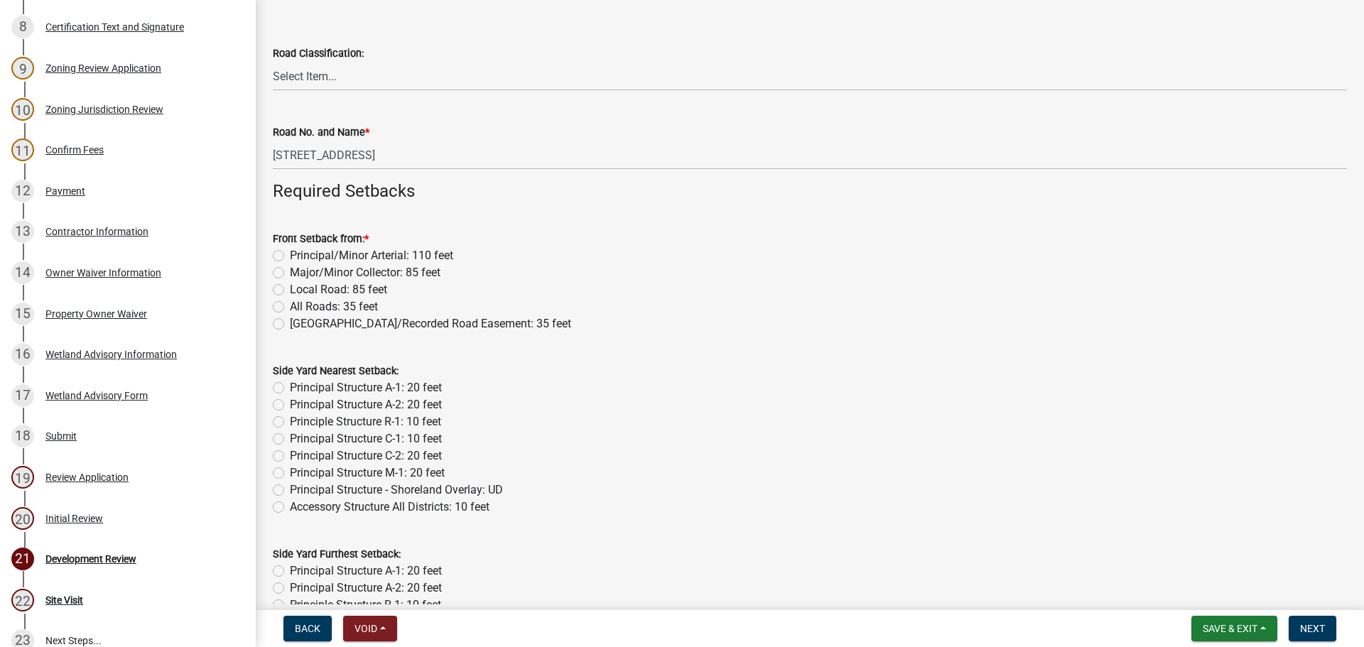
click at [277, 280] on div "Major/Minor Collector: 85 feet" at bounding box center [810, 272] width 1074 height 17
click at [290, 271] on label "Major/Minor Collector: 85 feet" at bounding box center [365, 272] width 151 height 17
click at [290, 271] on input "Major/Minor Collector: 85 feet" at bounding box center [294, 268] width 9 height 9
radio input "true"
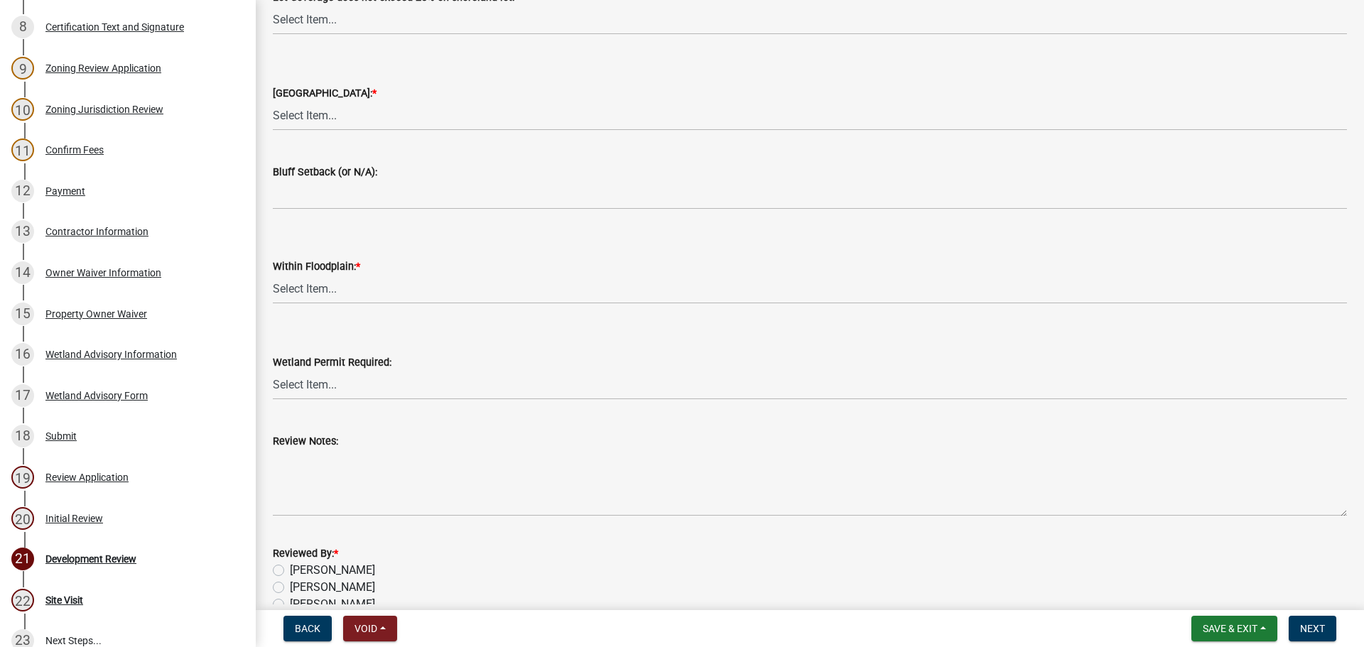
scroll to position [2558, 0]
click at [330, 117] on select "Select Item... Yes No N/A" at bounding box center [810, 115] width 1074 height 29
click at [273, 101] on select "Select Item... Yes No N/A" at bounding box center [810, 115] width 1074 height 29
select select "2716f28e-44db-4946-984c-621db920b9df"
click at [317, 286] on select "Select Item... Yes No N/A" at bounding box center [810, 288] width 1074 height 29
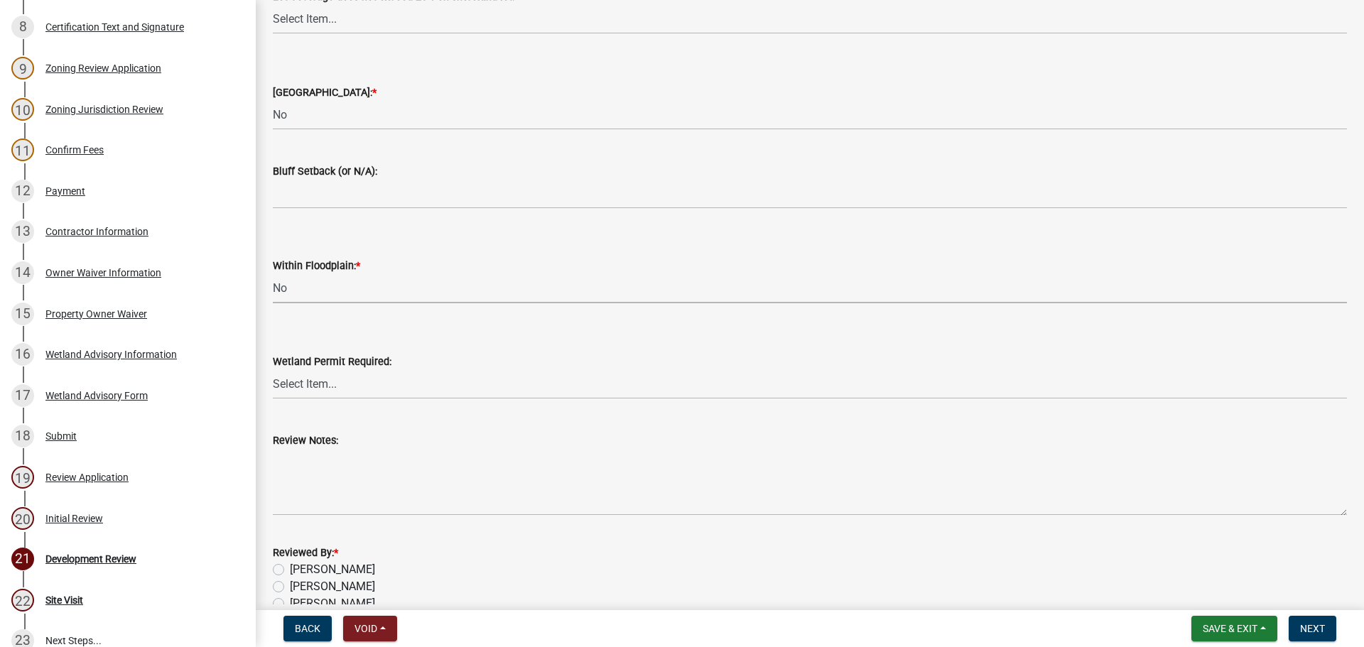
click at [273, 274] on select "Select Item... Yes No N/A" at bounding box center [810, 288] width 1074 height 29
select select "e225a29b-f8f2-4f1c-b49c-67c75dfad0ea"
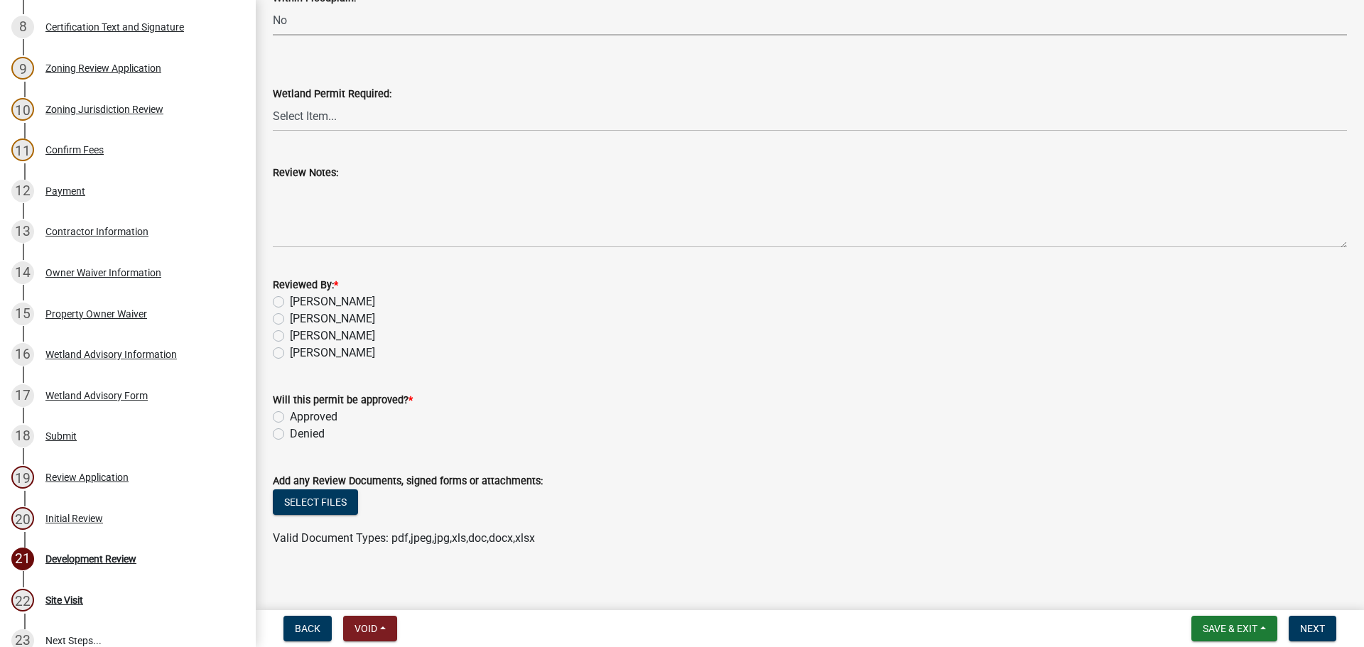
scroll to position [2837, 0]
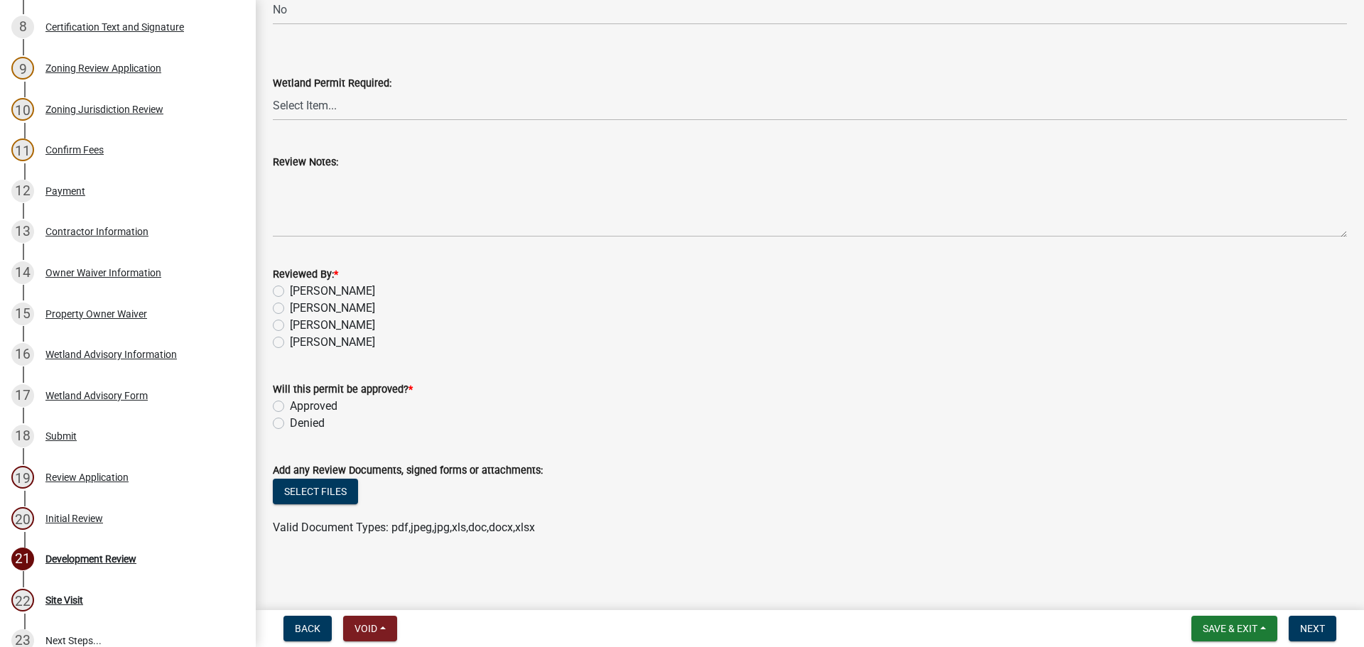
click at [326, 326] on label "[PERSON_NAME]" at bounding box center [332, 325] width 85 height 17
click at [299, 326] on input "[PERSON_NAME]" at bounding box center [294, 321] width 9 height 9
radio input "true"
click at [308, 408] on label "Approved" at bounding box center [314, 406] width 48 height 17
click at [299, 407] on input "Approved" at bounding box center [294, 402] width 9 height 9
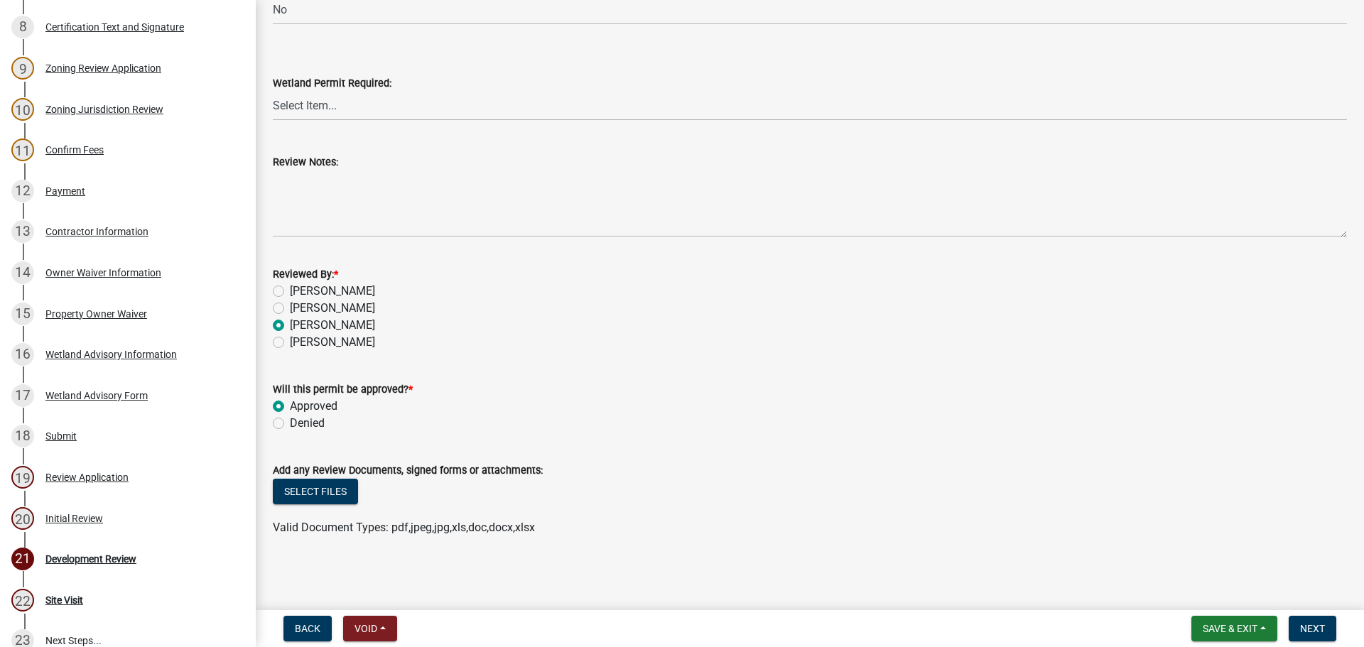
radio input "true"
click at [1318, 631] on span "Next" at bounding box center [1312, 628] width 25 height 11
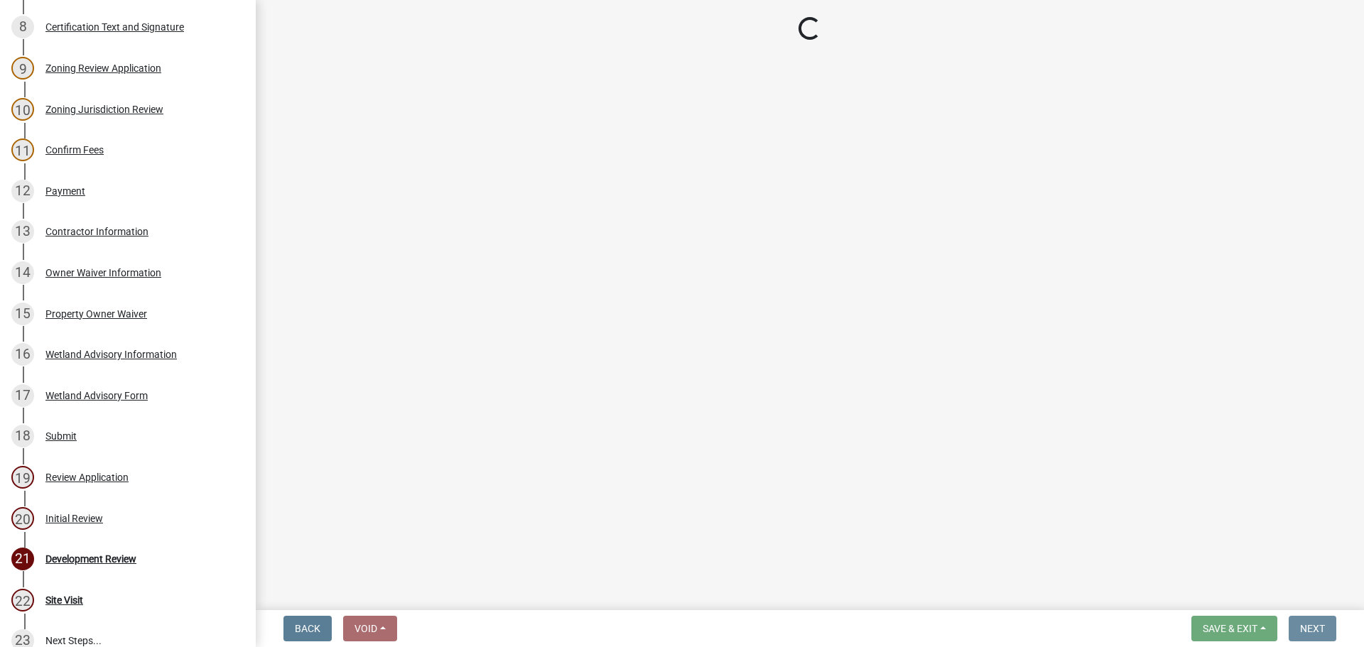
scroll to position [0, 0]
select select "6784686c-8f30-40f7-94ab-ad78b60b8fb2"
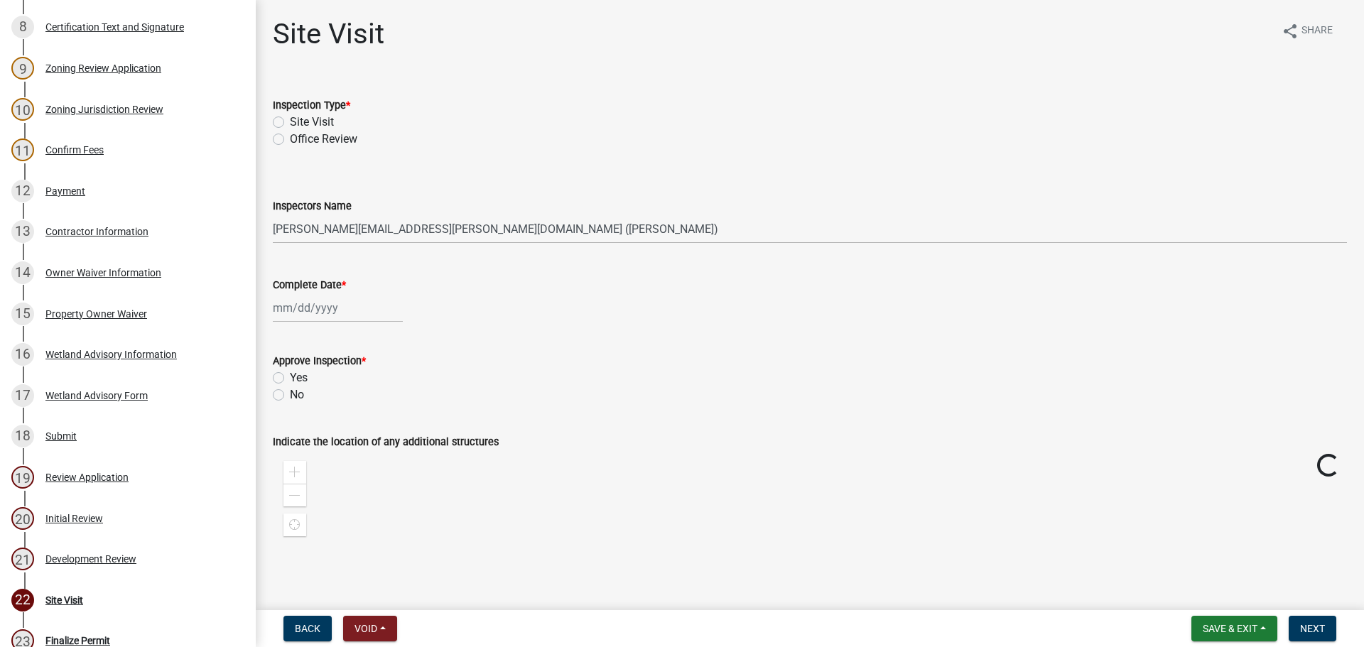
scroll to position [590, 0]
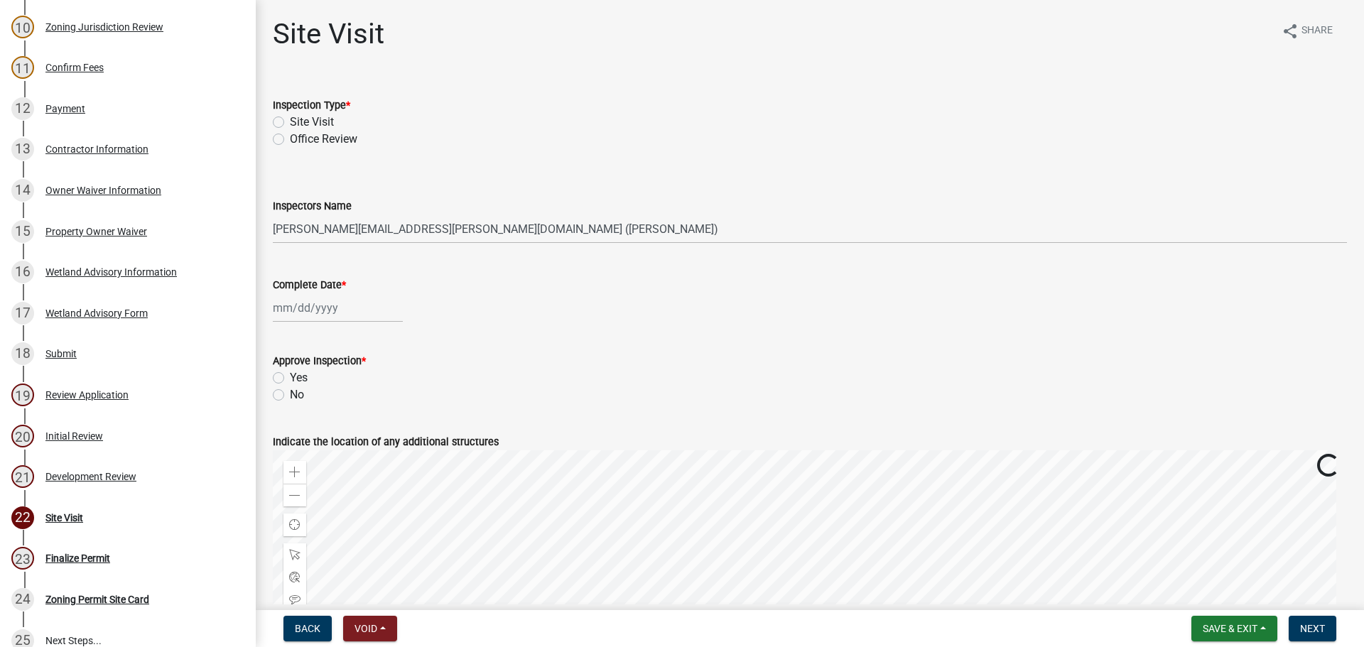
click at [326, 124] on label "Site Visit" at bounding box center [312, 122] width 44 height 17
click at [299, 123] on input "Site Visit" at bounding box center [294, 118] width 9 height 9
radio input "true"
click at [309, 231] on select "Select Item... [PERSON_NAME][EMAIL_ADDRESS][PERSON_NAME][DOMAIN_NAME] ([PERSON_…" at bounding box center [810, 229] width 1074 height 29
select select "e4dfae76-c80e-4bee-8324-9d38421ceb5c"
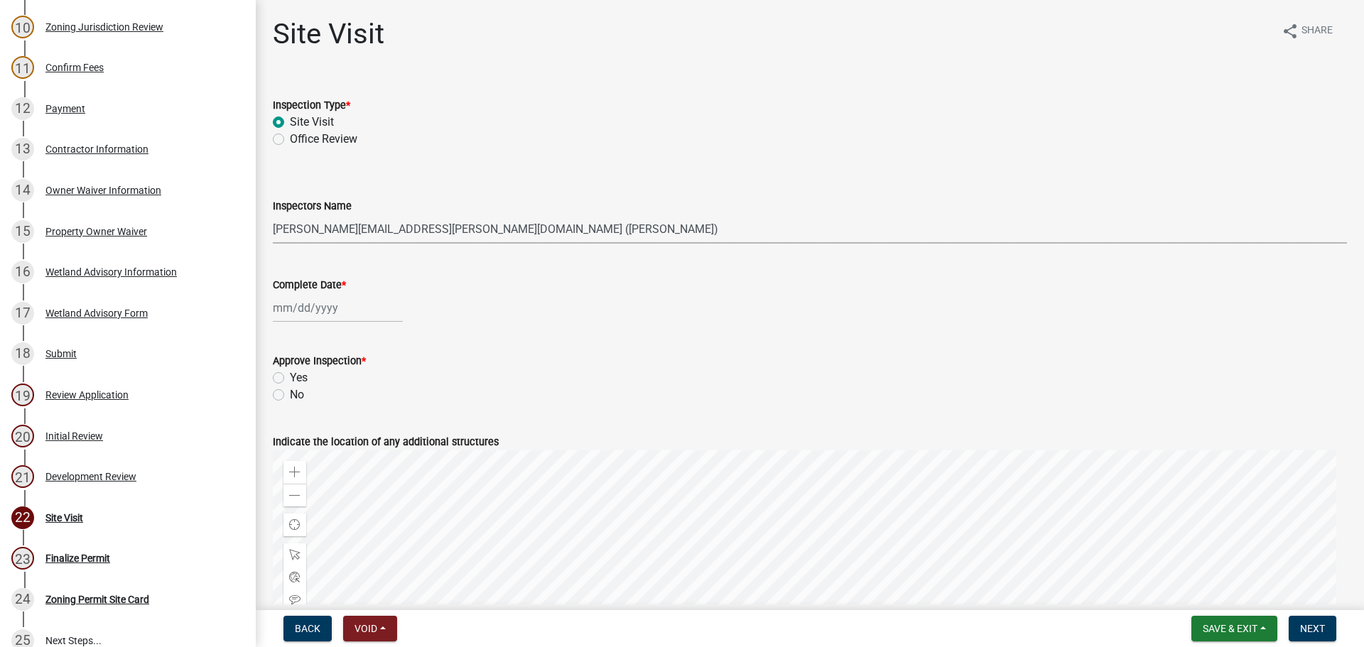
click at [273, 215] on select "Select Item... [PERSON_NAME][EMAIL_ADDRESS][PERSON_NAME][DOMAIN_NAME] ([PERSON_…" at bounding box center [810, 229] width 1074 height 29
click at [311, 316] on div at bounding box center [338, 307] width 130 height 29
select select "10"
select select "2025"
click at [381, 410] on div "10" at bounding box center [378, 406] width 23 height 23
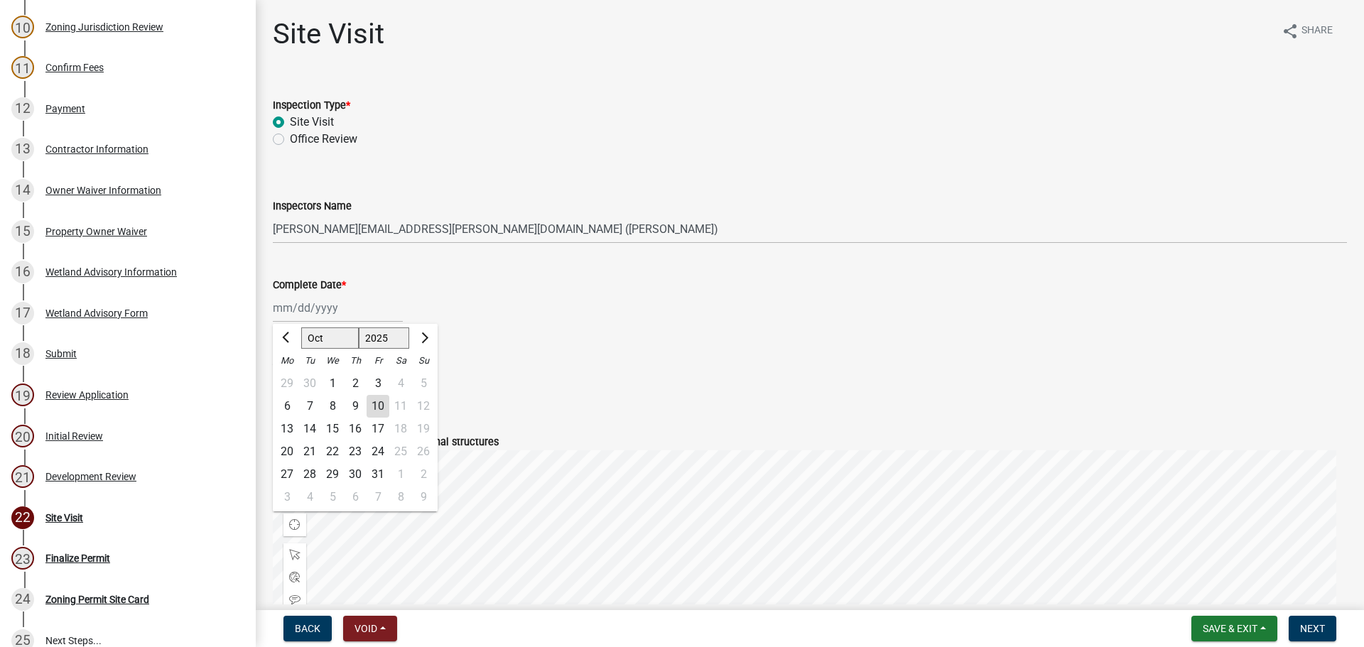
type input "[DATE]"
click at [296, 376] on label "Yes" at bounding box center [299, 378] width 18 height 17
click at [296, 376] on input "Yes" at bounding box center [294, 374] width 9 height 9
radio input "true"
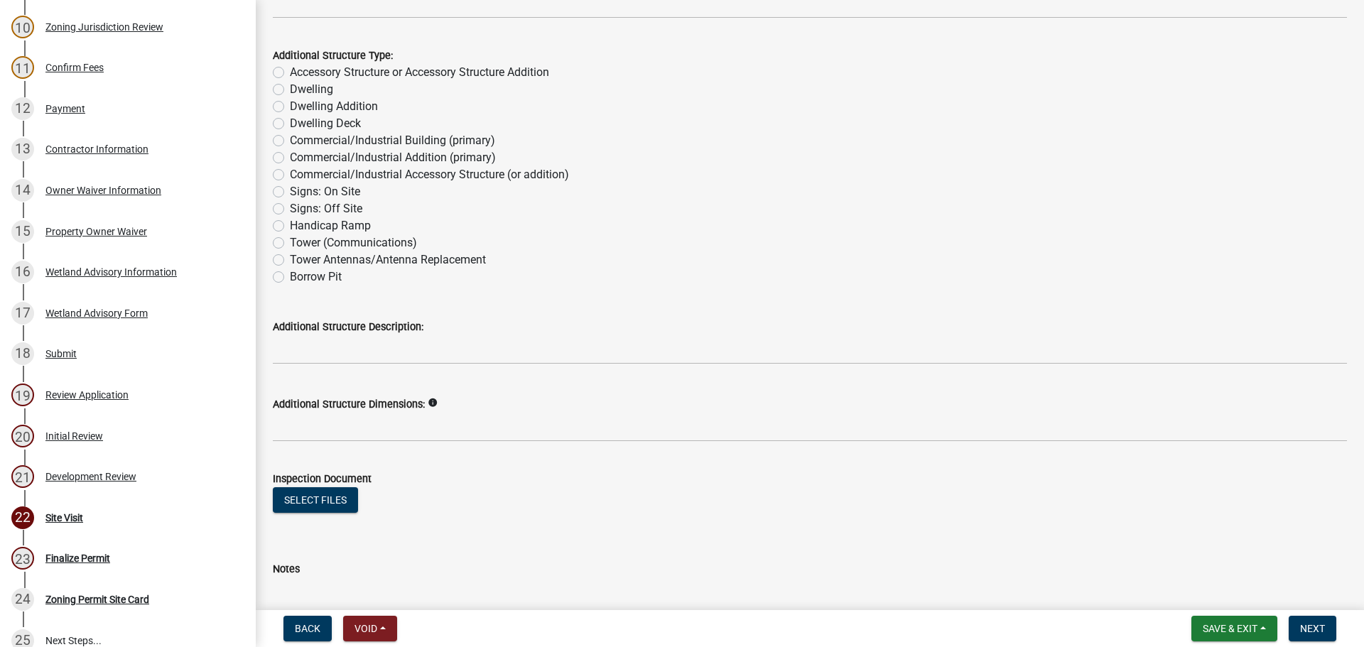
scroll to position [2665, 0]
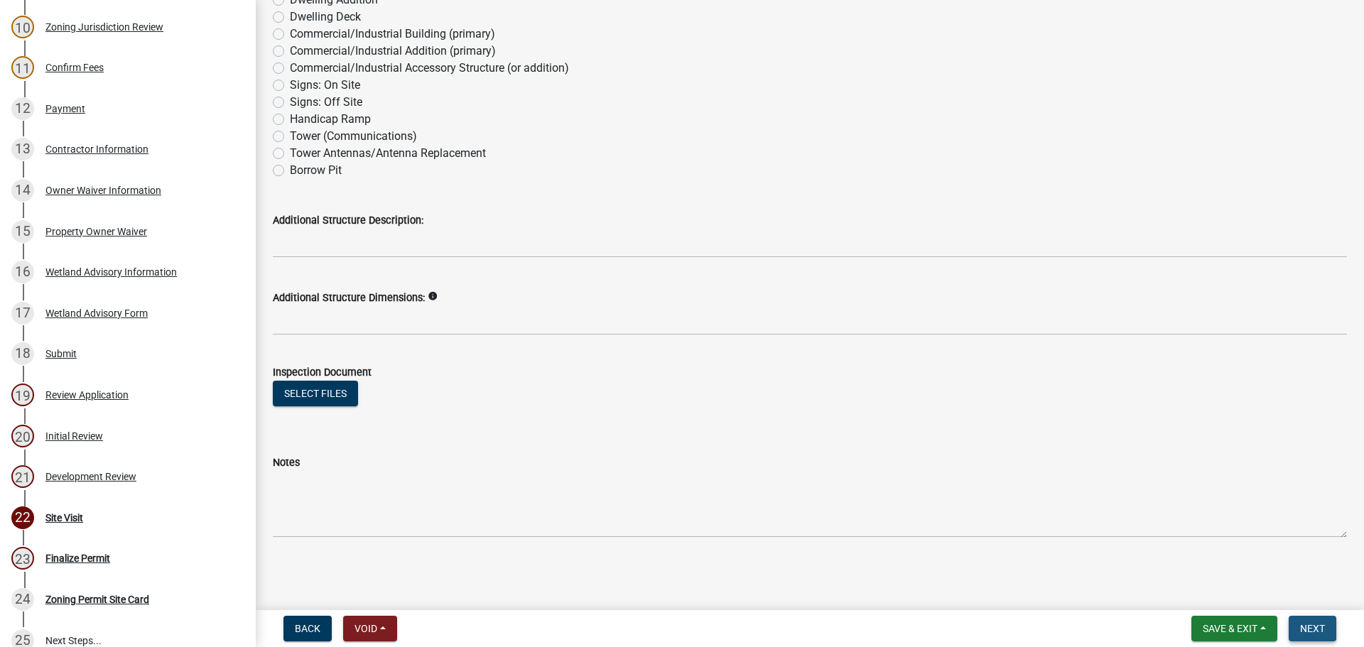
click at [1307, 626] on span "Next" at bounding box center [1312, 628] width 25 height 11
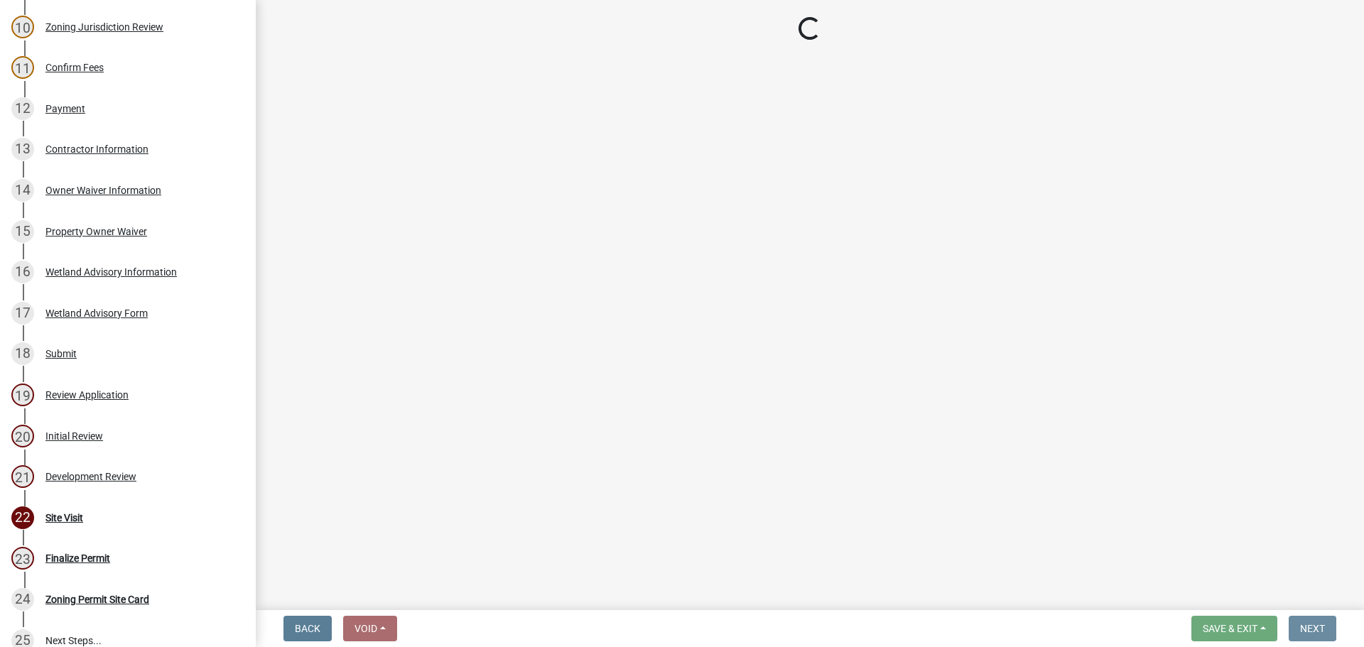
scroll to position [0, 0]
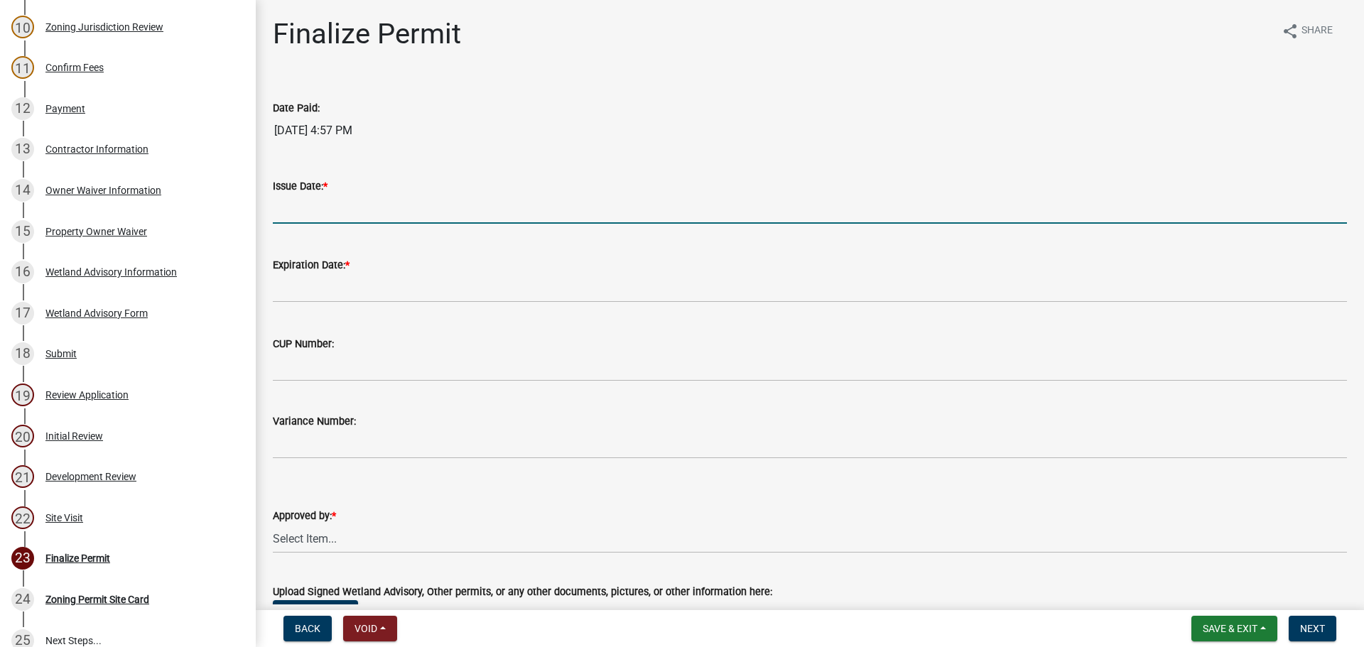
click at [286, 205] on input "Issue Date: *" at bounding box center [810, 209] width 1074 height 29
type input "[DATE]"
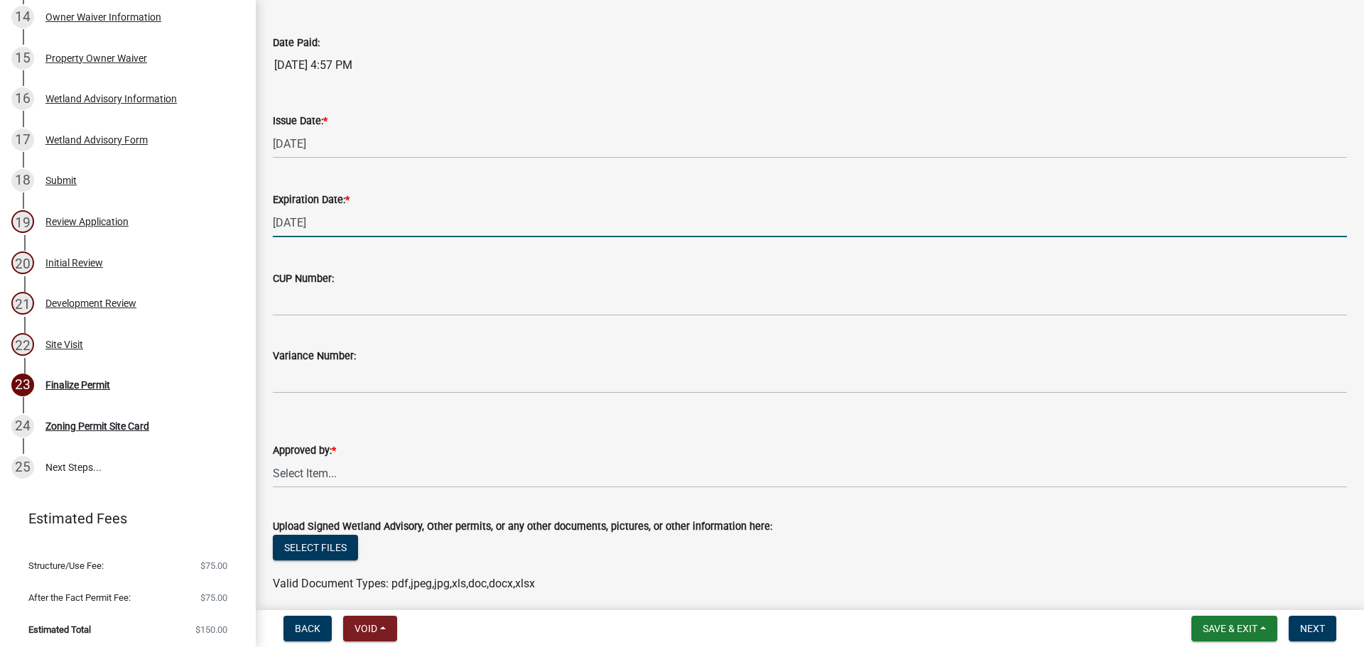
scroll to position [276, 0]
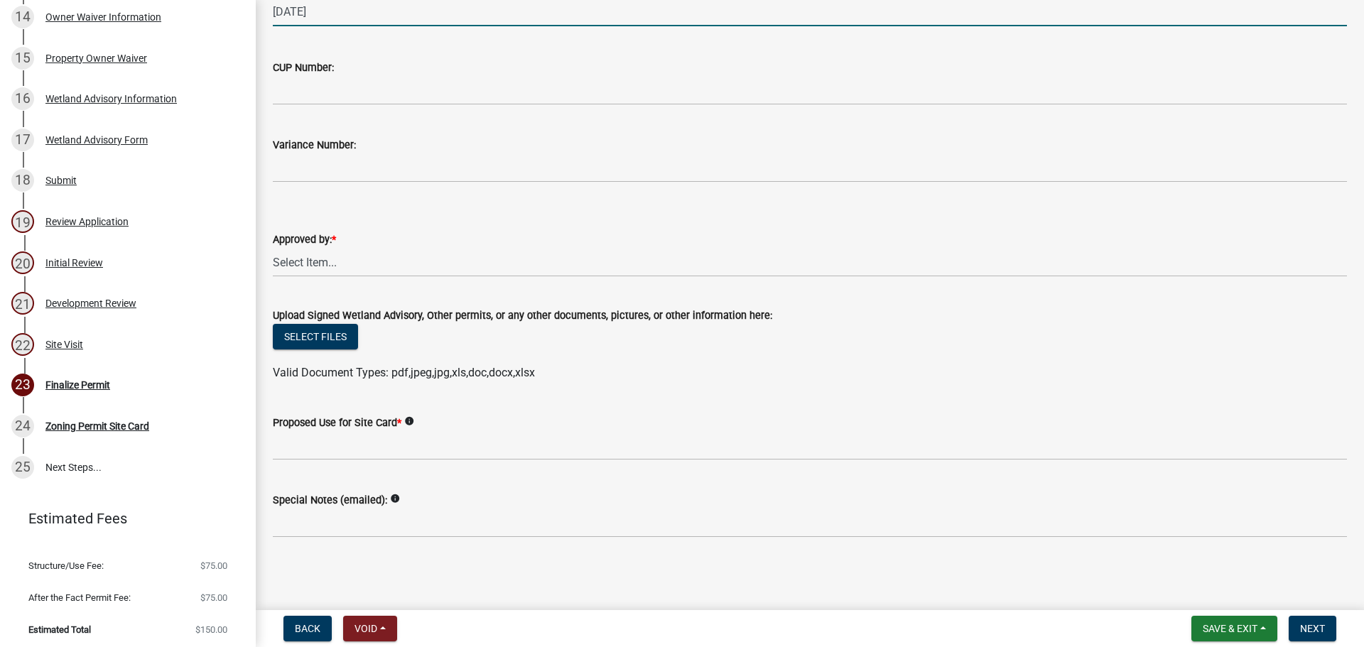
type input "[DATE]"
click at [330, 252] on select "Select Item... [PERSON_NAME] [PERSON_NAME] [PERSON_NAME] [PERSON_NAME]" at bounding box center [810, 262] width 1074 height 29
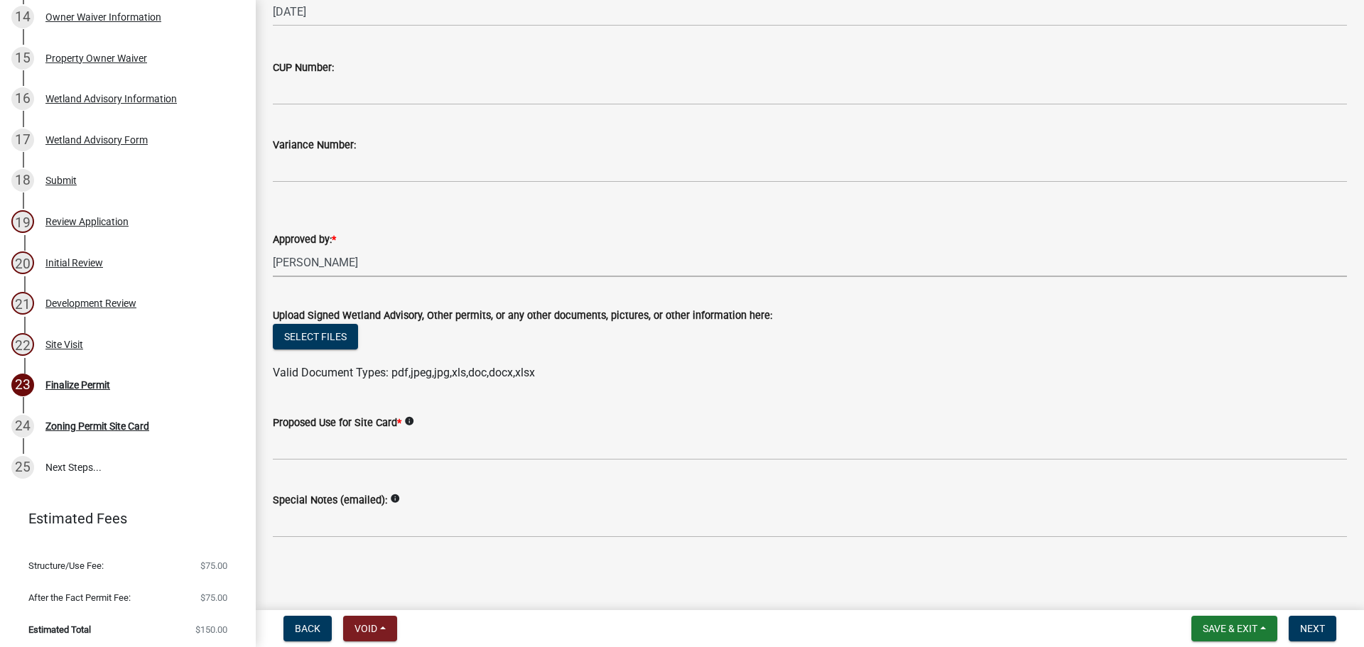
click at [273, 248] on select "Select Item... [PERSON_NAME] [PERSON_NAME] [PERSON_NAME] [PERSON_NAME]" at bounding box center [810, 262] width 1074 height 29
select select "2c4fa7fa-afa4-44d2-94c9-bb84501a50a4"
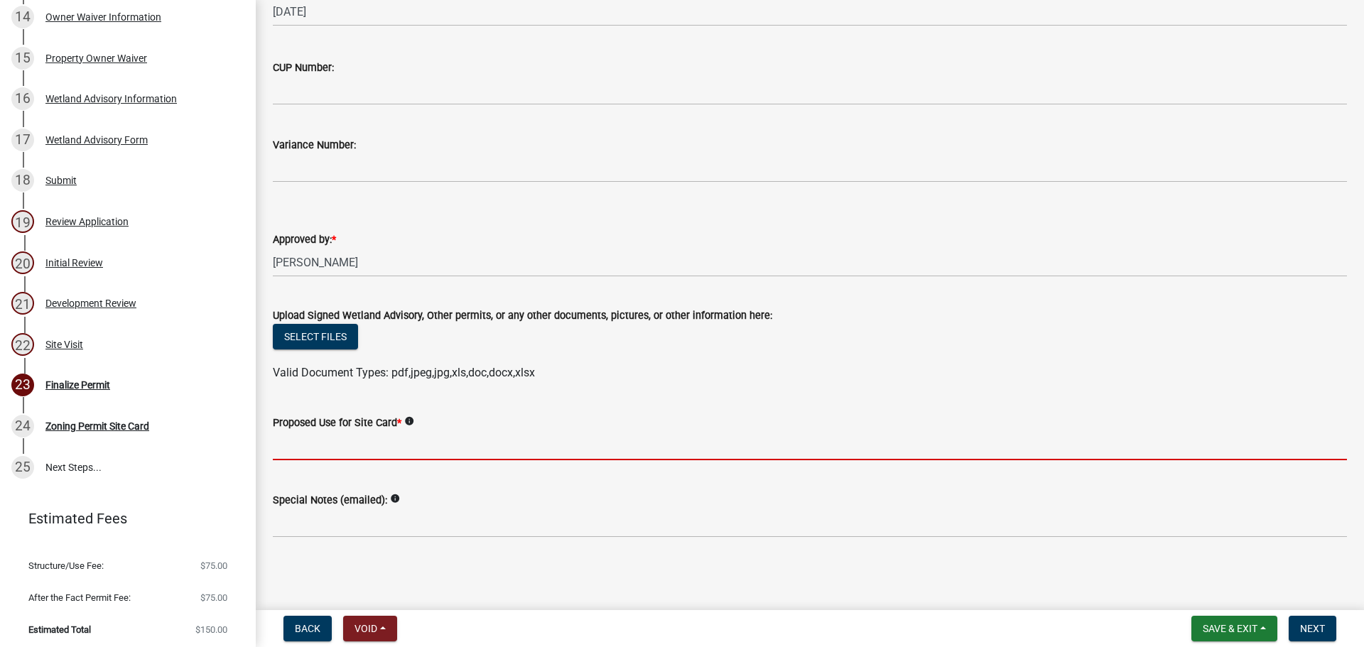
click at [291, 440] on input "Proposed Use for Site Card *" at bounding box center [810, 445] width 1074 height 29
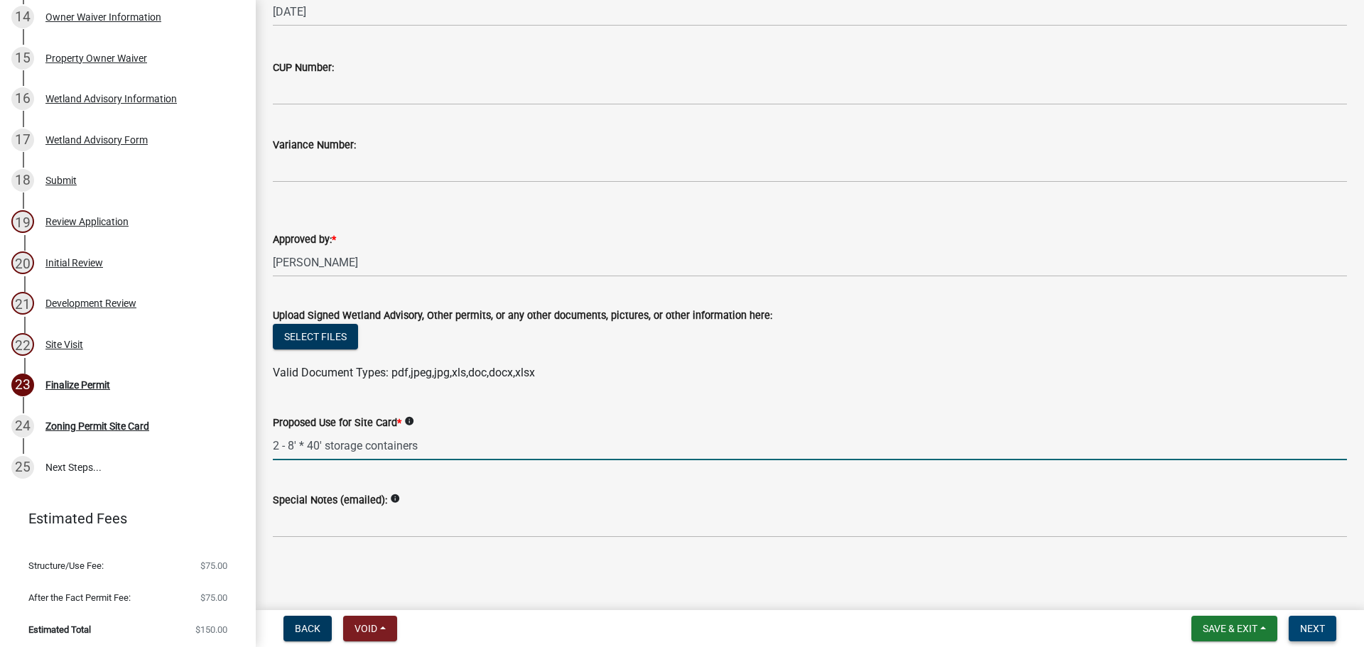
type input "2 - 8' * 40' storage containers"
click at [1305, 625] on span "Next" at bounding box center [1312, 628] width 25 height 11
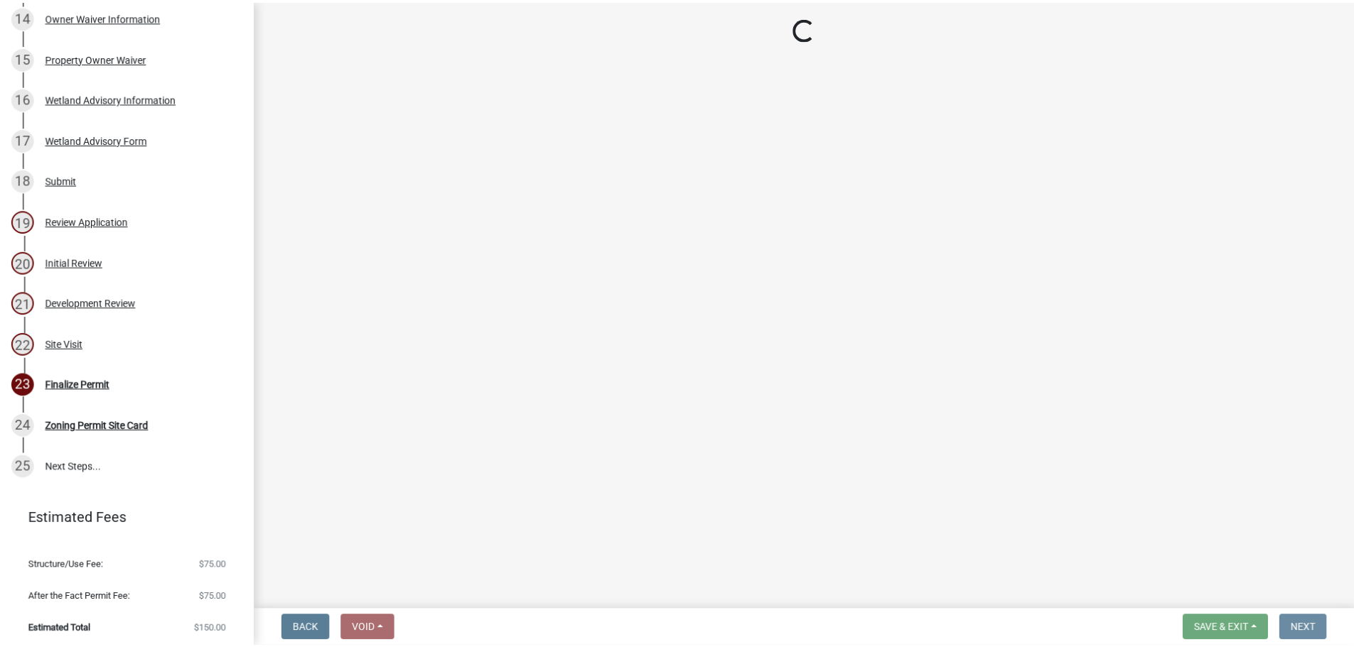
scroll to position [0, 0]
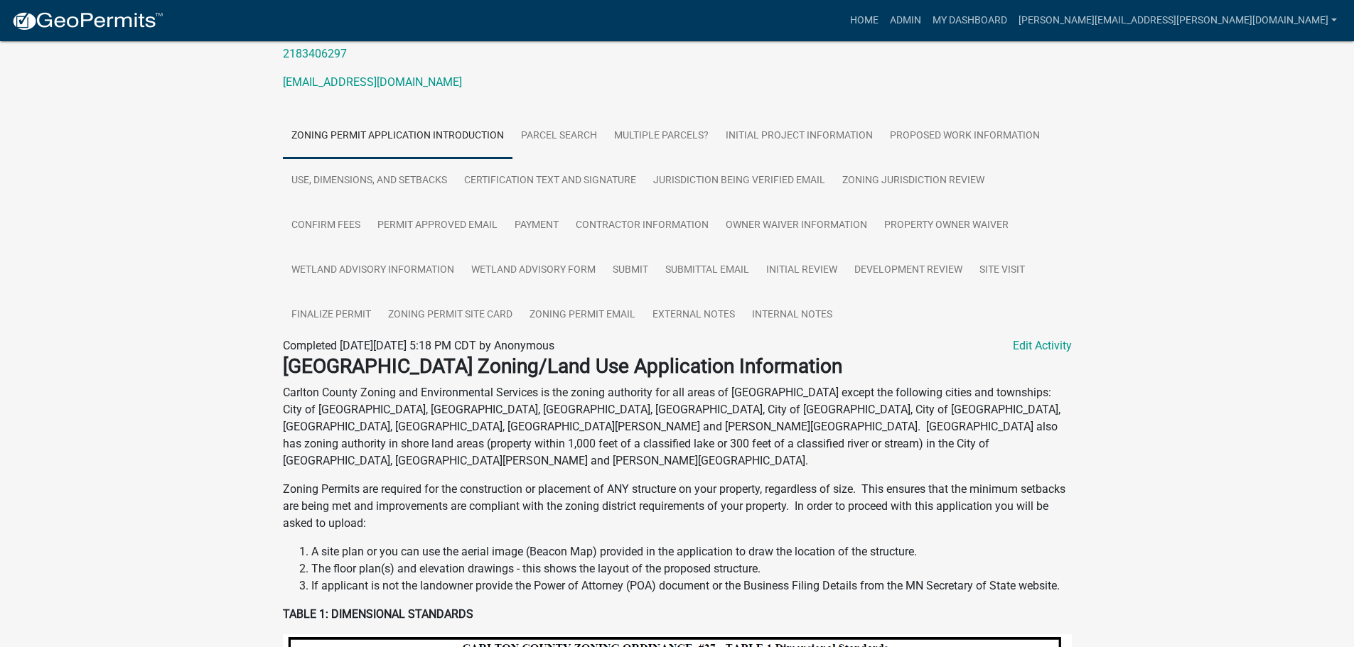
scroll to position [213, 0]
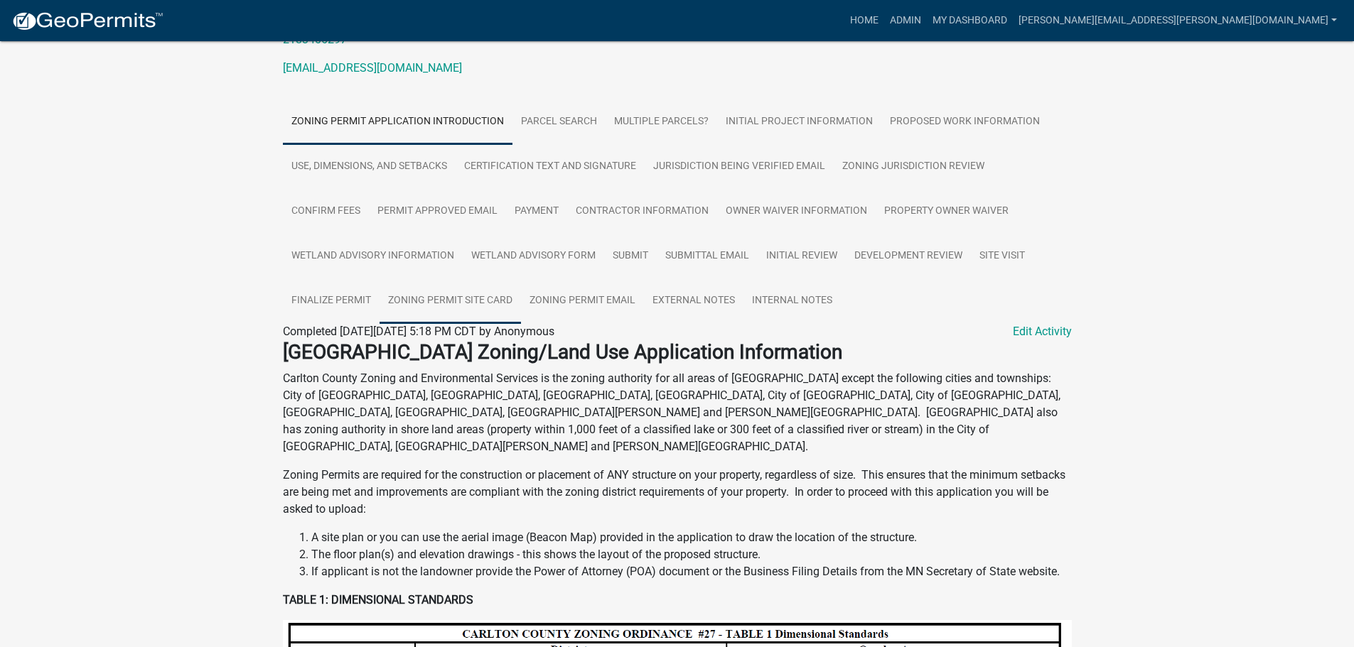
click at [458, 315] on link "Zoning Permit Site Card" at bounding box center [449, 301] width 141 height 45
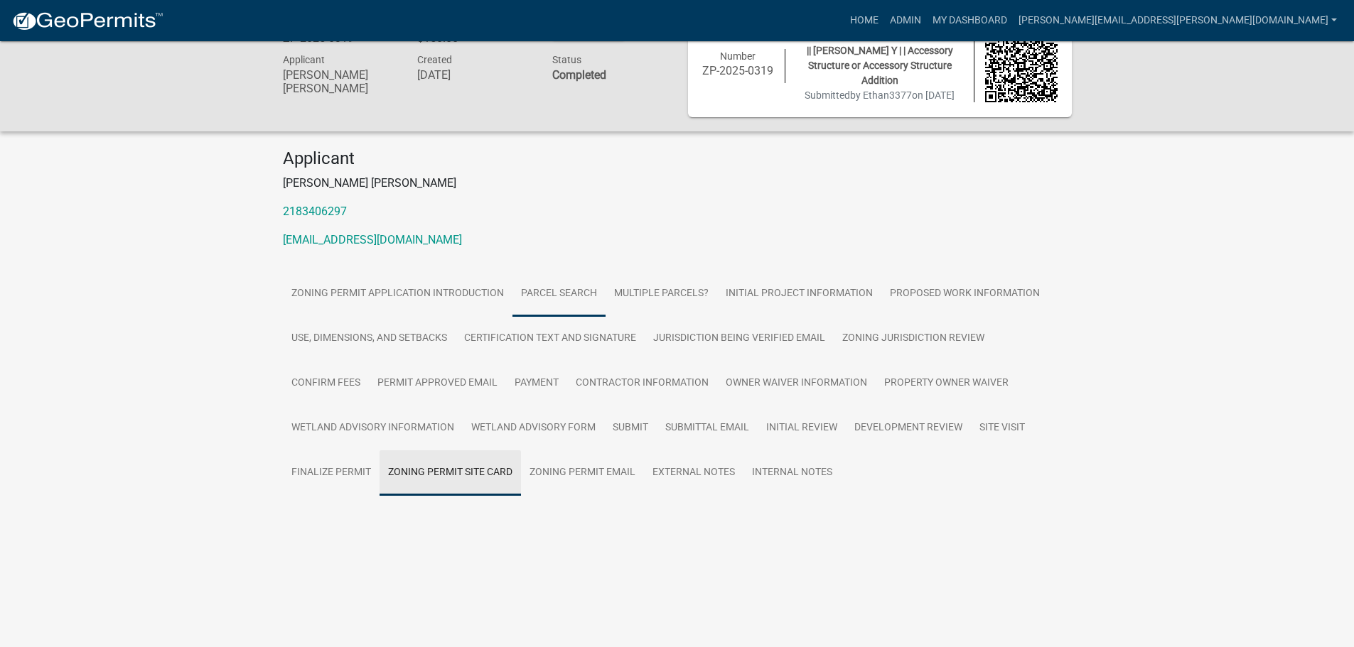
scroll to position [41, 0]
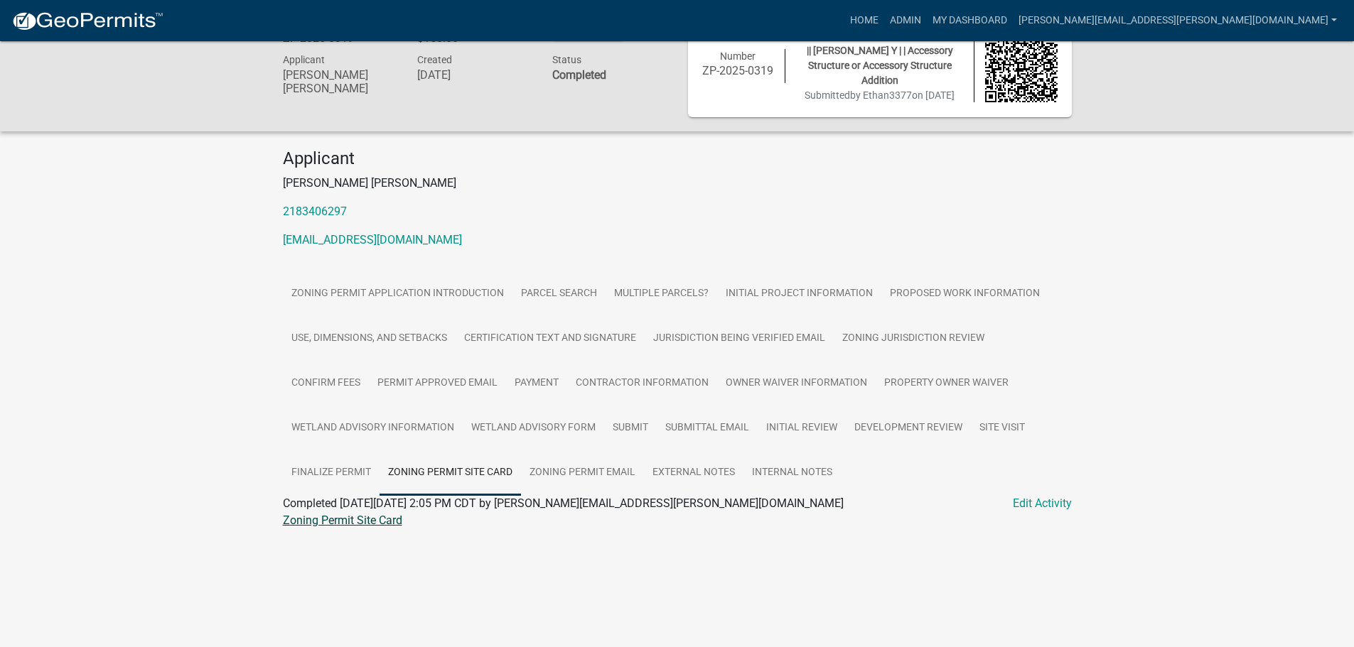
click at [364, 527] on link "Zoning Permit Site Card" at bounding box center [342, 521] width 119 height 14
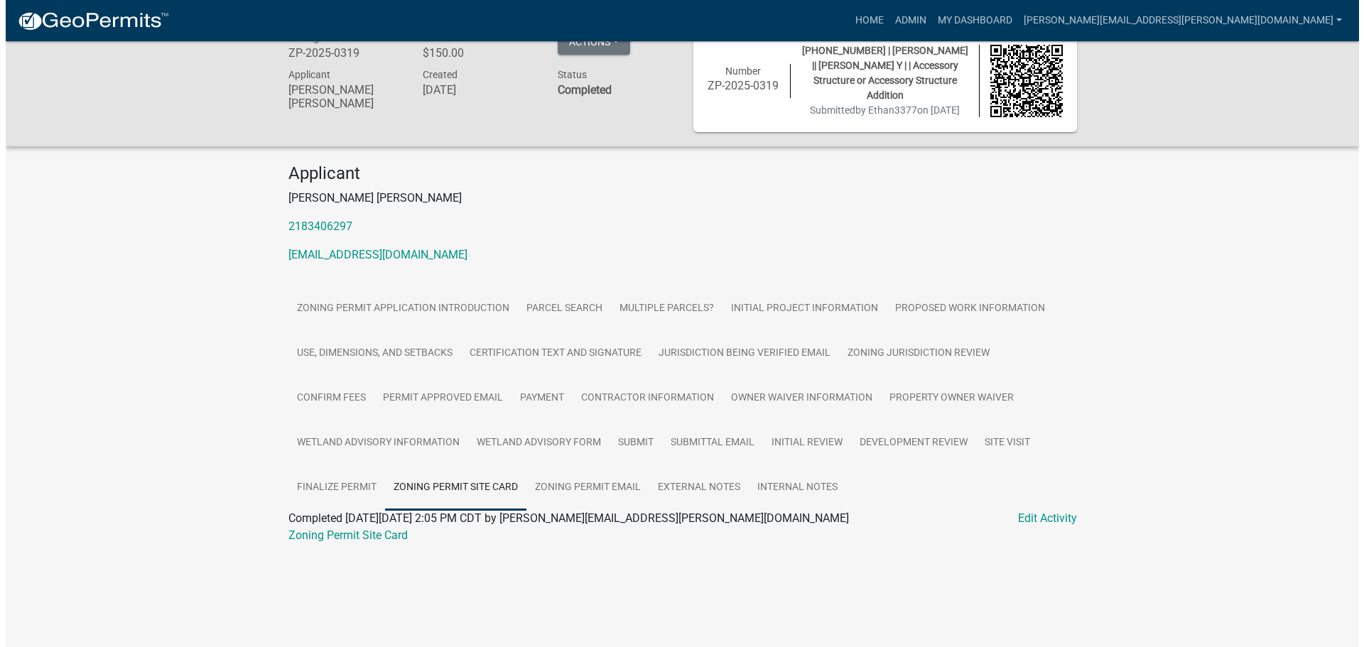
scroll to position [0, 0]
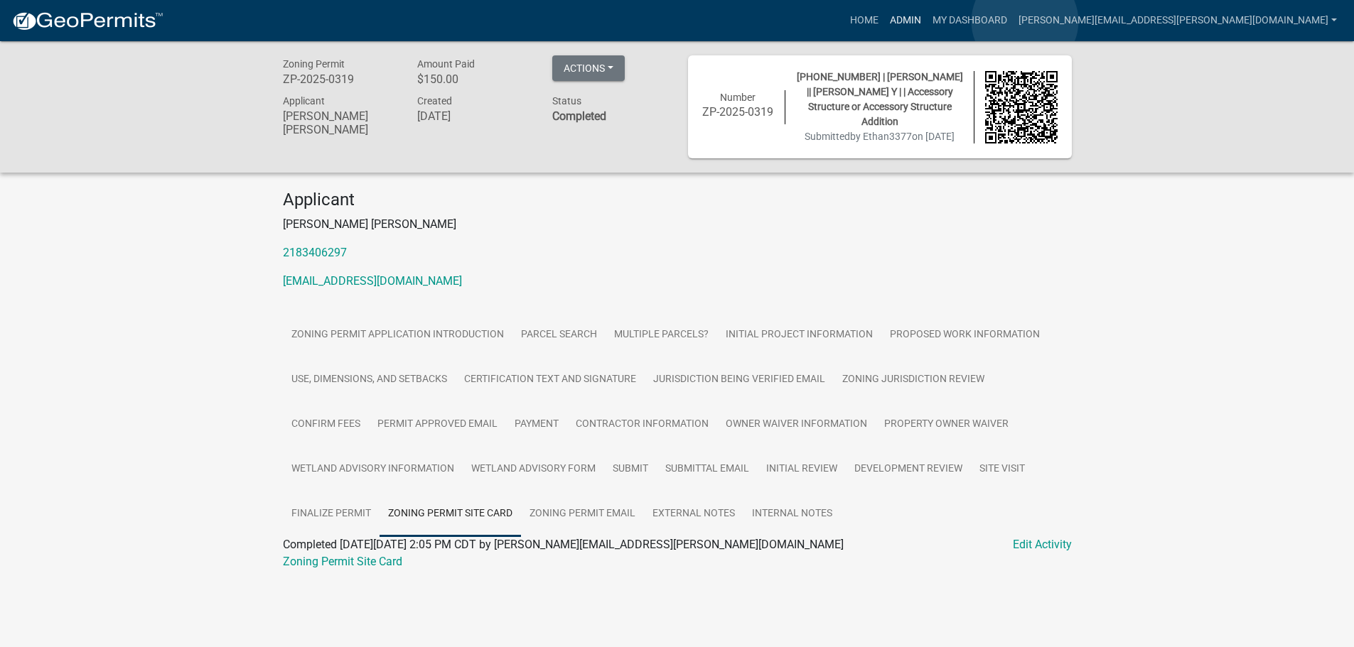
click at [927, 21] on link "Admin" at bounding box center [905, 20] width 43 height 27
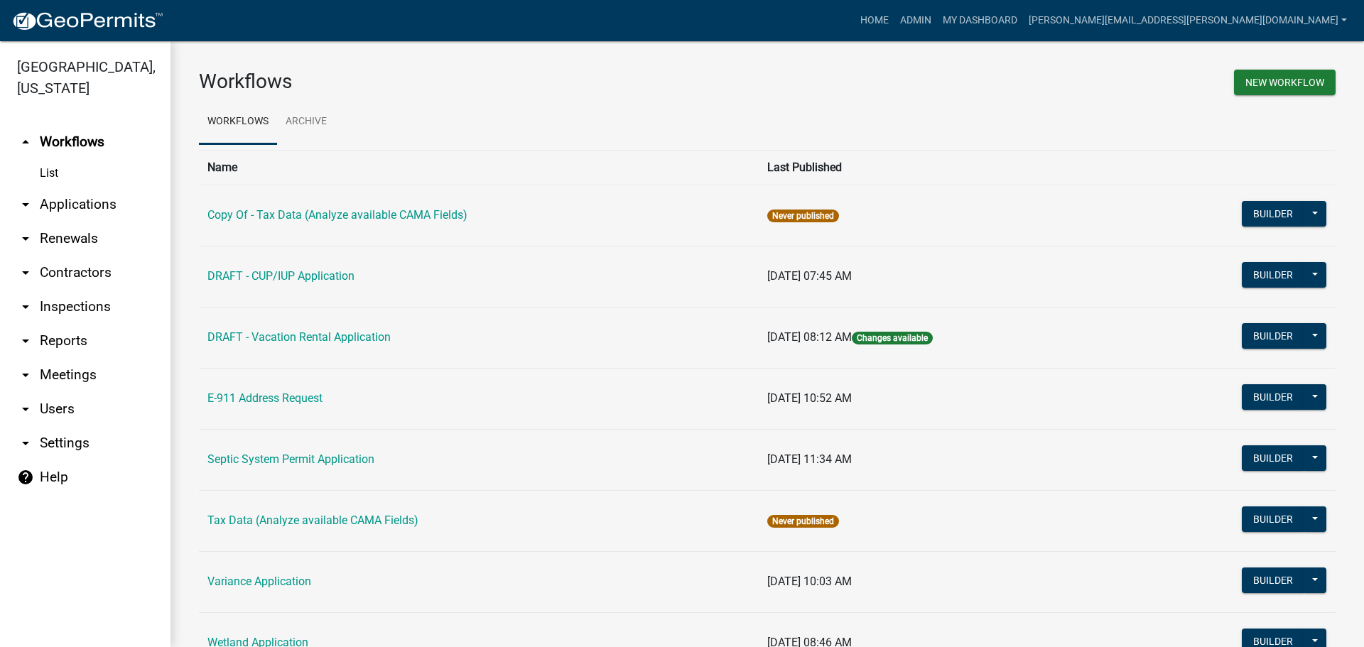
click at [83, 206] on link "arrow_drop_down Applications" at bounding box center [85, 205] width 171 height 34
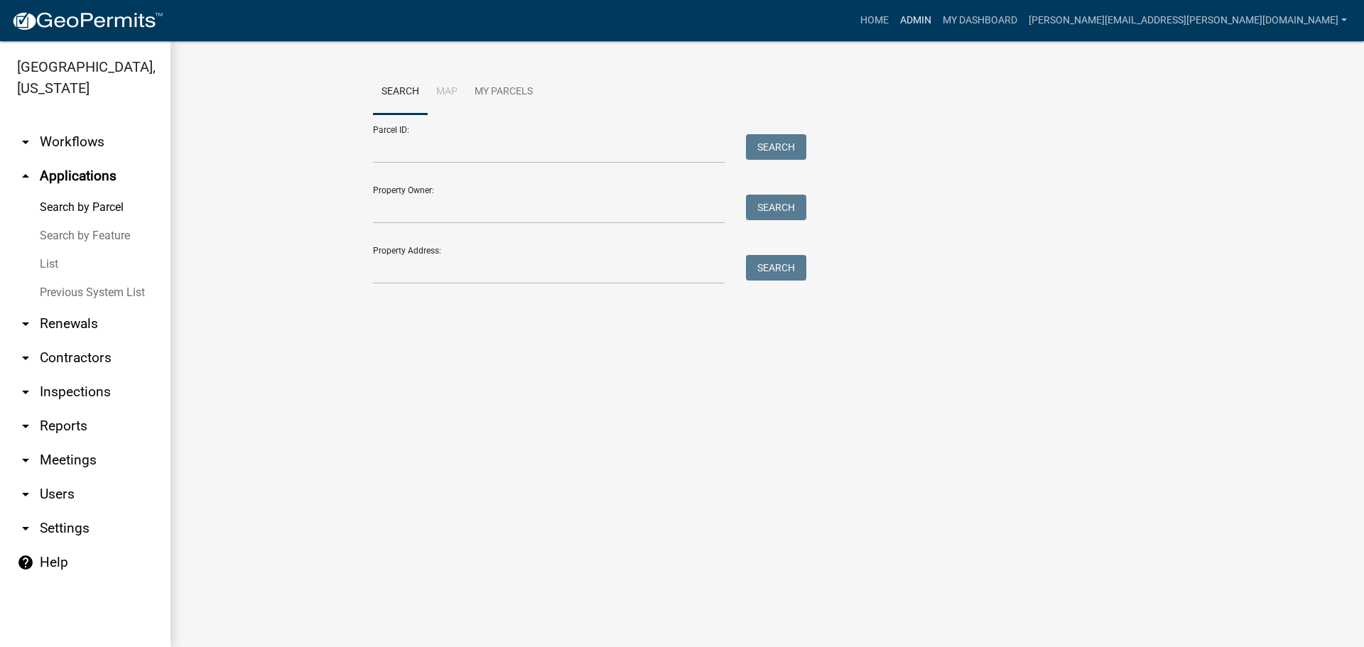
click at [937, 10] on link "Admin" at bounding box center [916, 20] width 43 height 27
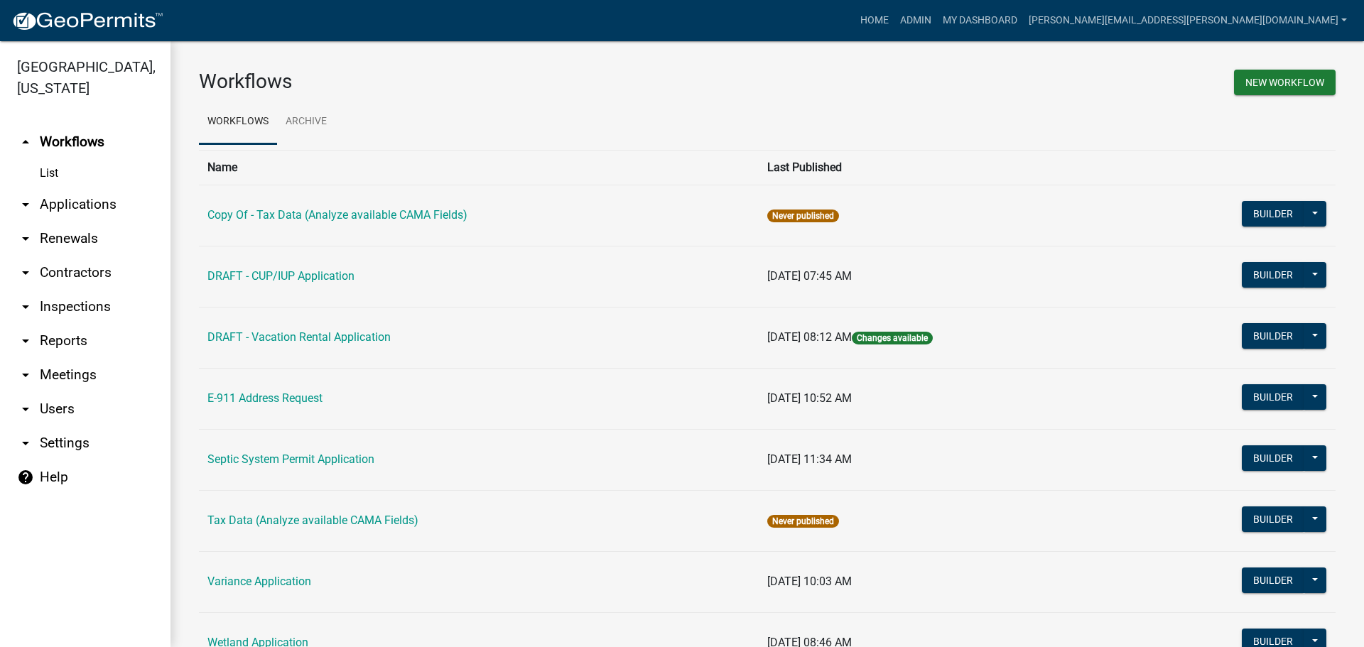
click at [107, 204] on link "arrow_drop_down Applications" at bounding box center [85, 205] width 171 height 34
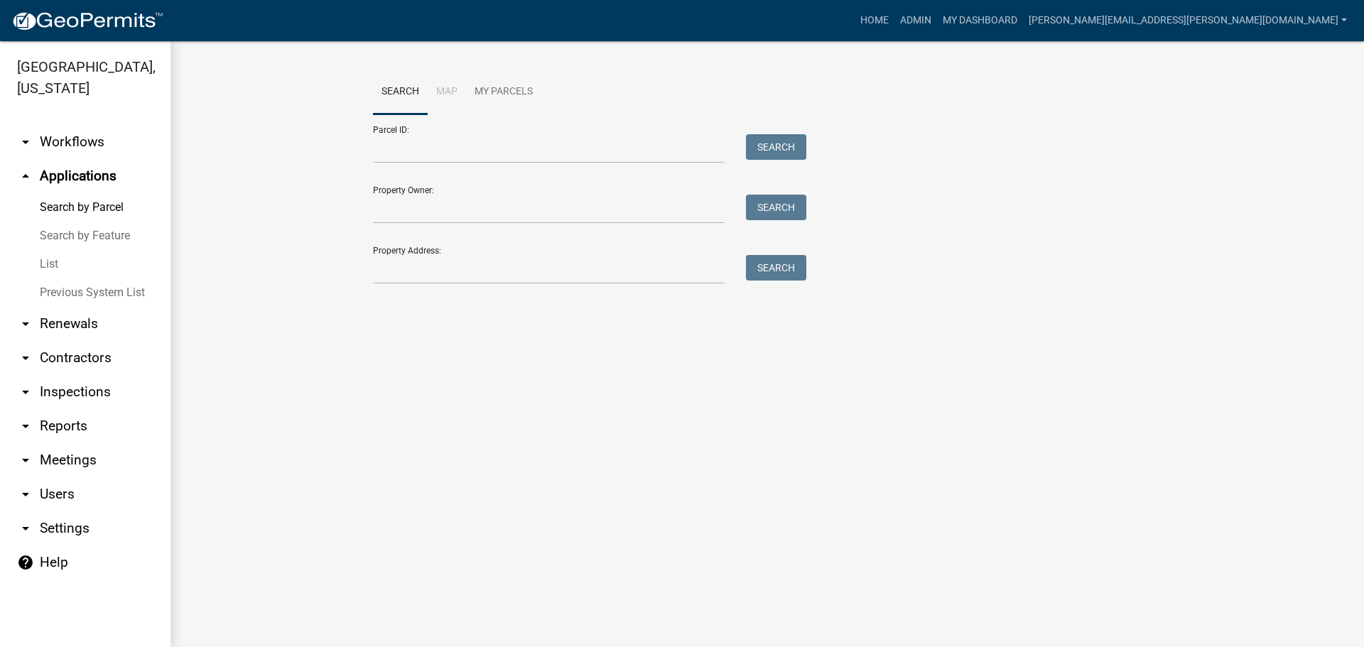
click at [53, 254] on link "List" at bounding box center [85, 264] width 171 height 28
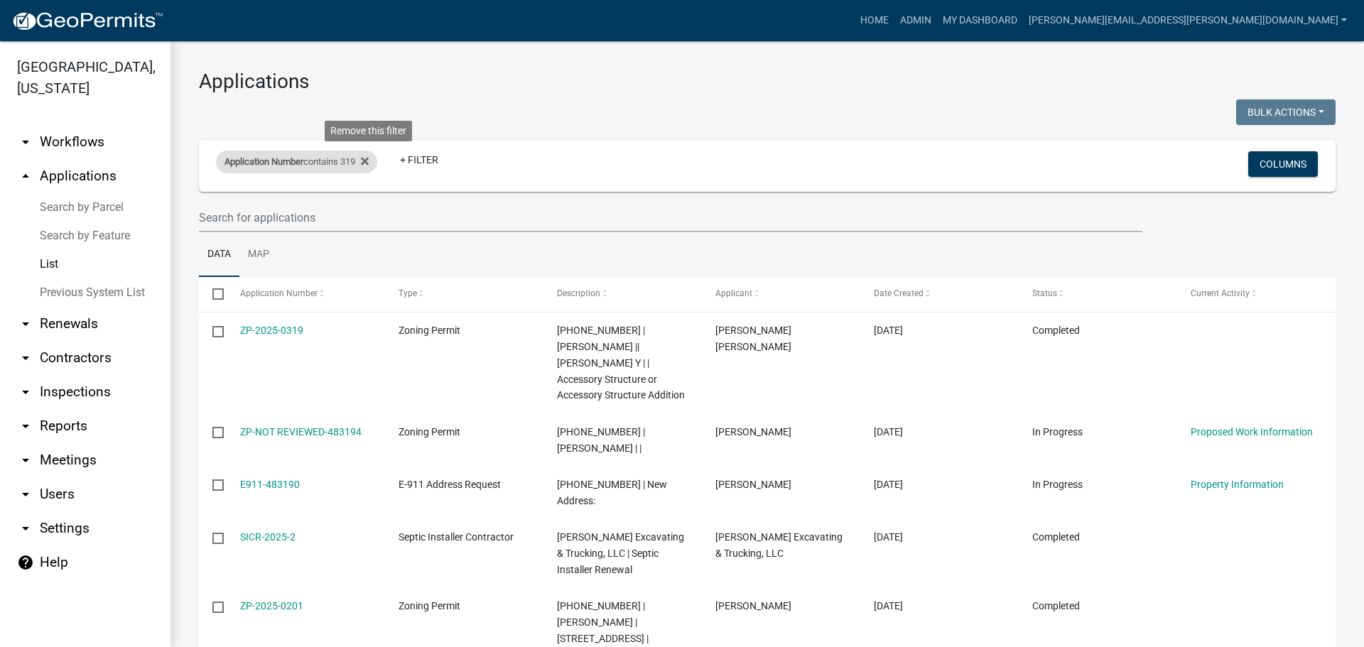
click at [376, 161] on div "Application Number contains 319 Remove this filter" at bounding box center [296, 162] width 161 height 23
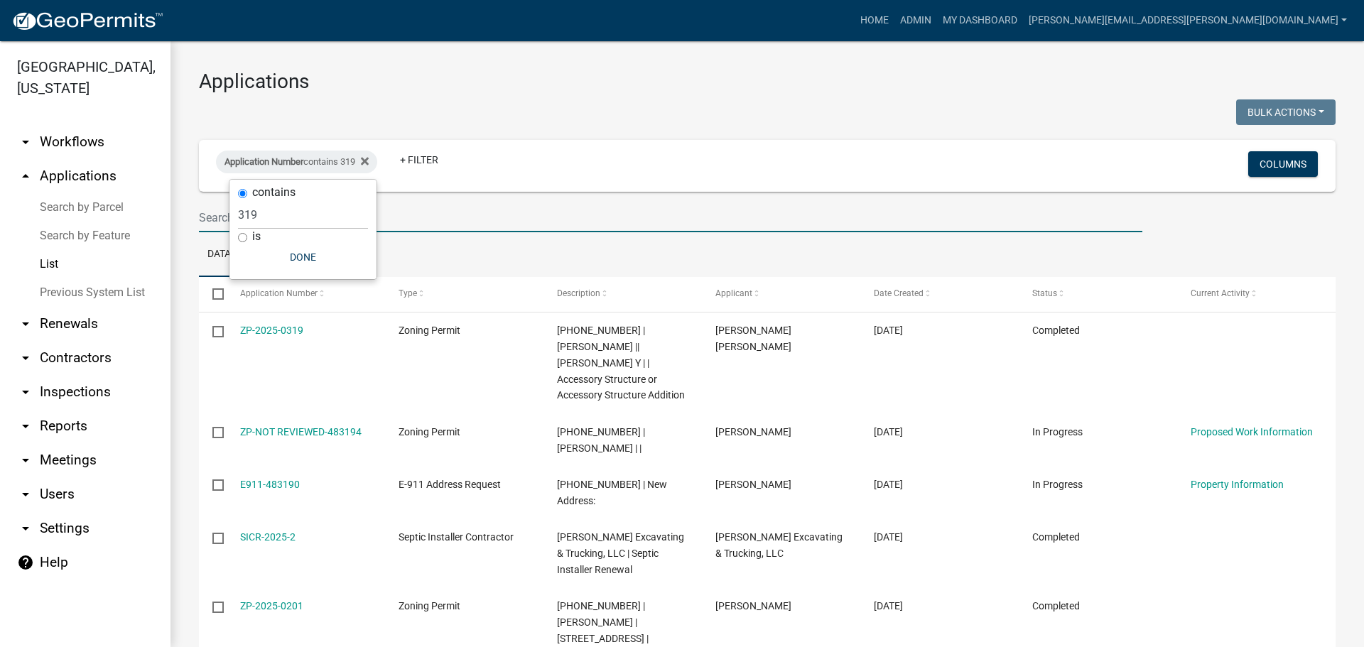
drag, startPoint x: 225, startPoint y: 217, endPoint x: 217, endPoint y: 220, distance: 7.4
click at [219, 220] on input "text" at bounding box center [671, 217] width 944 height 29
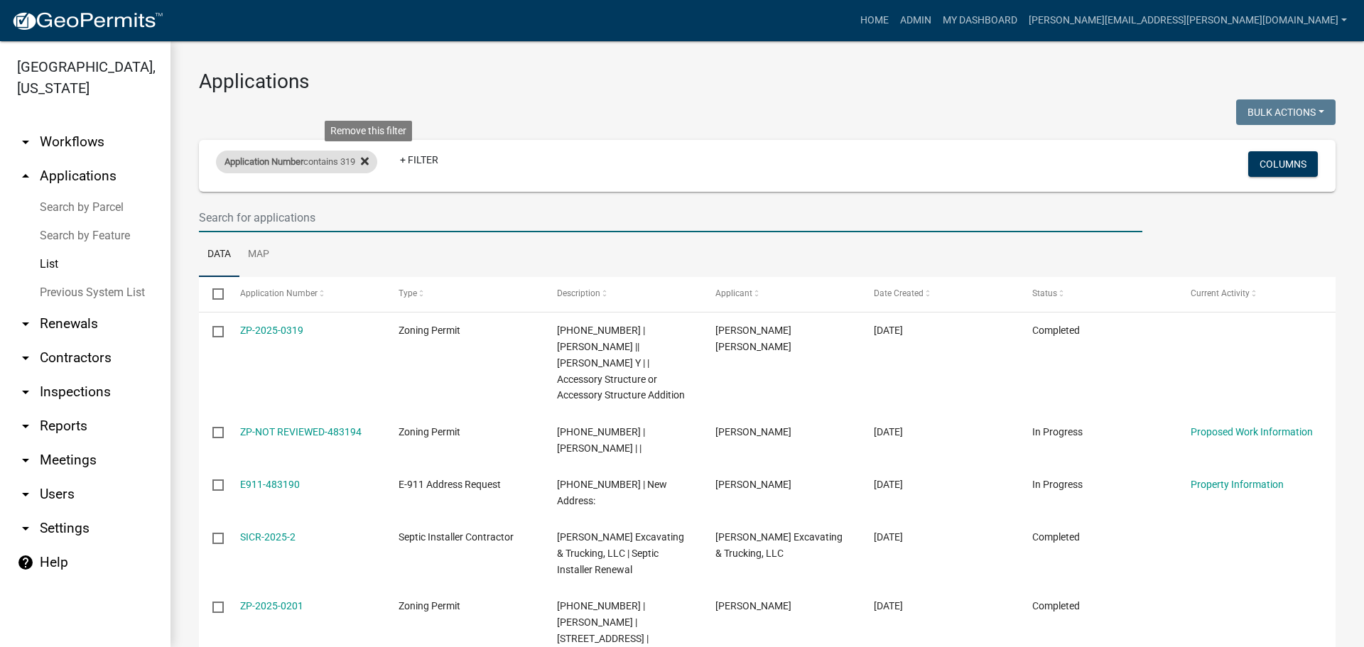
click at [369, 157] on icon at bounding box center [365, 161] width 8 height 11
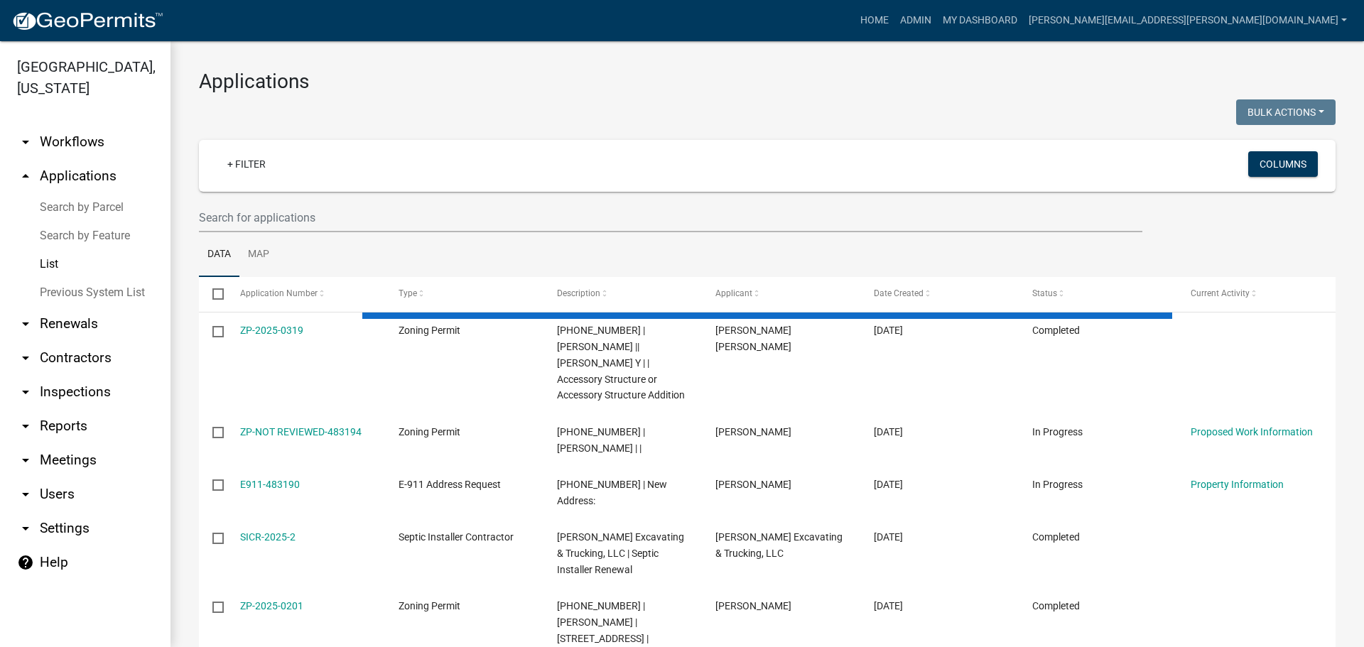
select select "3: 100"
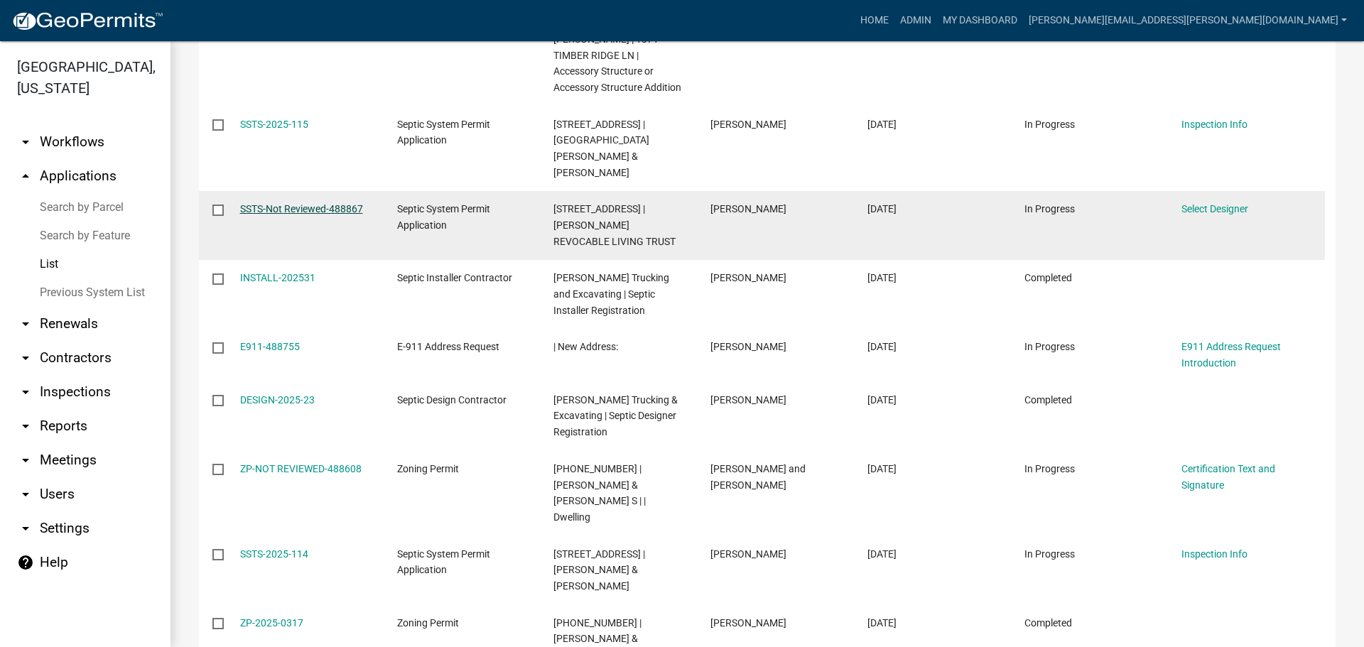
scroll to position [995, 0]
